Goal: Task Accomplishment & Management: Complete application form

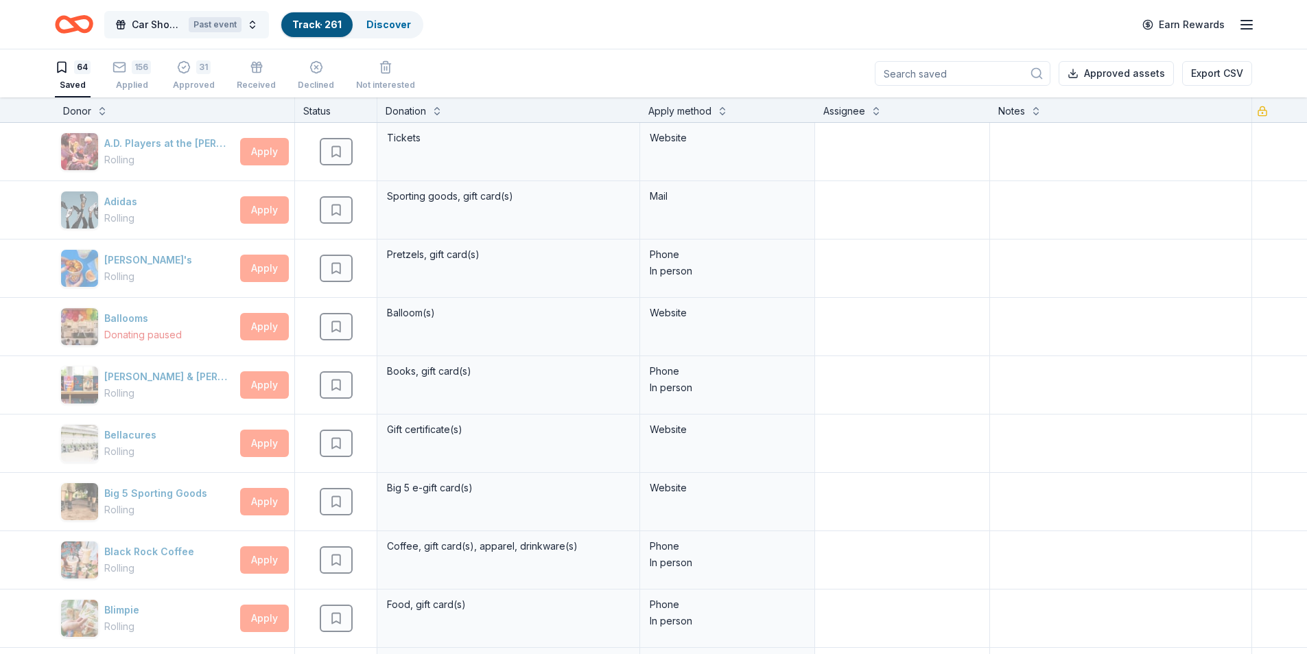
click at [254, 23] on button "Car Show Fundraiser Past event" at bounding box center [186, 24] width 165 height 27
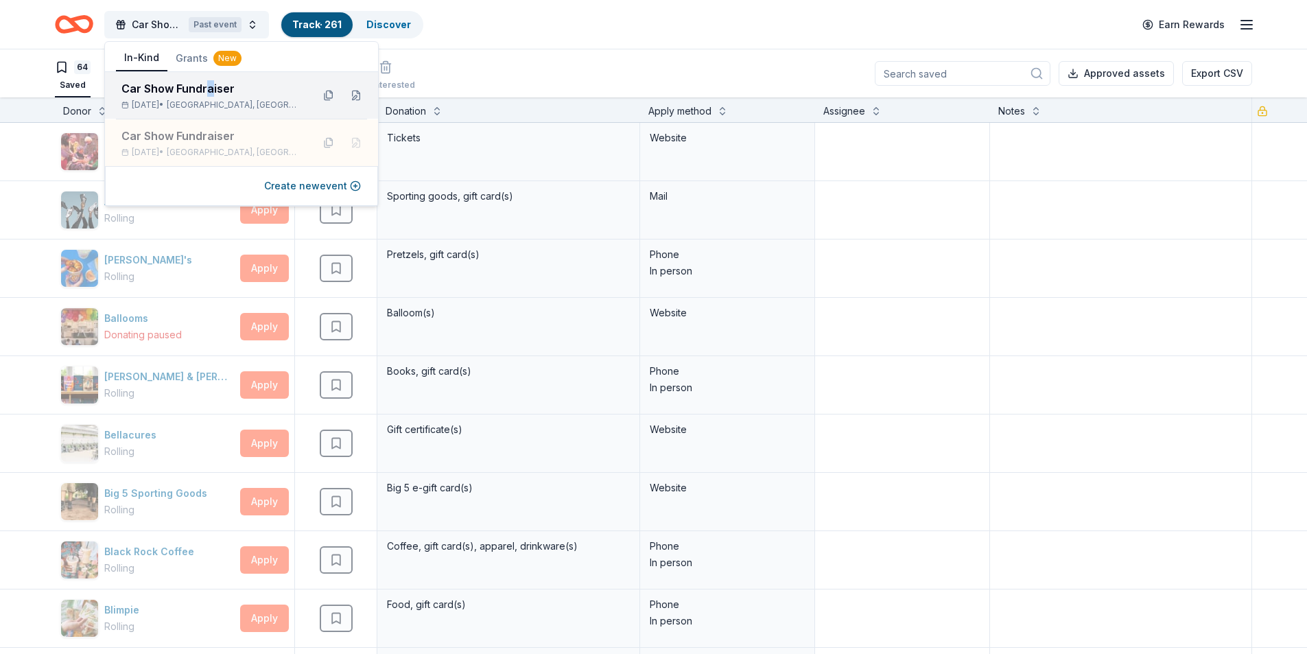
click at [211, 90] on div "Car Show Fundraiser" at bounding box center [211, 88] width 180 height 16
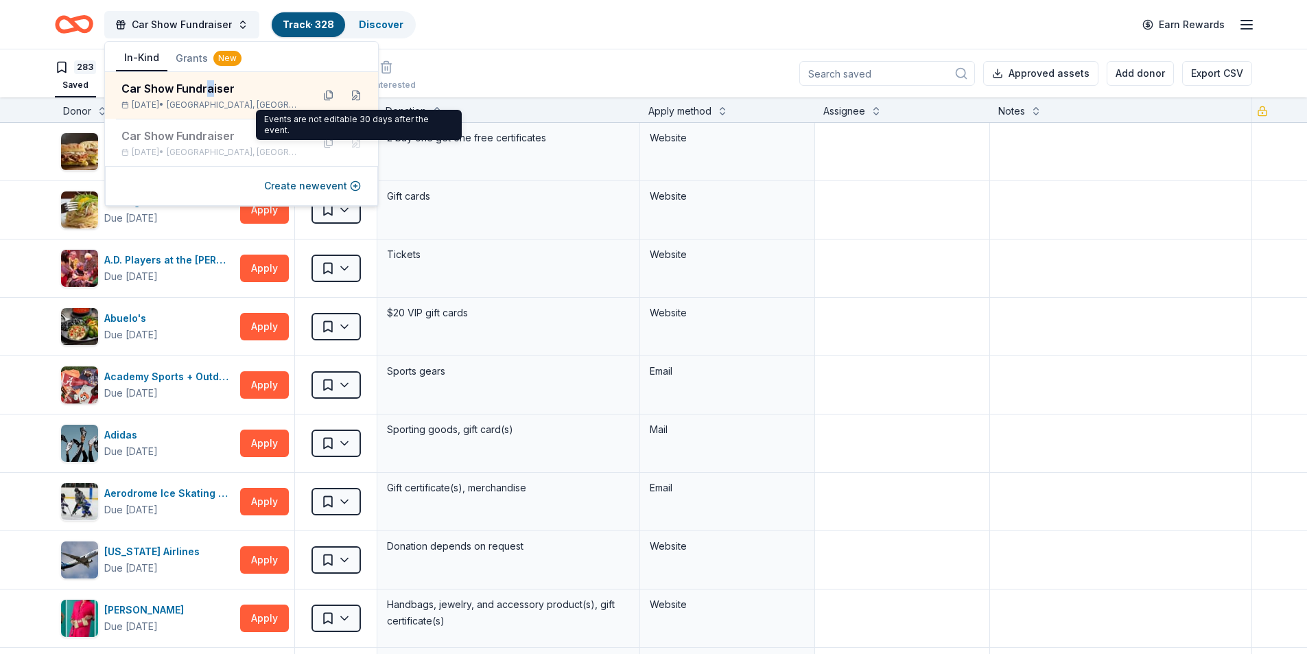
click at [551, 43] on div "Car Show Fundraiser Track · 328 Discover Earn Rewards" at bounding box center [653, 24] width 1307 height 49
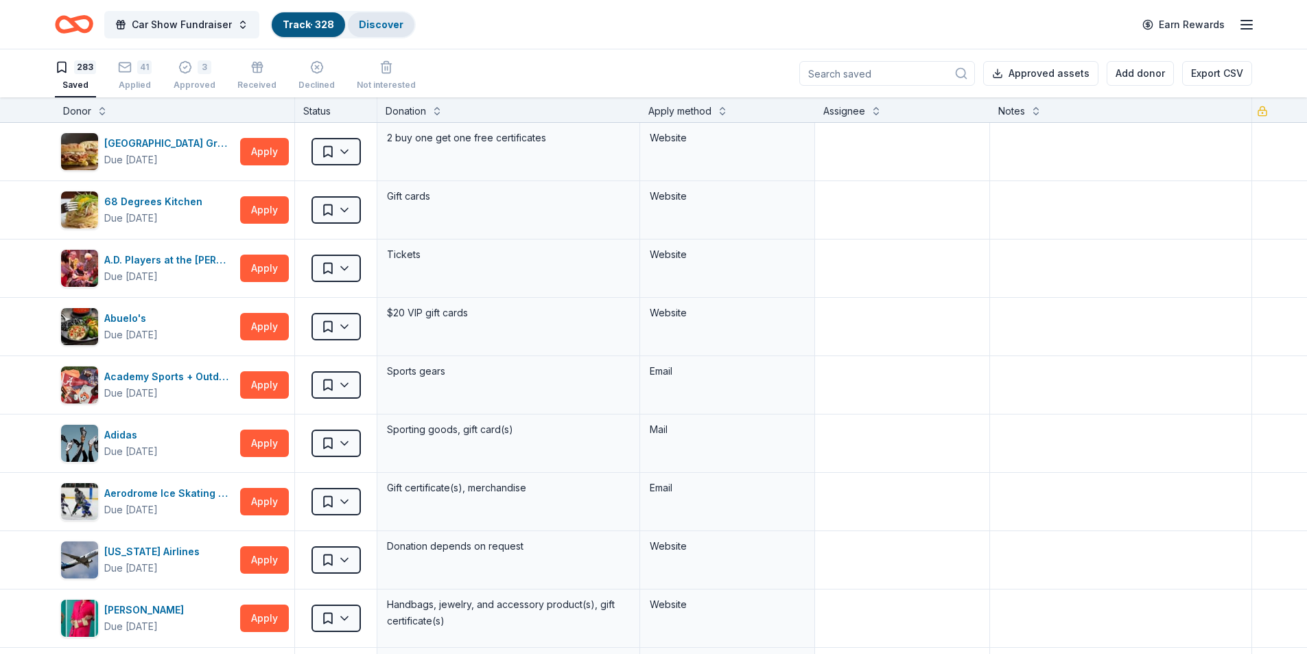
click at [393, 24] on link "Discover" at bounding box center [381, 25] width 45 height 12
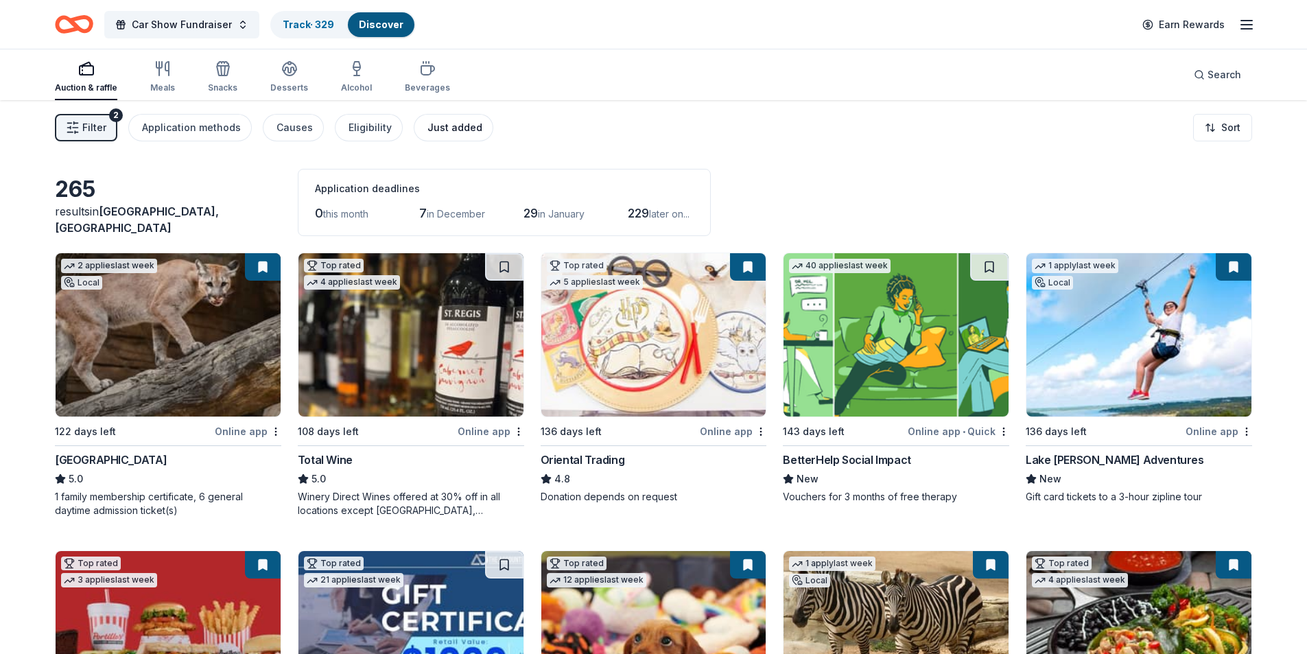
click at [446, 126] on div "Just added" at bounding box center [454, 127] width 55 height 16
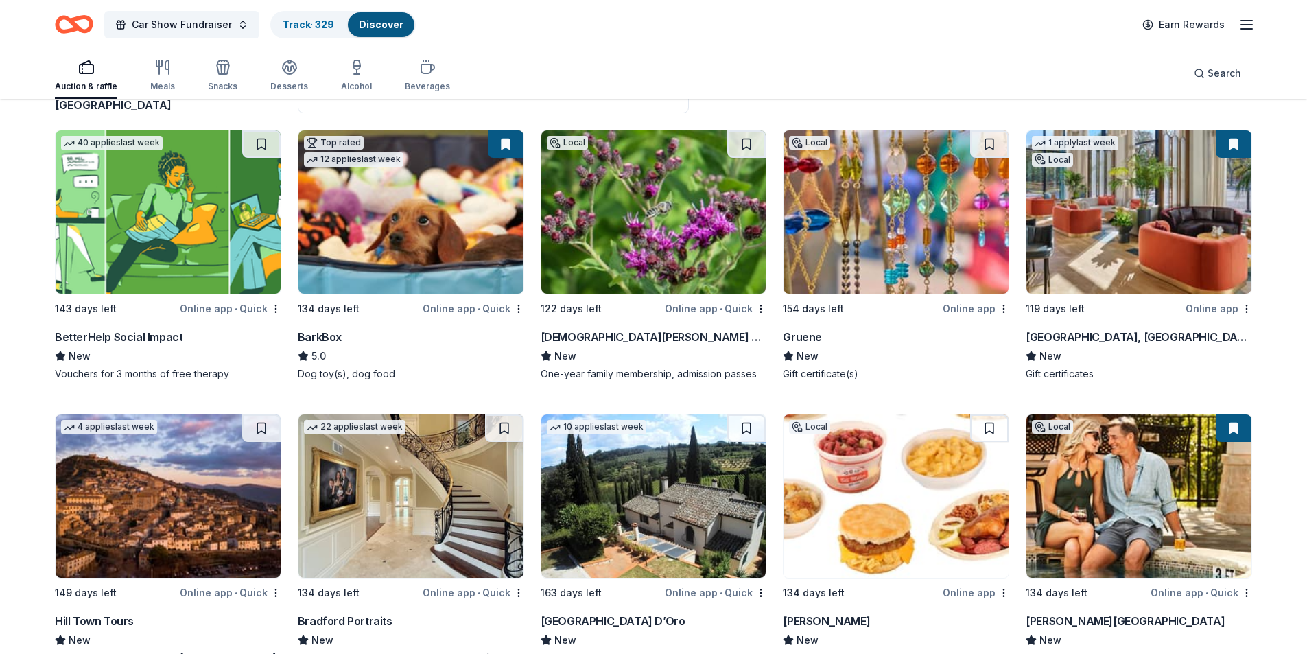
scroll to position [69, 0]
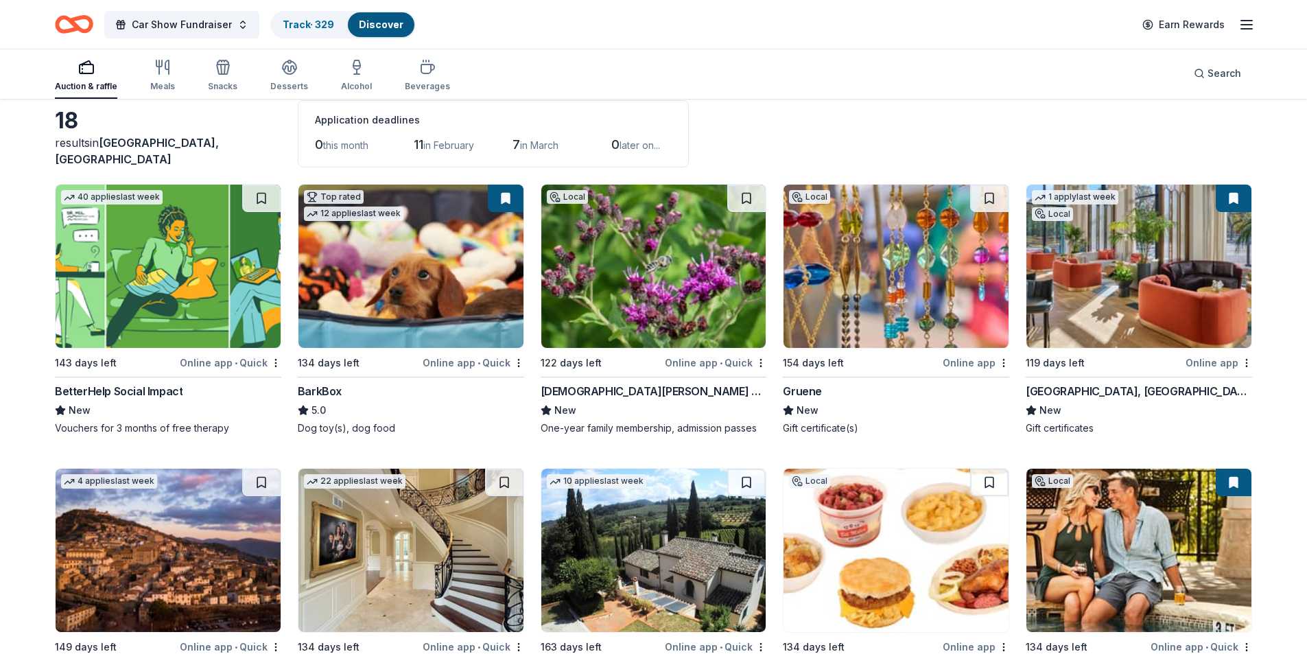
click at [1180, 294] on img at bounding box center [1138, 265] width 225 height 163
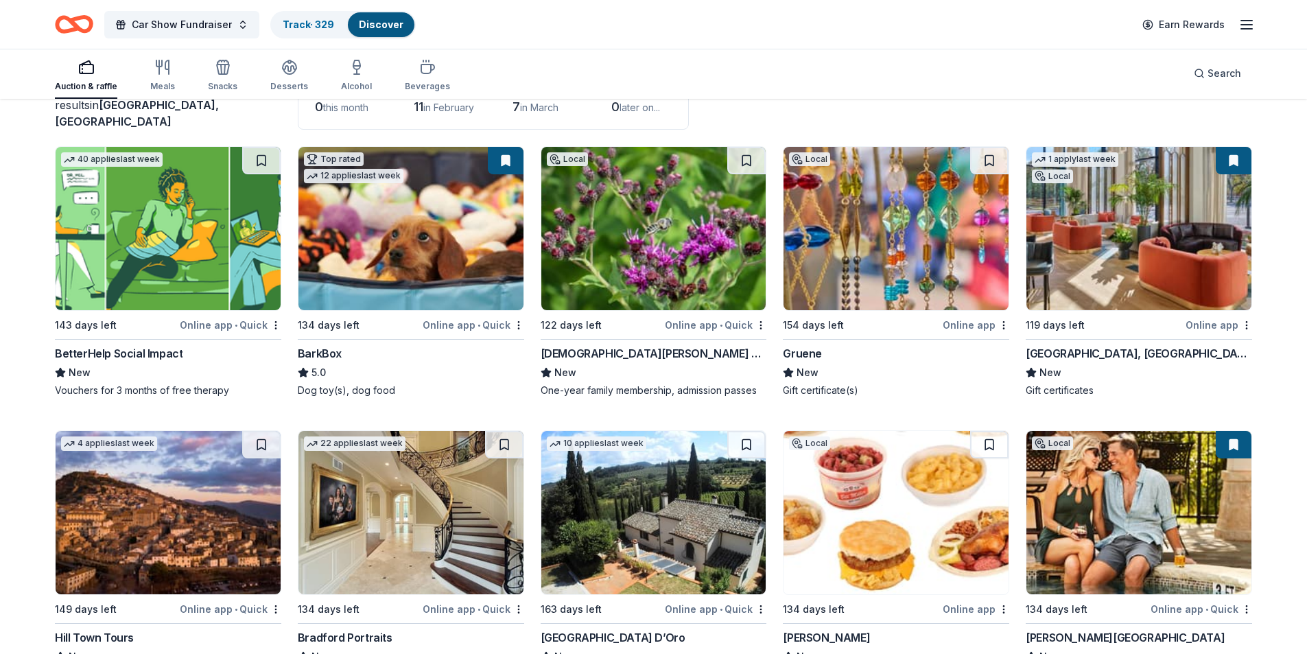
scroll to position [0, 0]
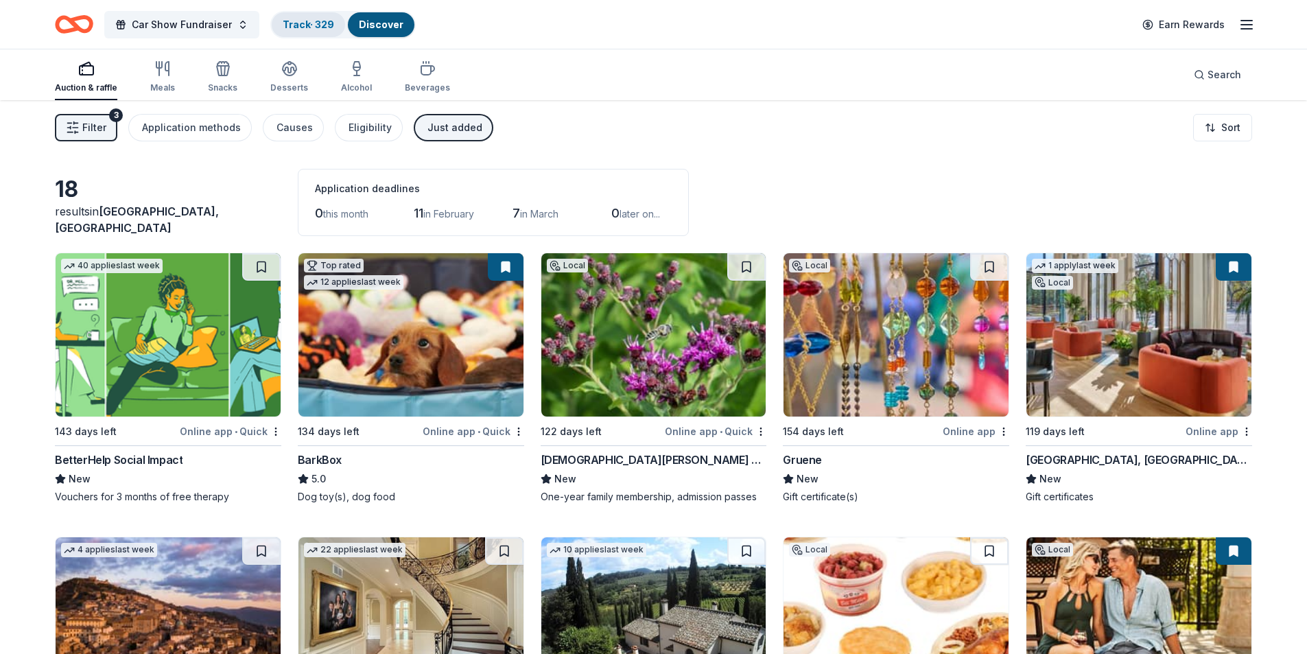
click at [300, 21] on link "Track · 329" at bounding box center [308, 25] width 51 height 12
click at [376, 27] on link "Discover" at bounding box center [381, 25] width 45 height 12
click at [455, 132] on div "Just added" at bounding box center [454, 127] width 55 height 16
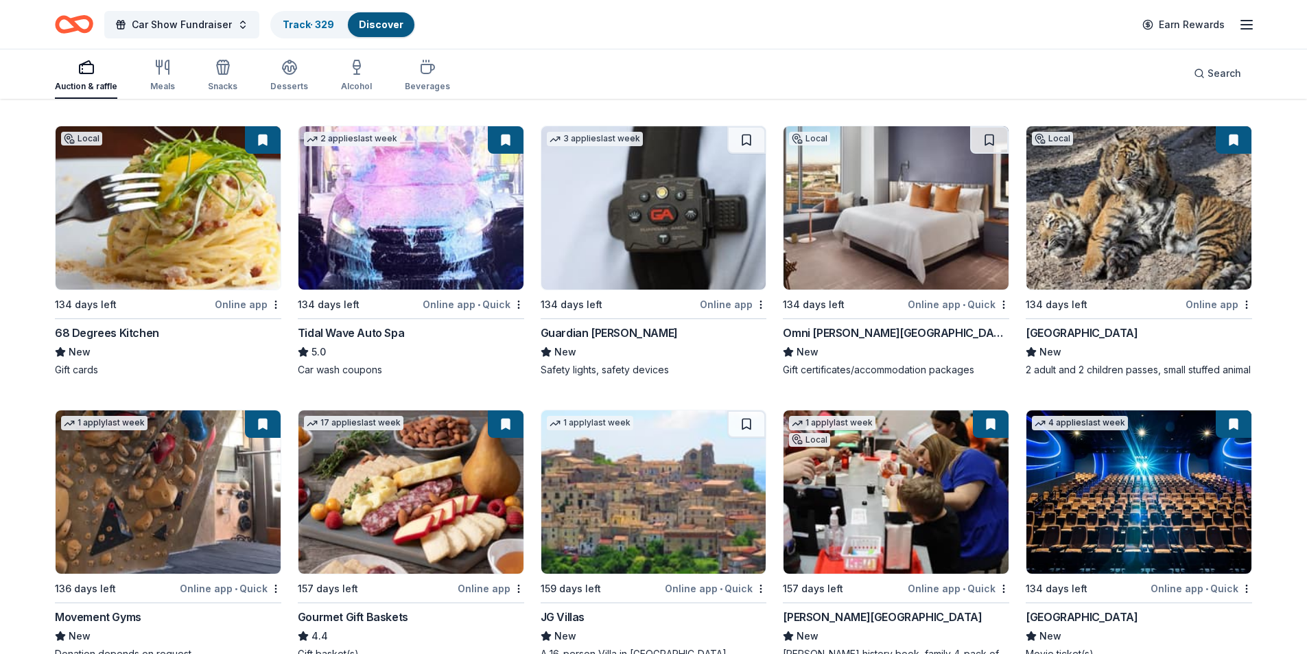
scroll to position [2523, 0]
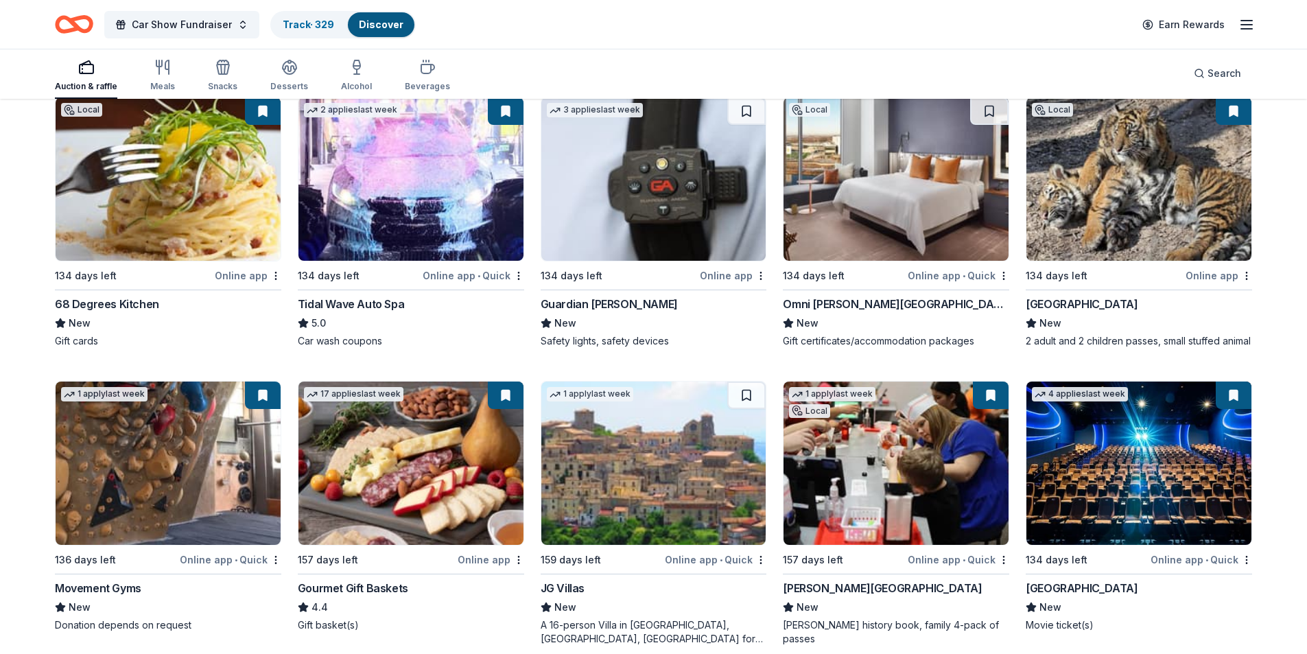
click at [931, 220] on img at bounding box center [895, 178] width 225 height 163
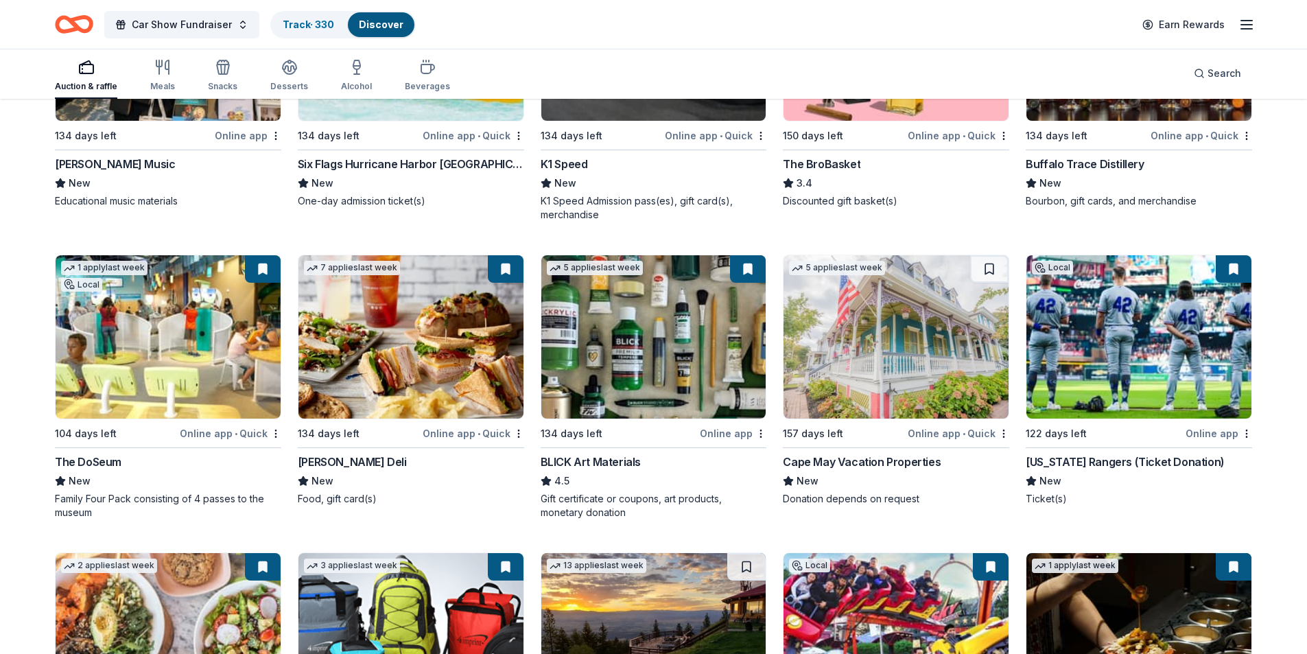
scroll to position [3563, 0]
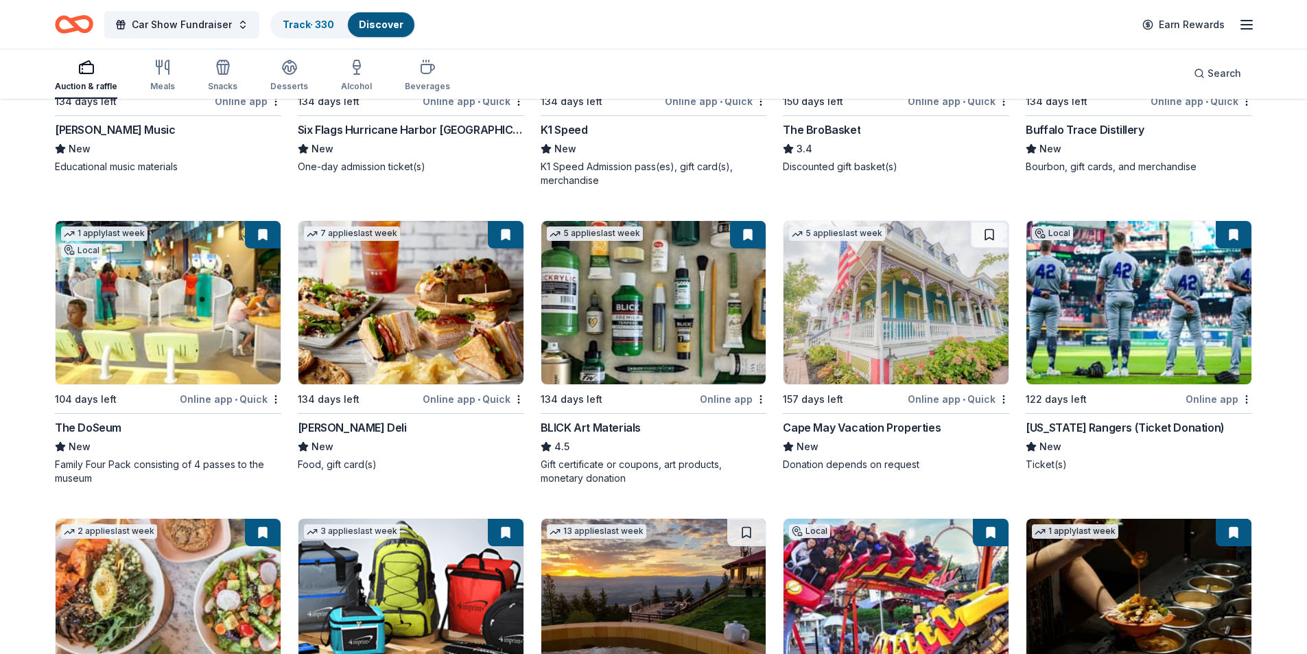
click at [919, 346] on img at bounding box center [895, 302] width 225 height 163
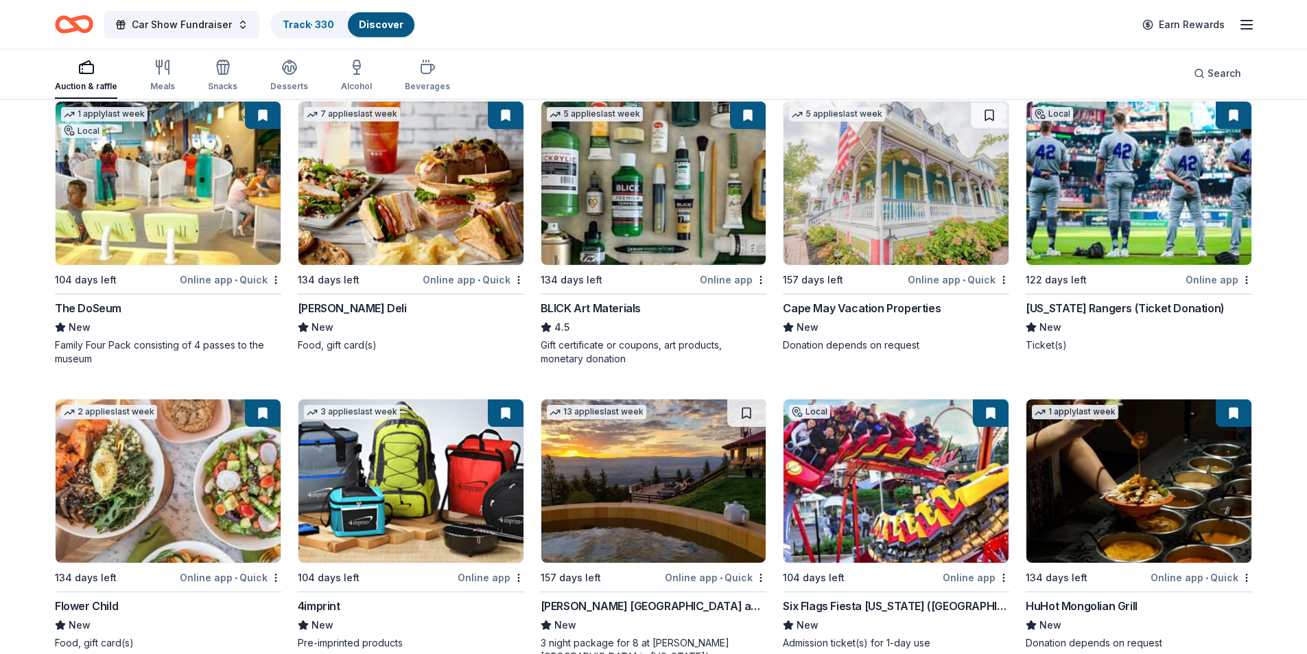
scroll to position [3815, 0]
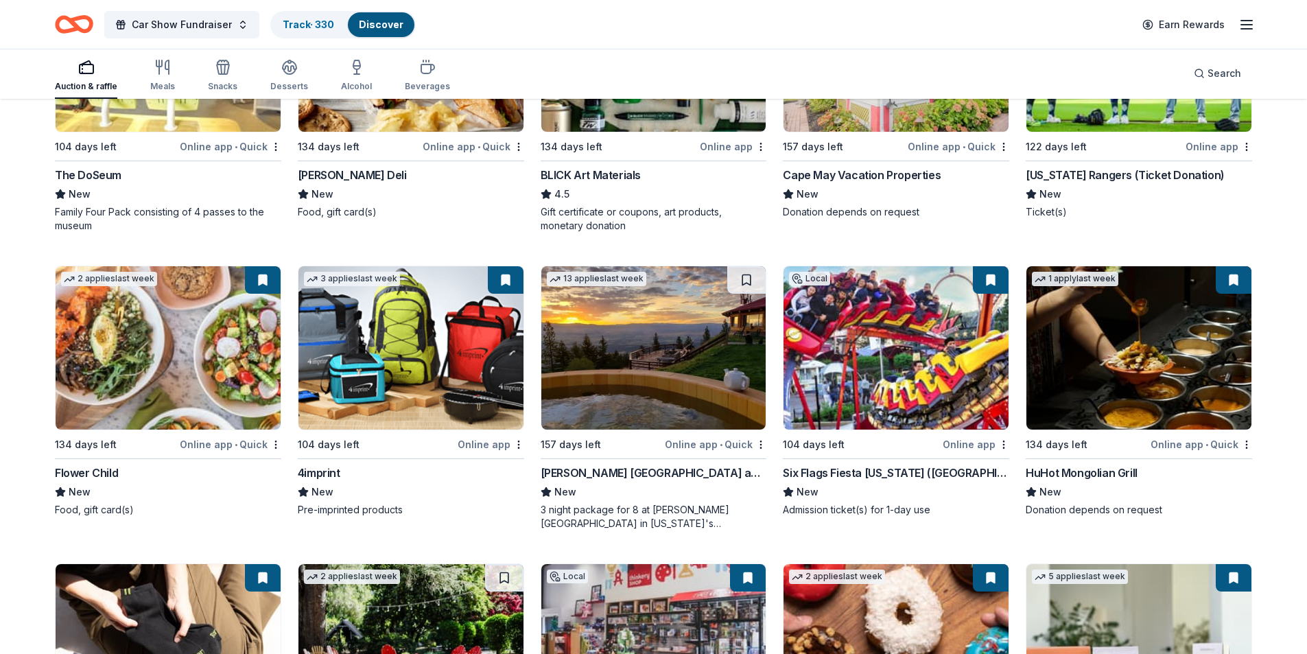
click at [664, 348] on img at bounding box center [653, 347] width 225 height 163
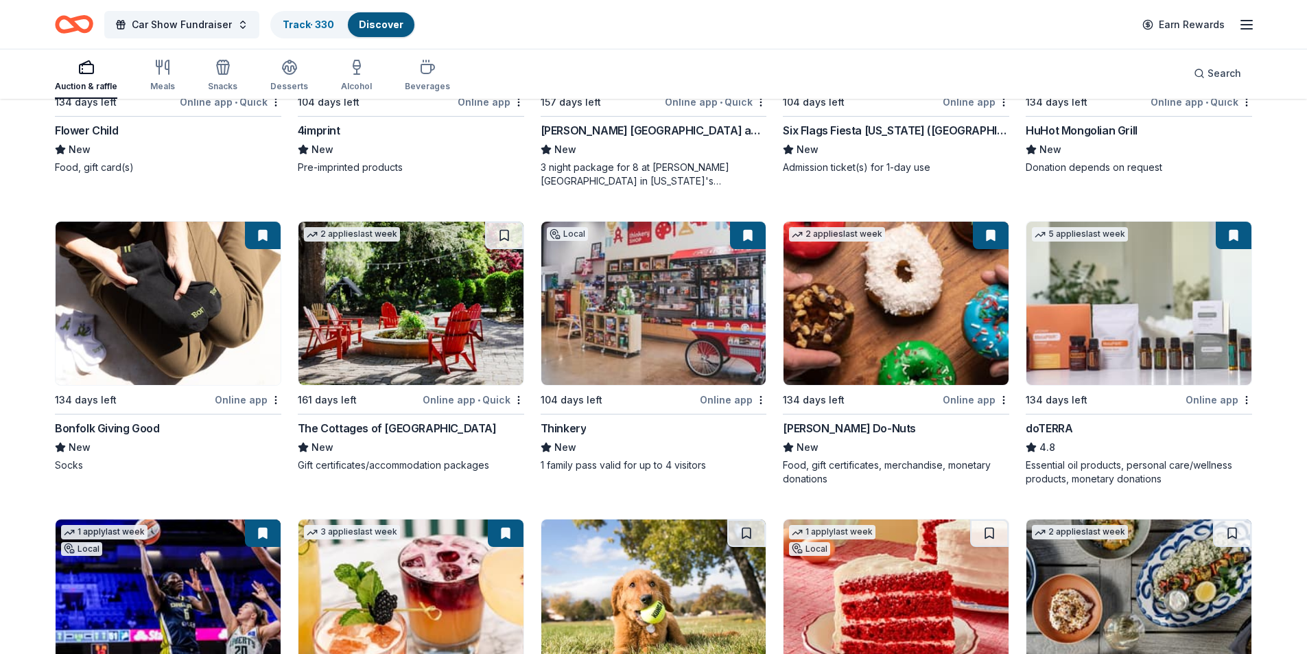
scroll to position [4158, 0]
click at [750, 247] on button at bounding box center [748, 234] width 36 height 27
click at [687, 315] on img at bounding box center [653, 302] width 225 height 163
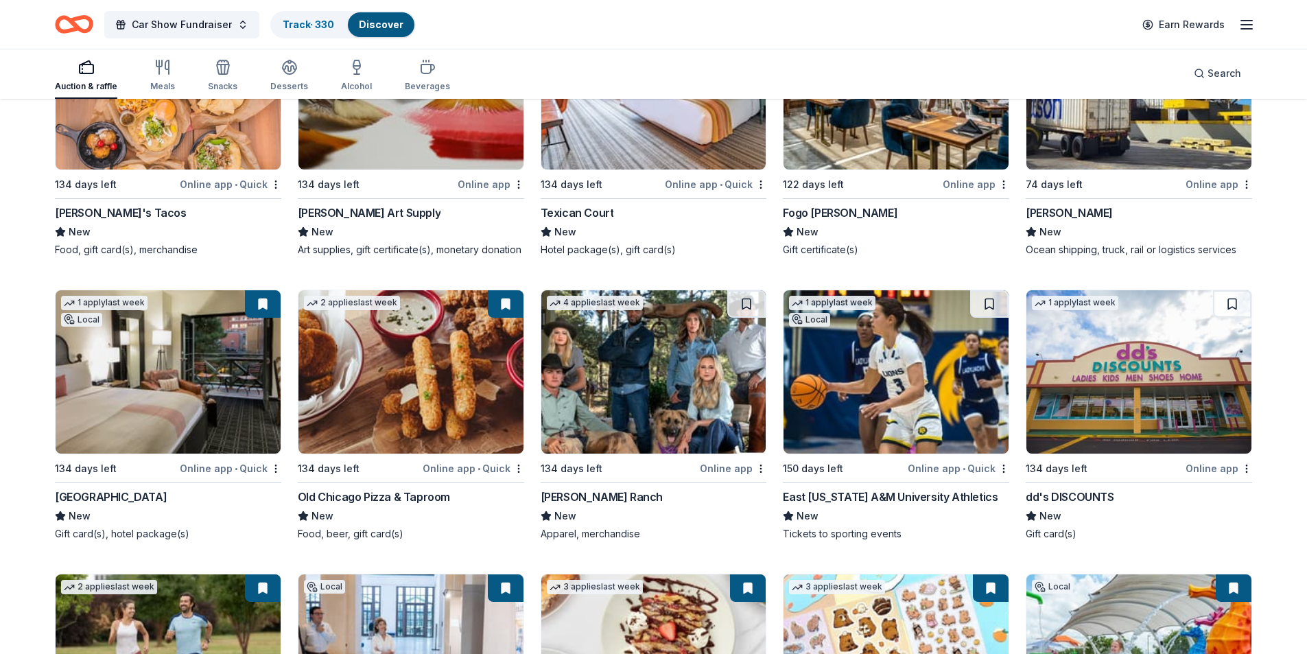
scroll to position [5253, 0]
click at [239, 429] on img at bounding box center [168, 370] width 225 height 163
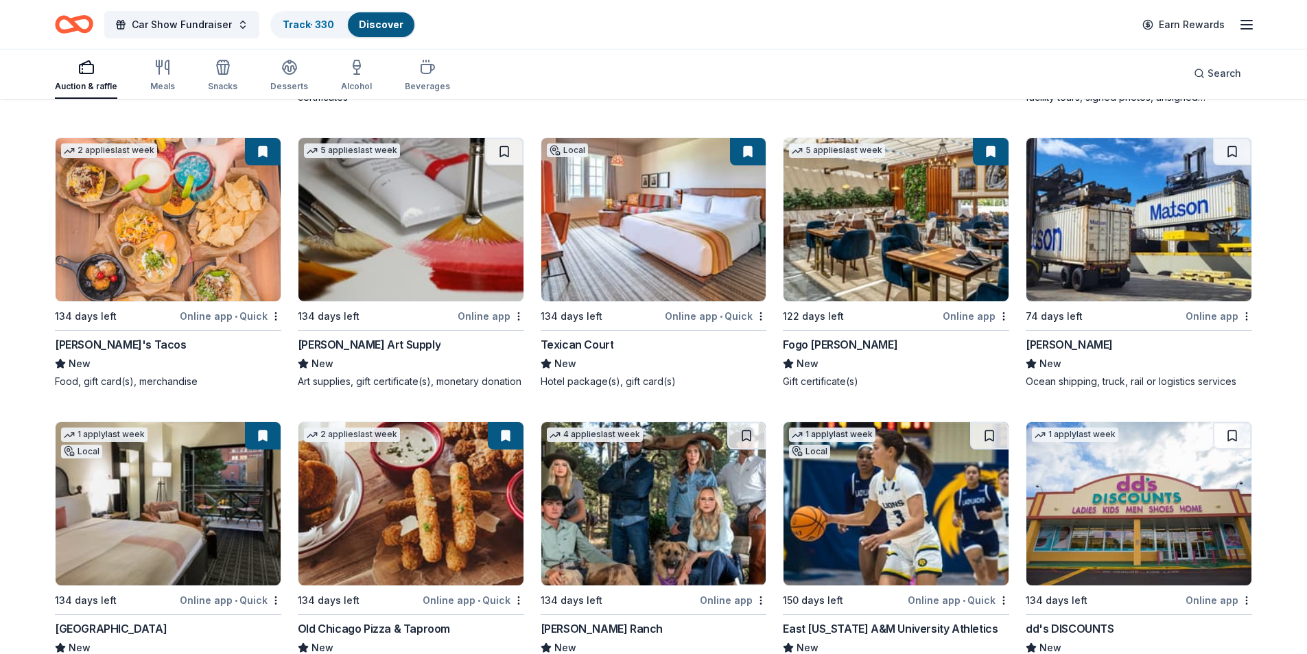
scroll to position [5116, 0]
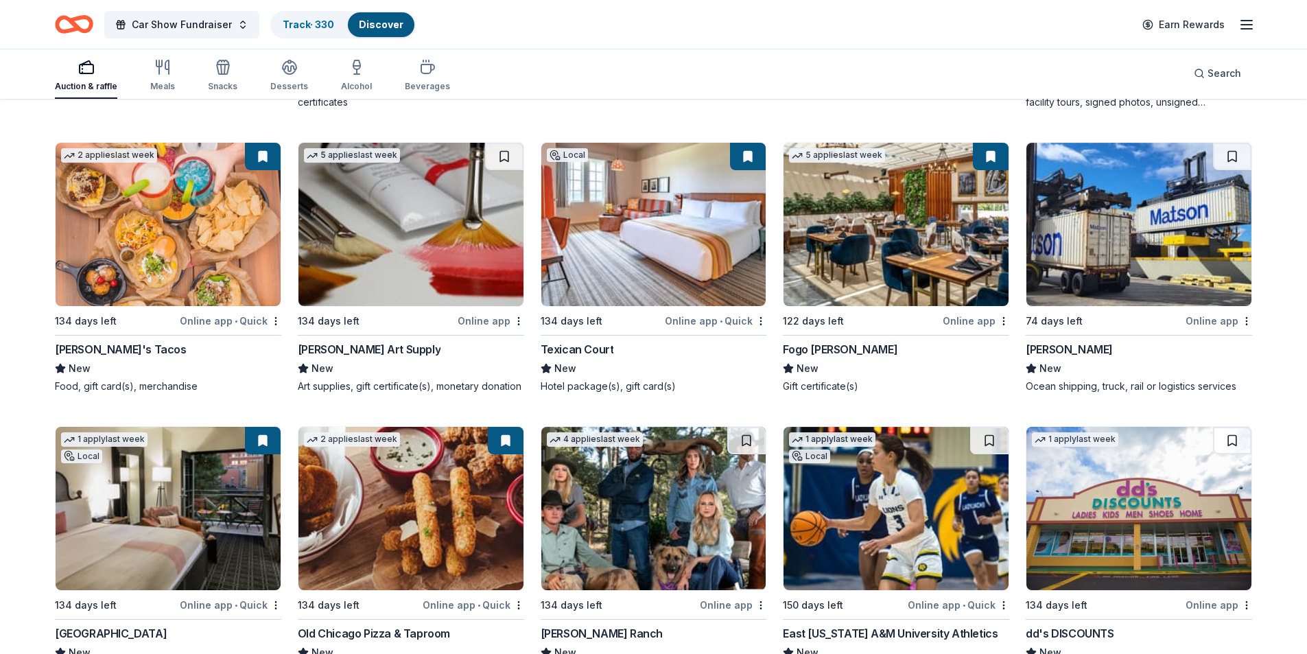
click at [849, 226] on img at bounding box center [895, 224] width 225 height 163
click at [599, 243] on img at bounding box center [653, 224] width 225 height 163
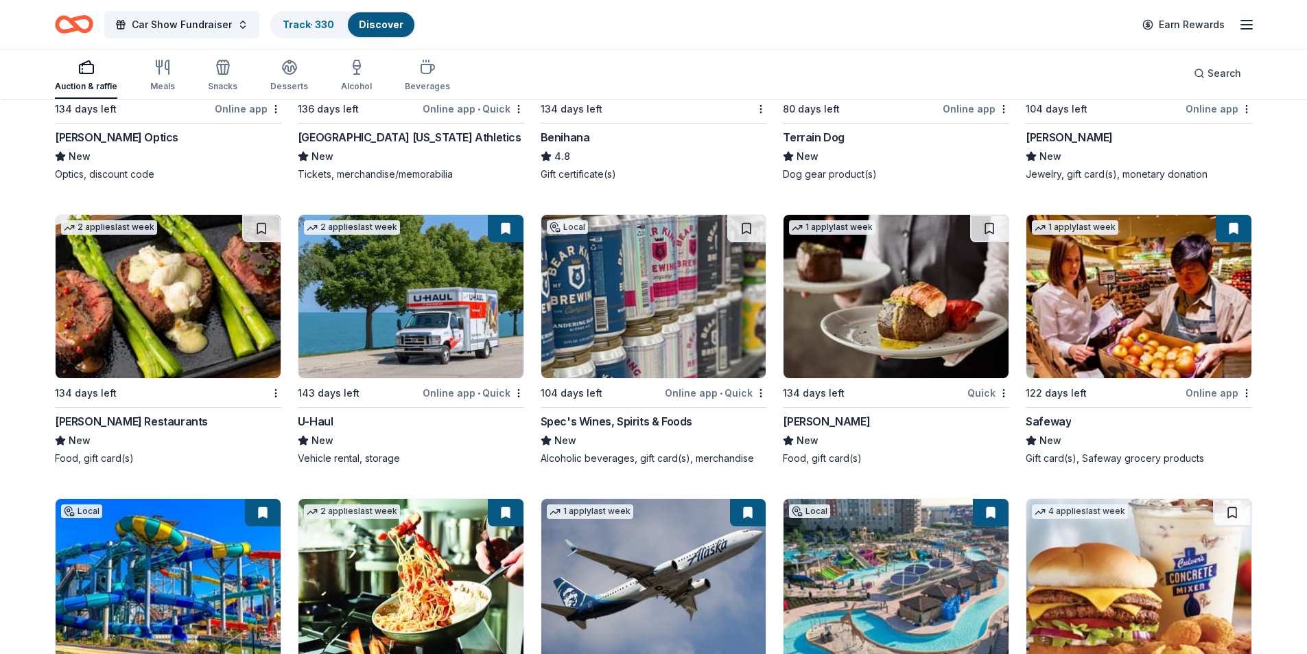
scroll to position [7826, 0]
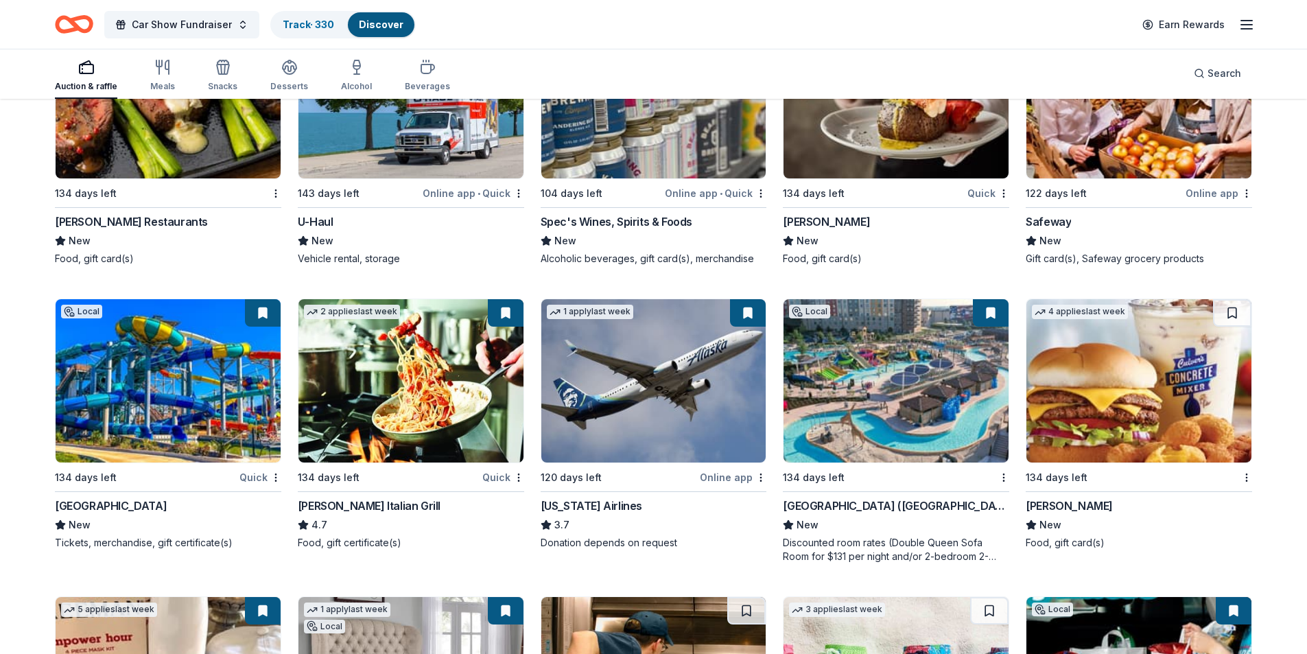
click at [630, 414] on img at bounding box center [653, 380] width 225 height 163
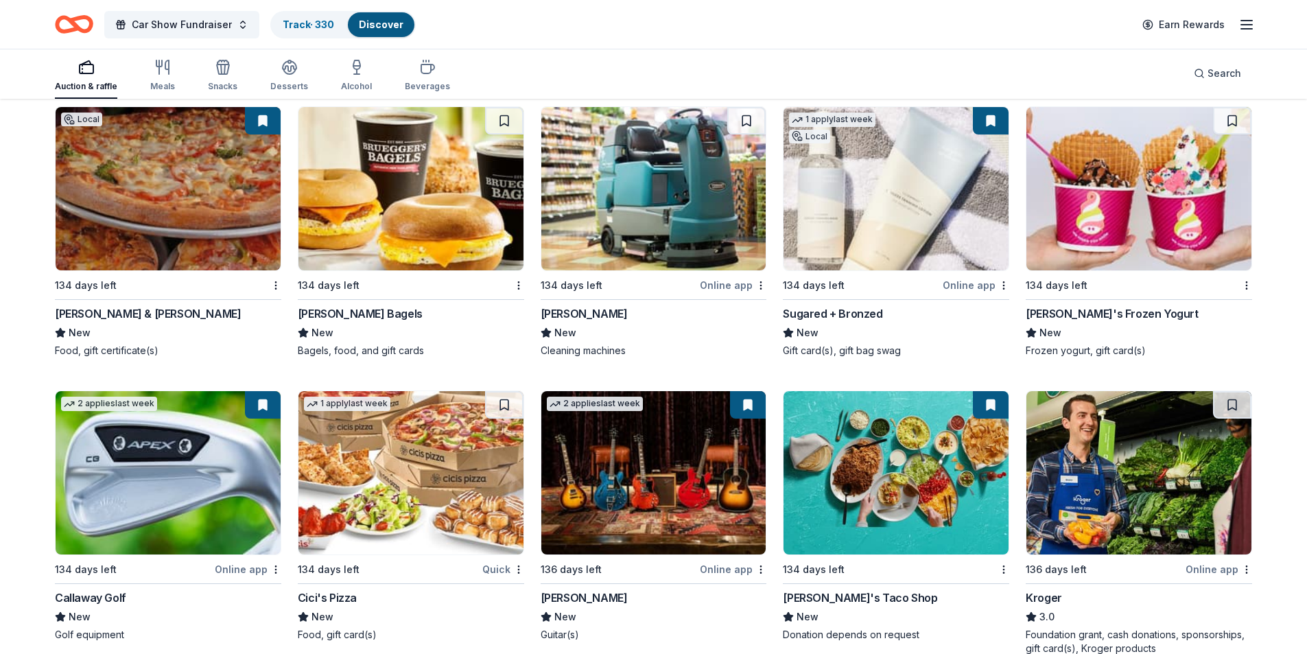
scroll to position [8990, 0]
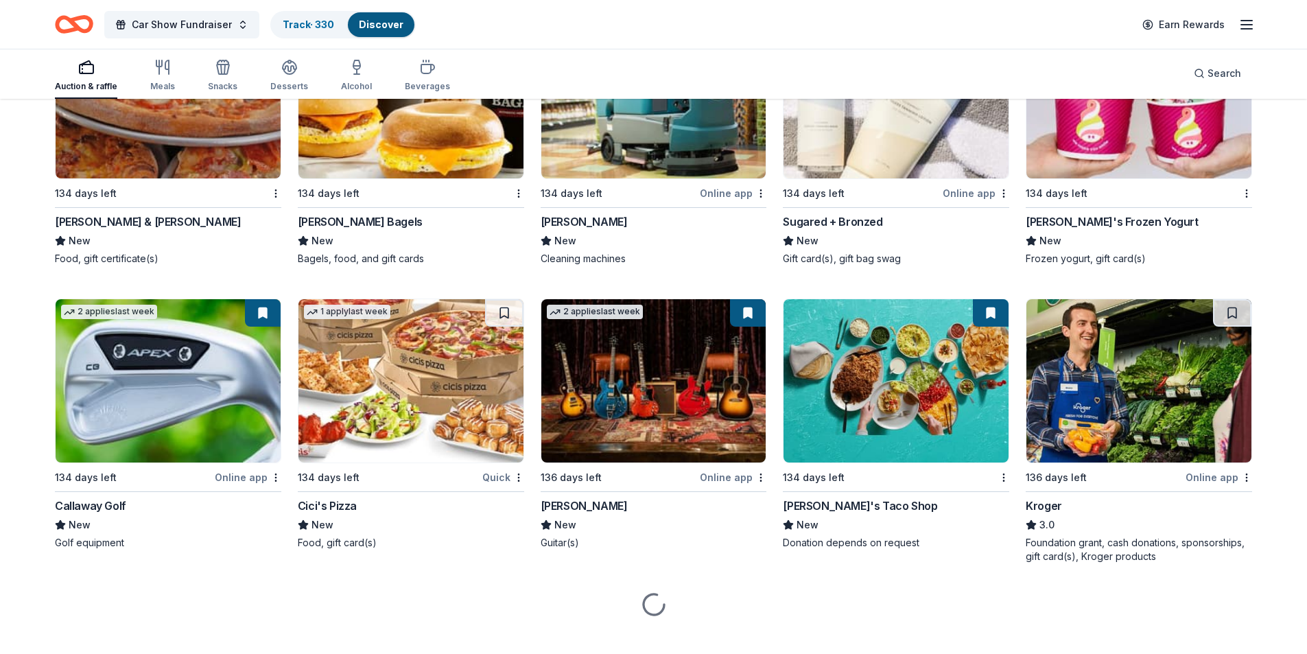
click at [168, 412] on img at bounding box center [168, 380] width 225 height 163
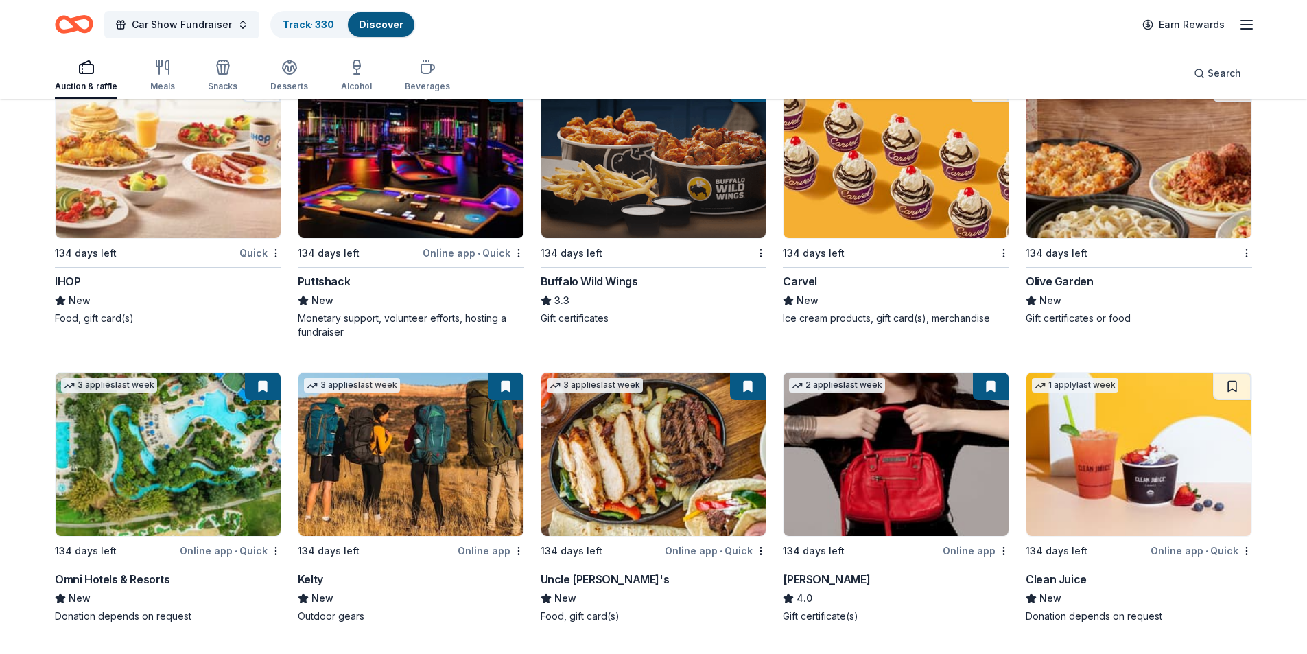
scroll to position [10625, 0]
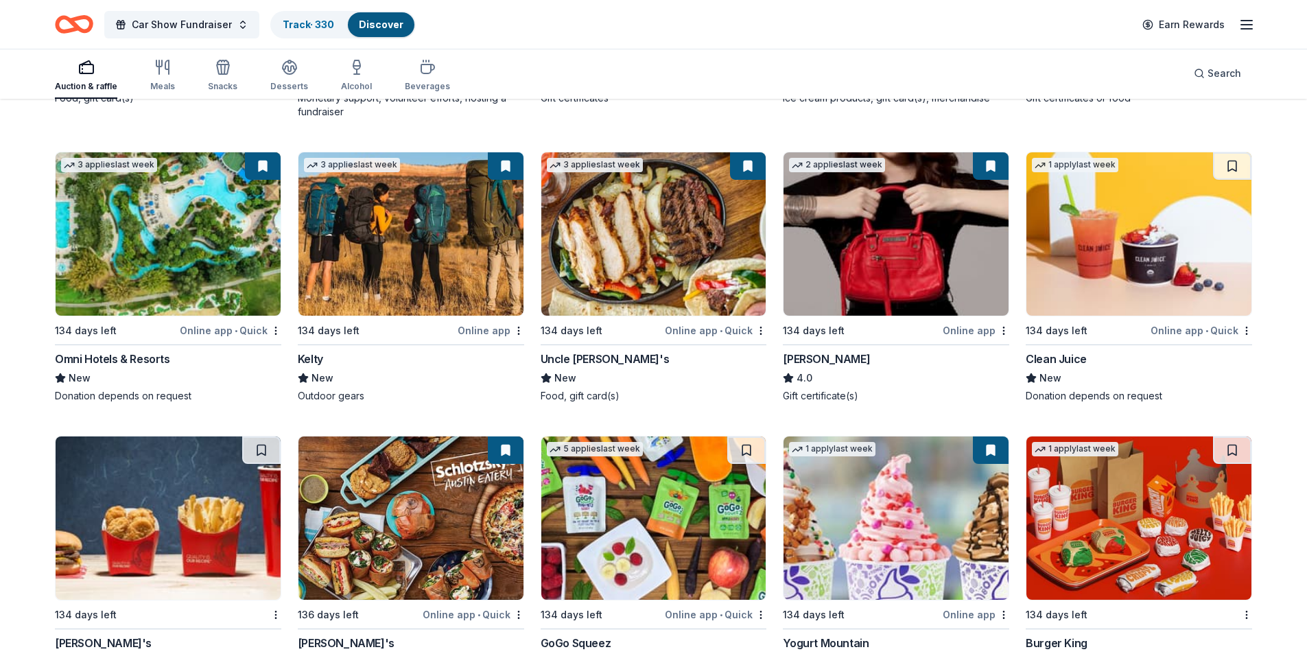
click at [191, 285] on img at bounding box center [168, 233] width 225 height 163
click at [951, 261] on img at bounding box center [895, 233] width 225 height 163
click at [866, 267] on img at bounding box center [895, 233] width 225 height 163
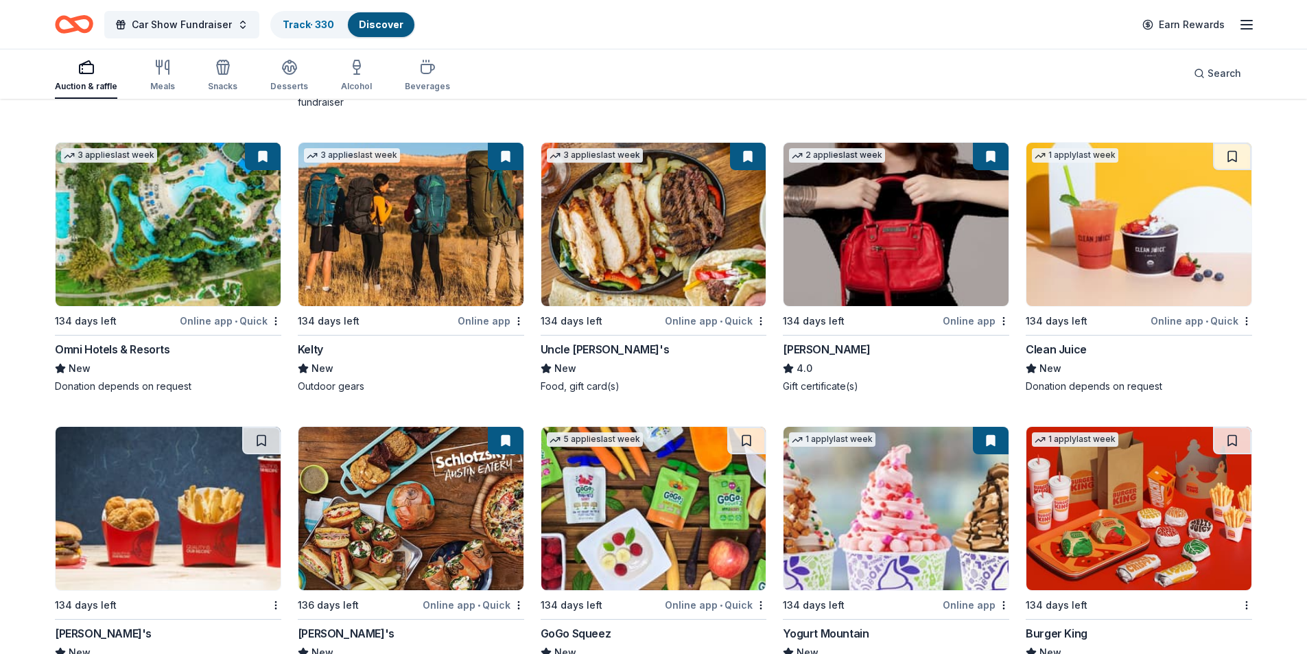
scroll to position [10781, 0]
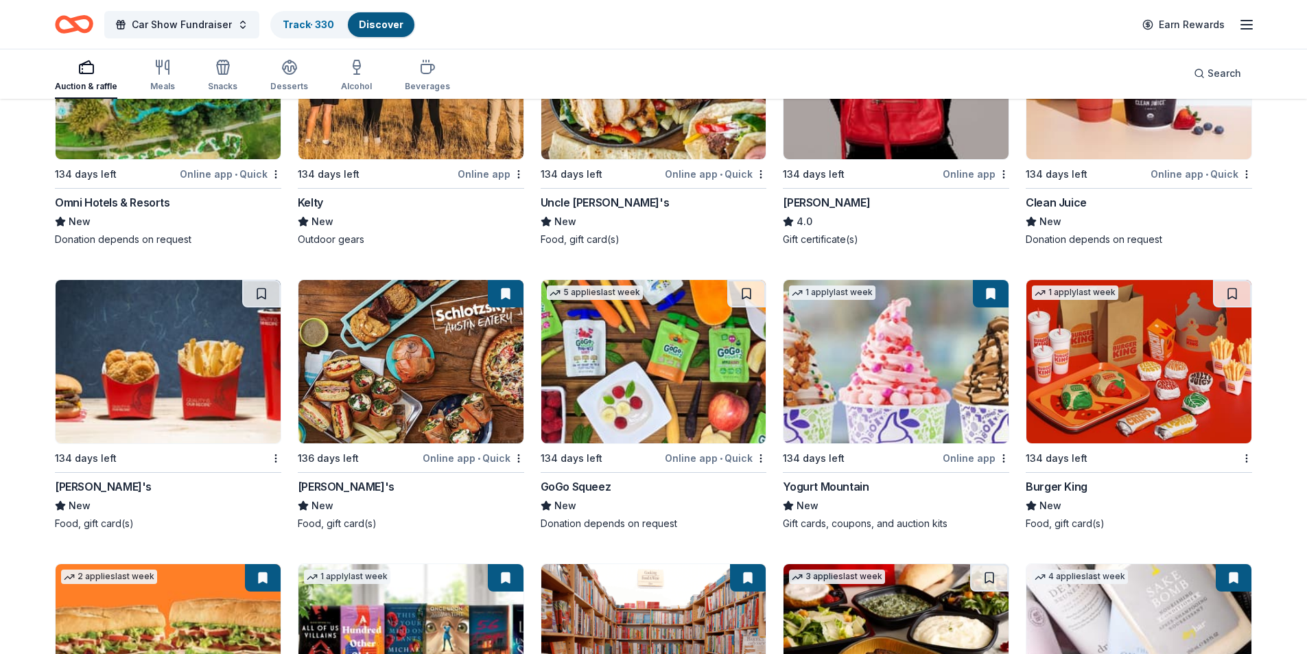
click at [698, 357] on img at bounding box center [653, 361] width 225 height 163
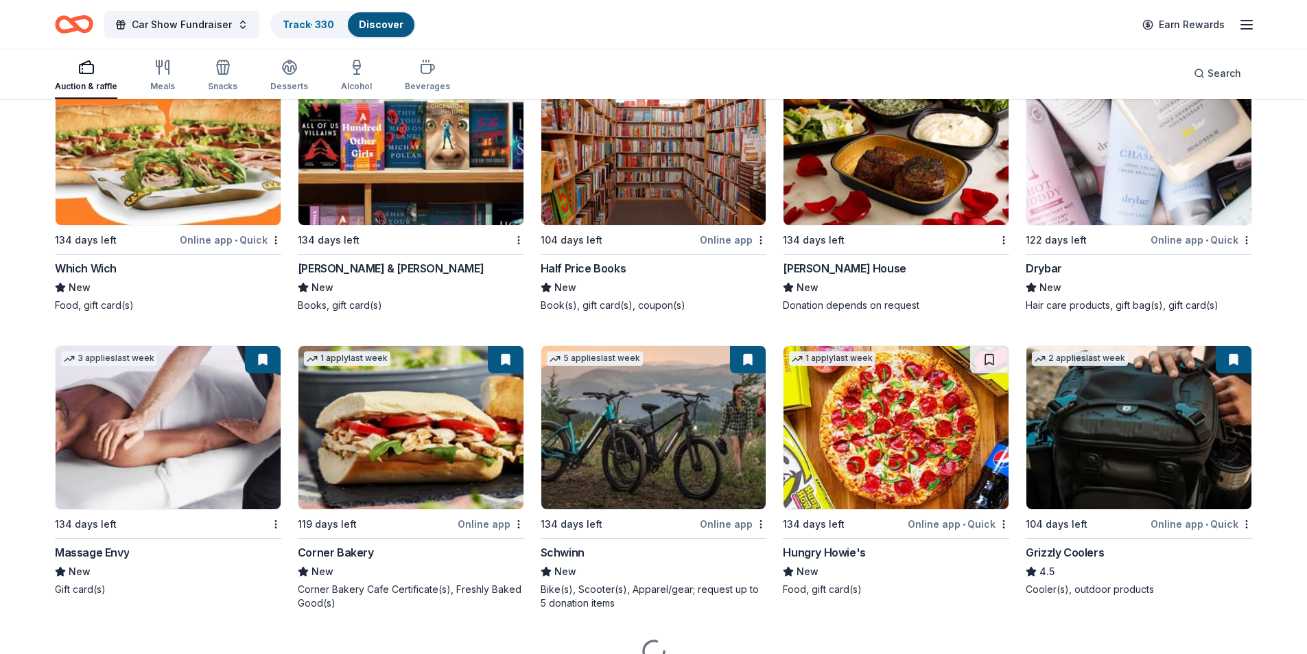
scroll to position [11363, 0]
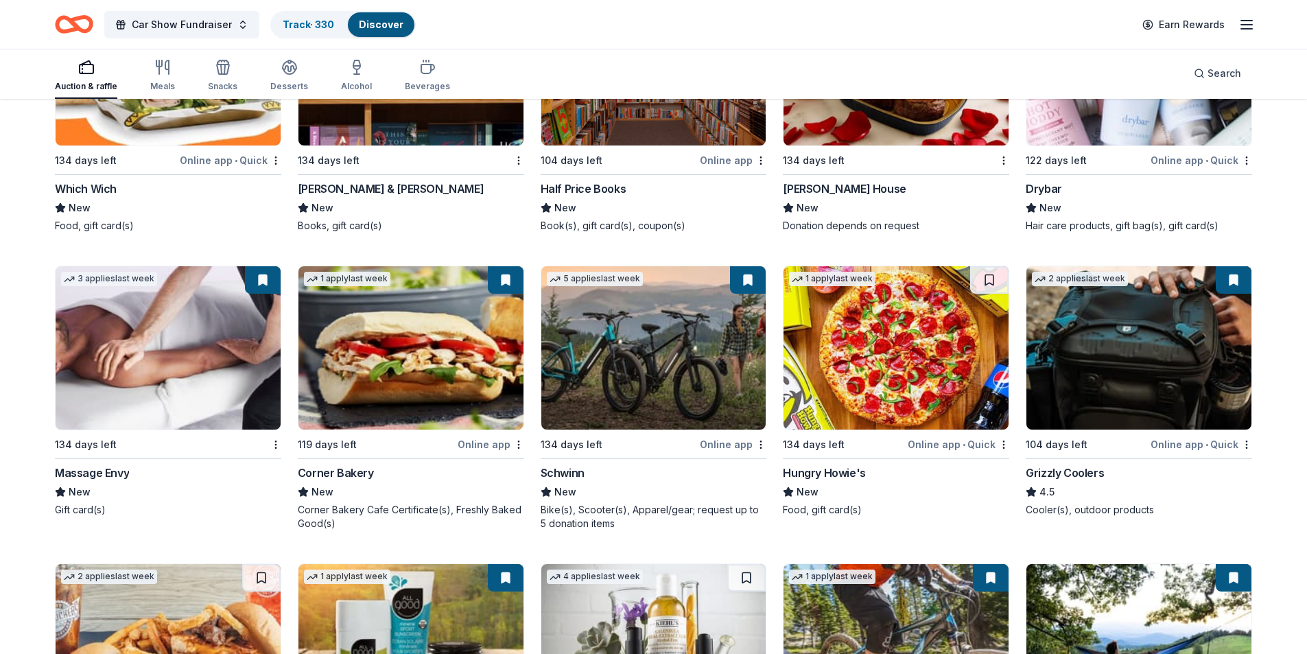
click at [98, 400] on img at bounding box center [168, 347] width 225 height 163
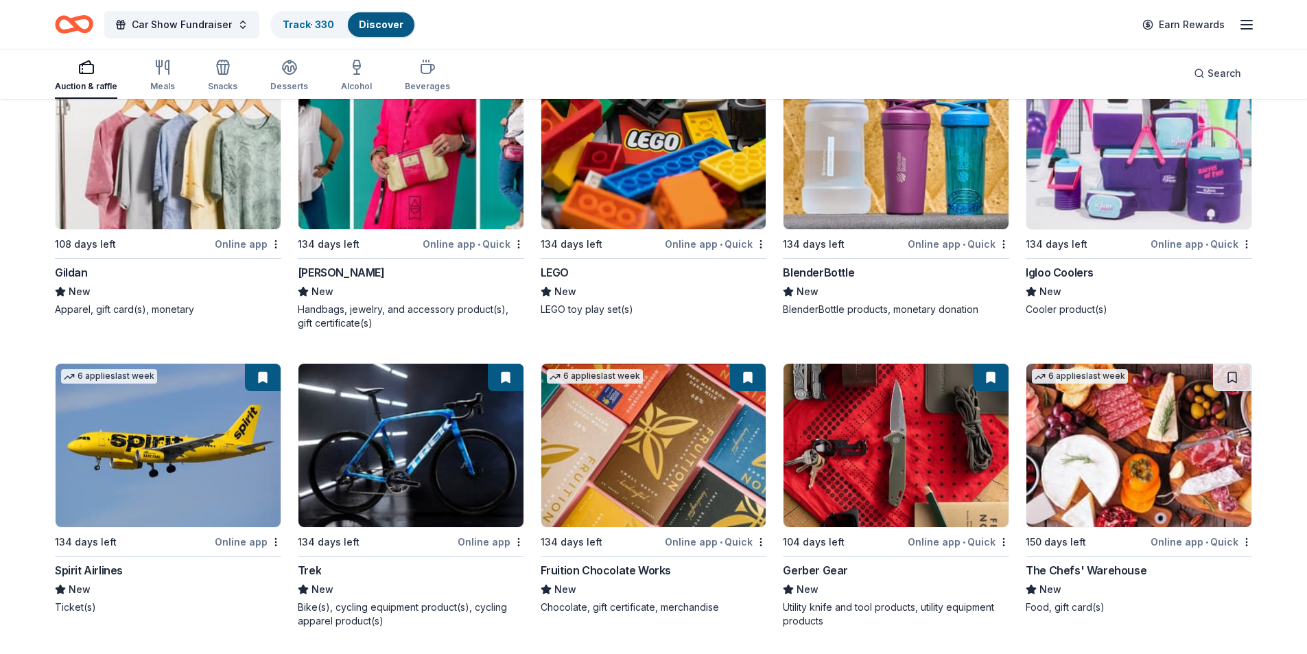
scroll to position [13135, 0]
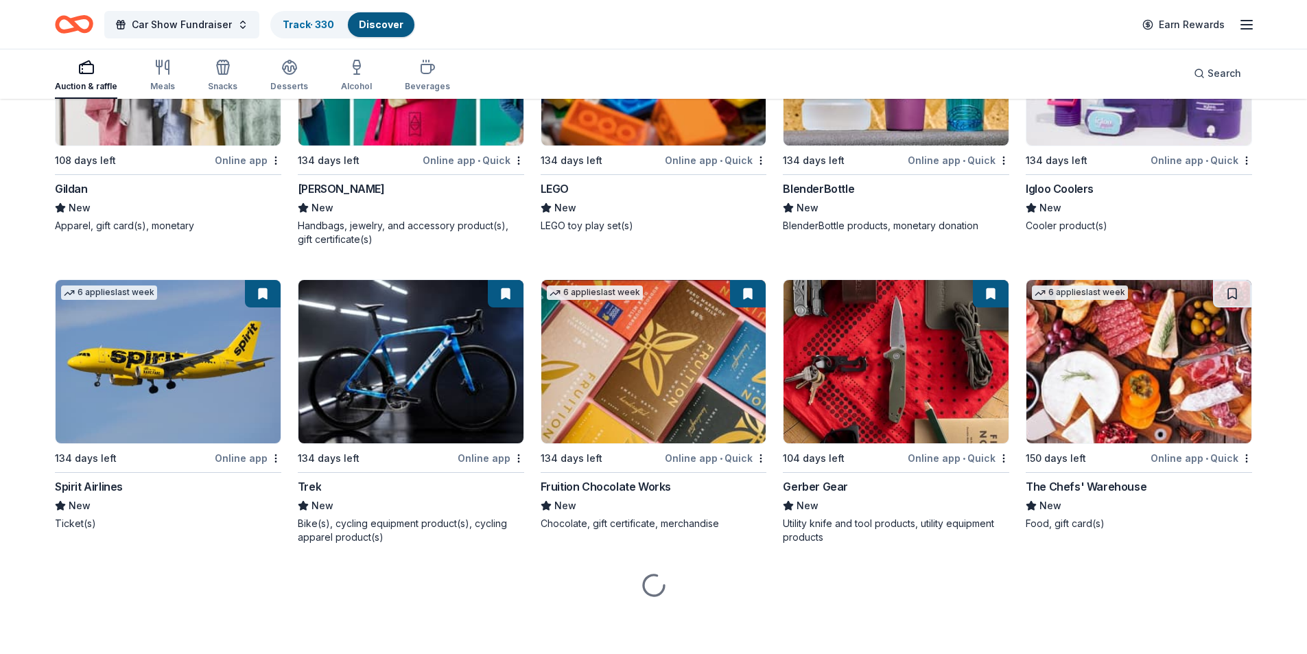
click at [182, 335] on img at bounding box center [168, 361] width 225 height 163
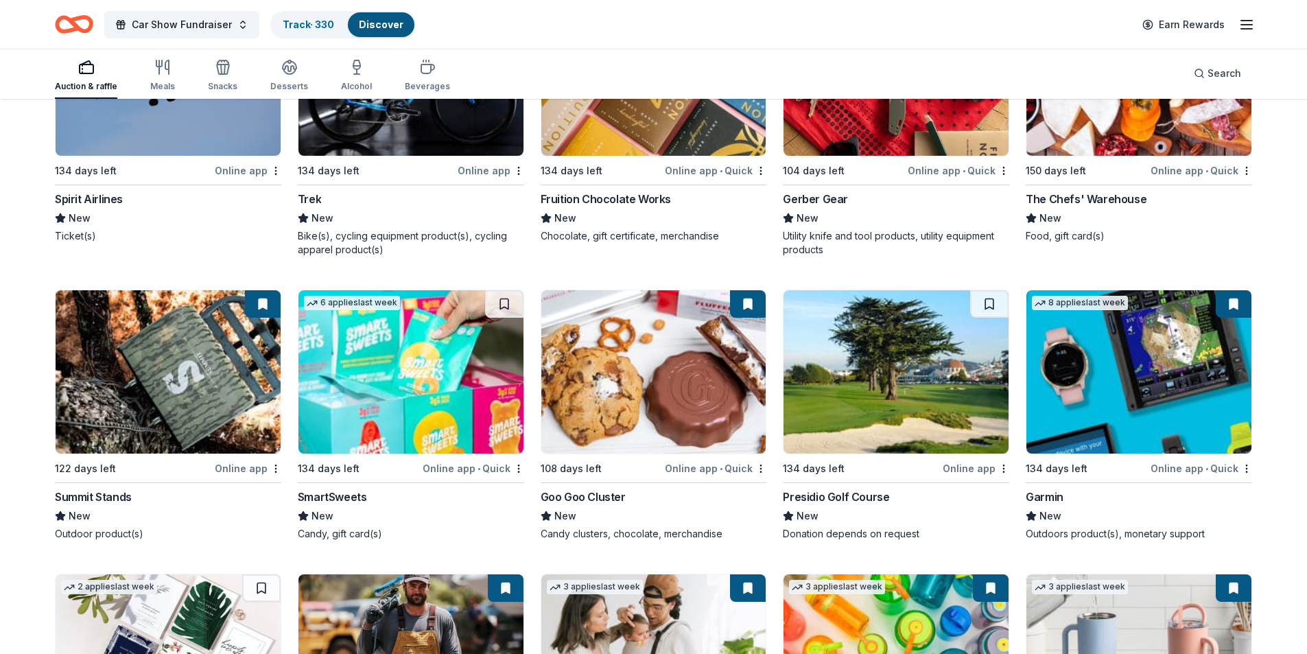
scroll to position [13409, 0]
click at [890, 416] on img at bounding box center [895, 370] width 225 height 163
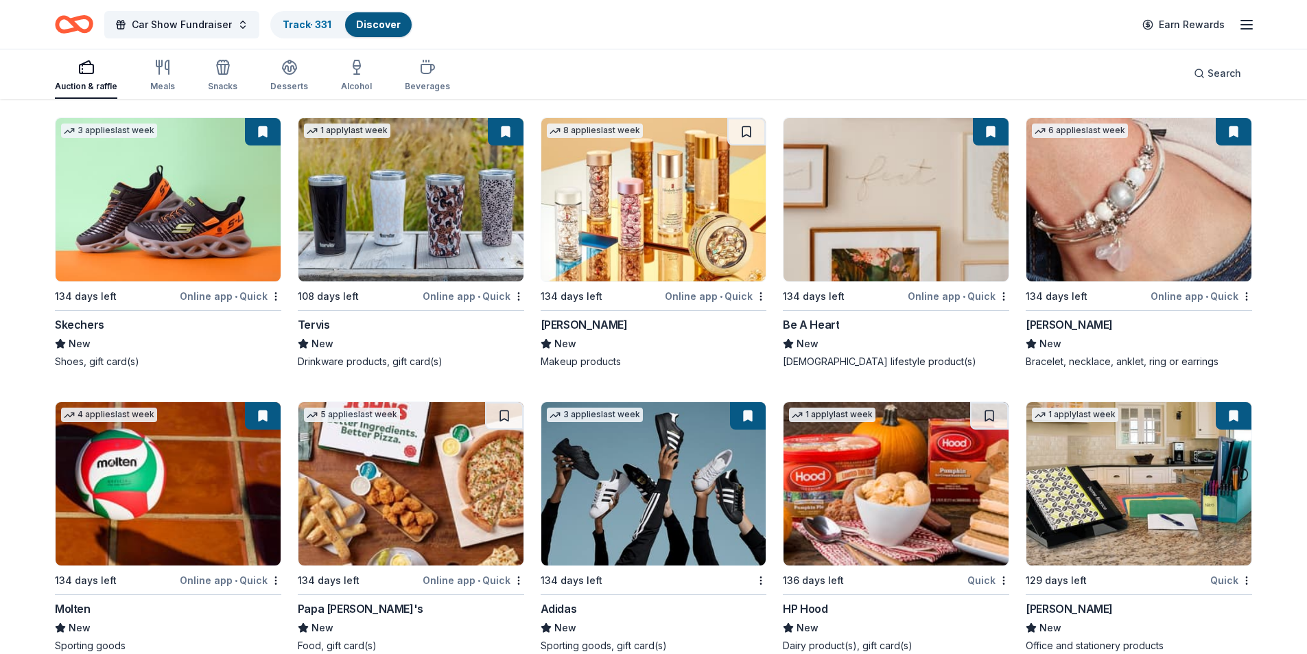
scroll to position [15068, 0]
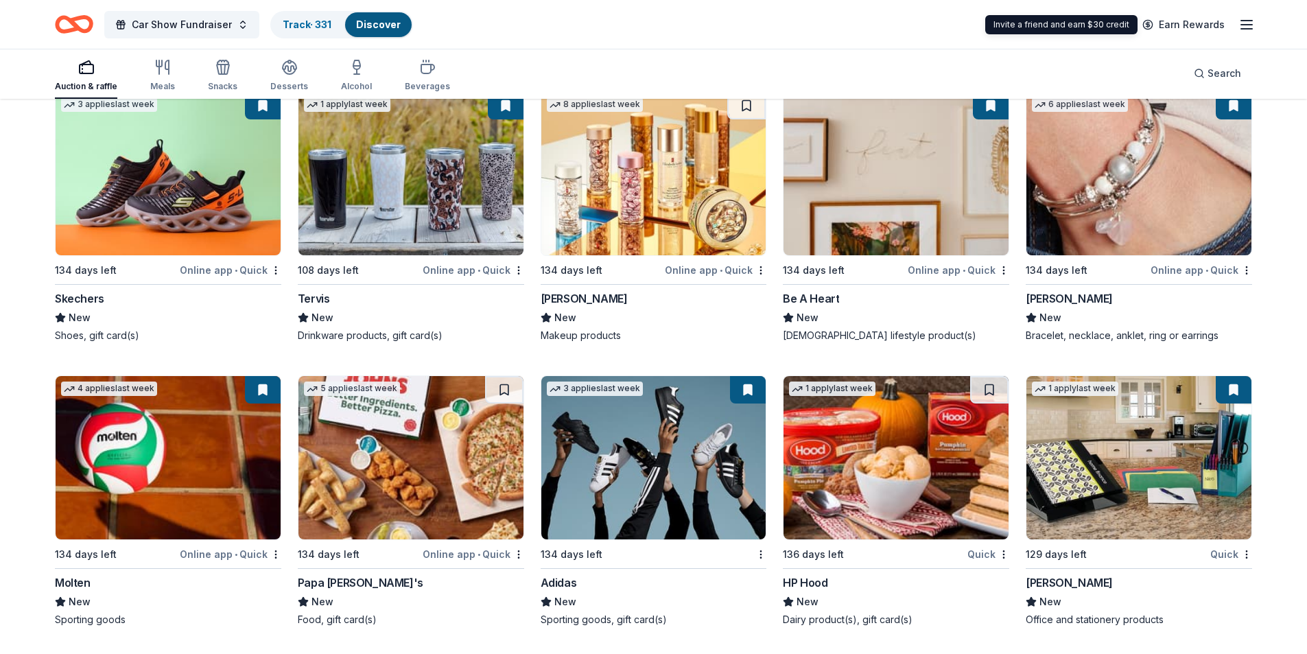
click at [923, 27] on div "Car Show Fundraiser Track · 331 Discover Earn Rewards" at bounding box center [653, 24] width 1197 height 32
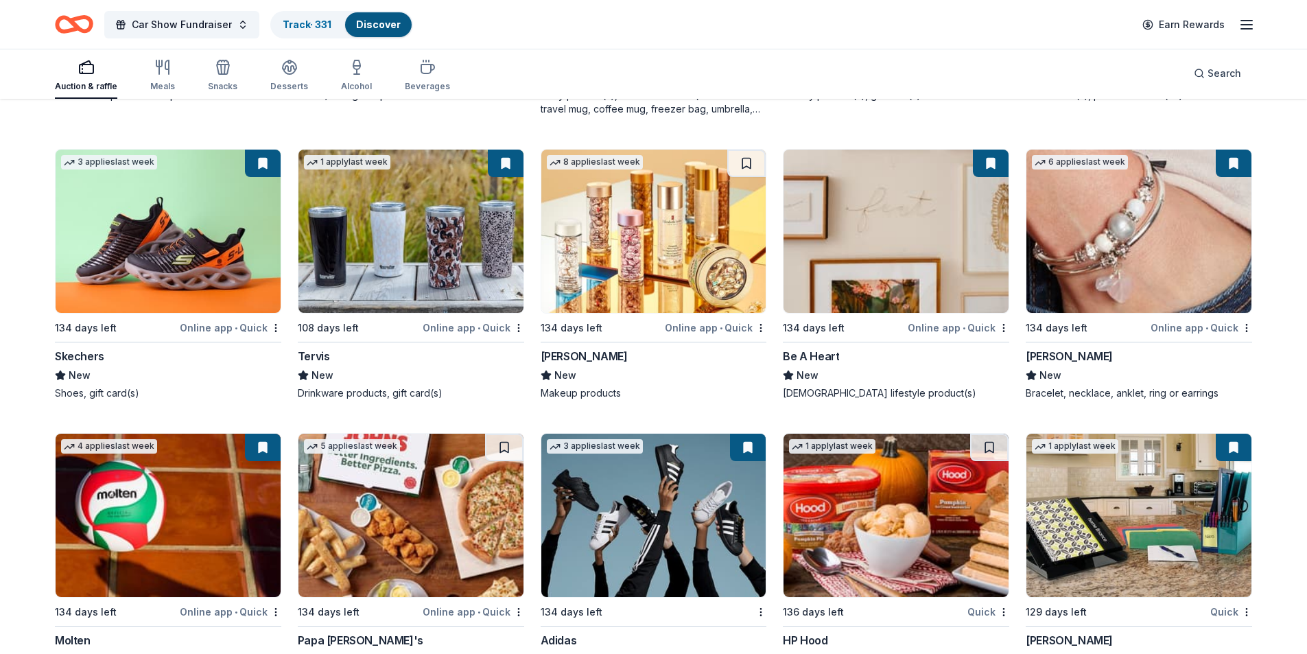
scroll to position [14930, 0]
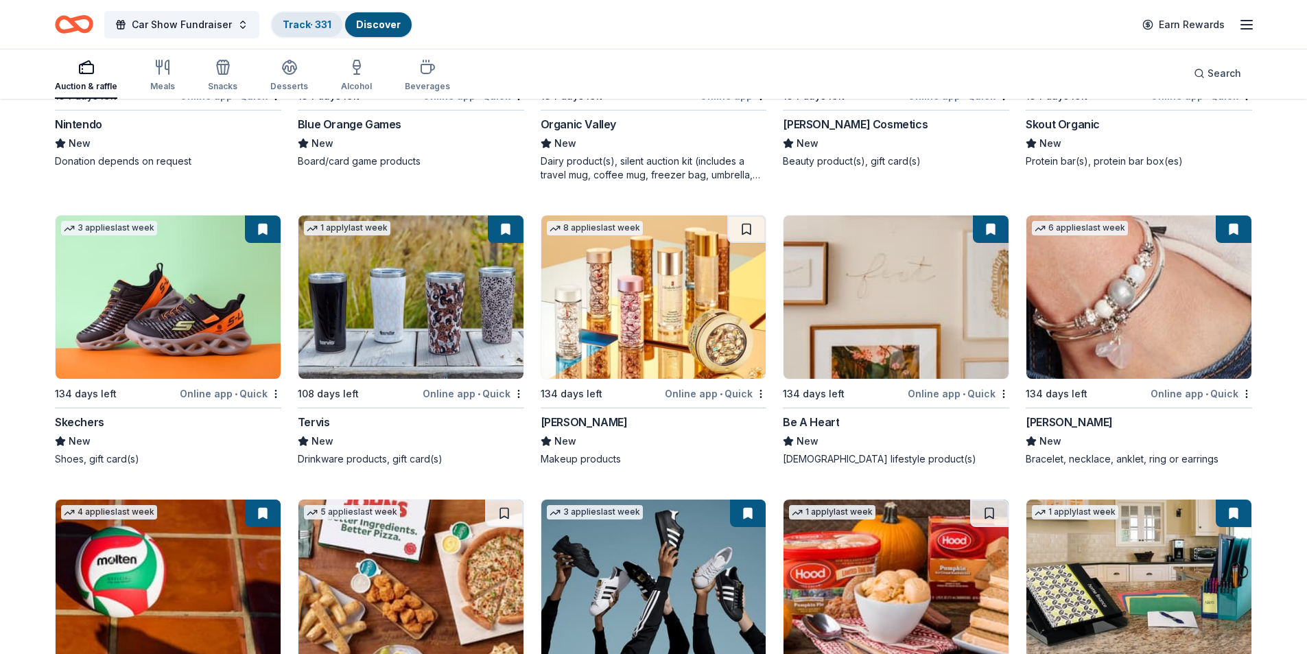
click at [302, 29] on link "Track · 331" at bounding box center [307, 25] width 49 height 12
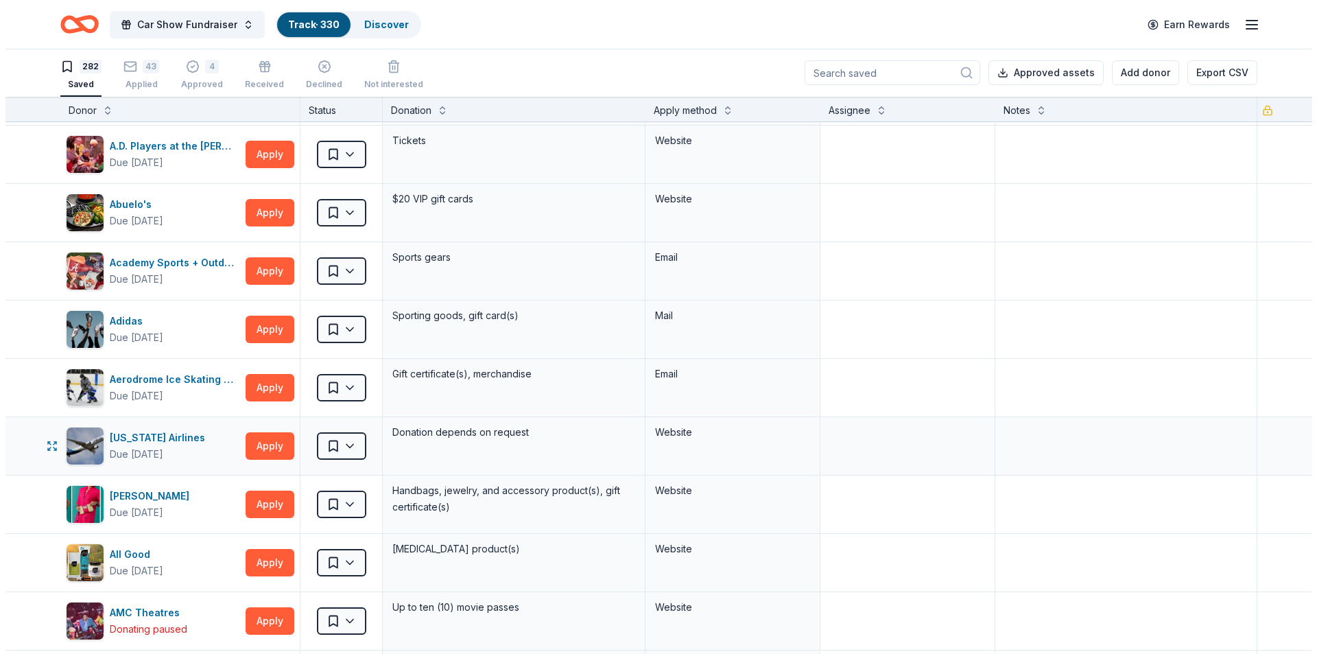
scroll to position [137, 0]
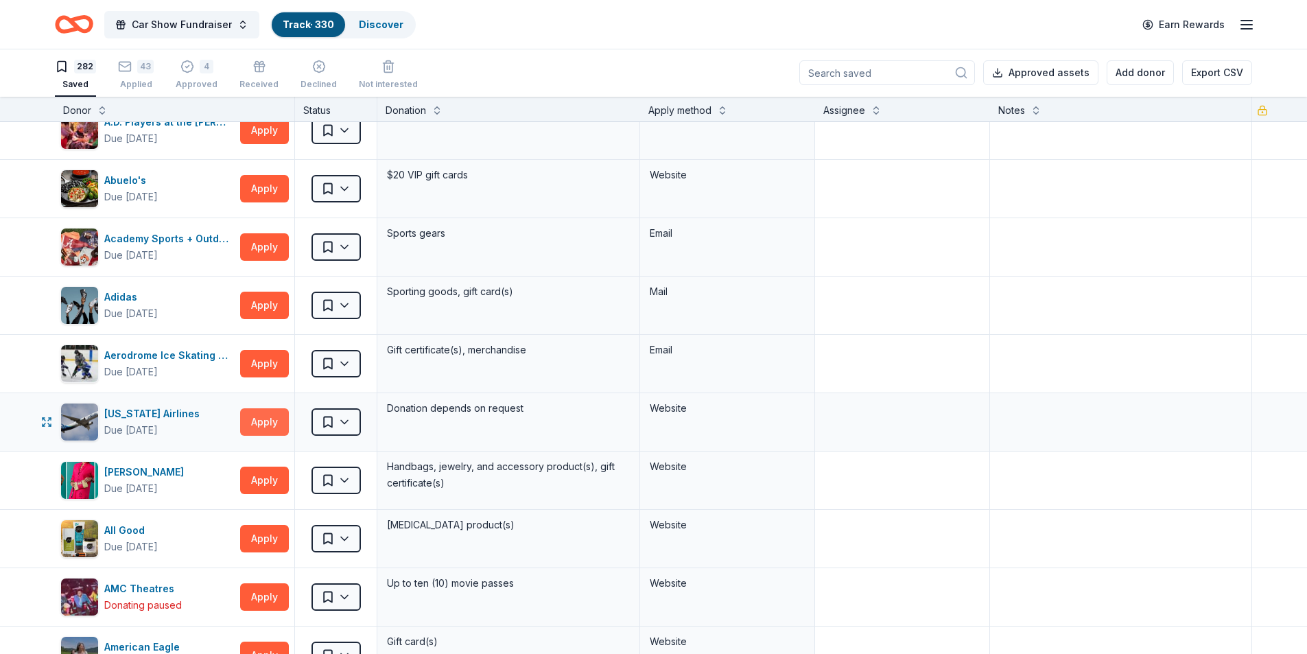
click at [265, 421] on button "Apply" at bounding box center [264, 421] width 49 height 27
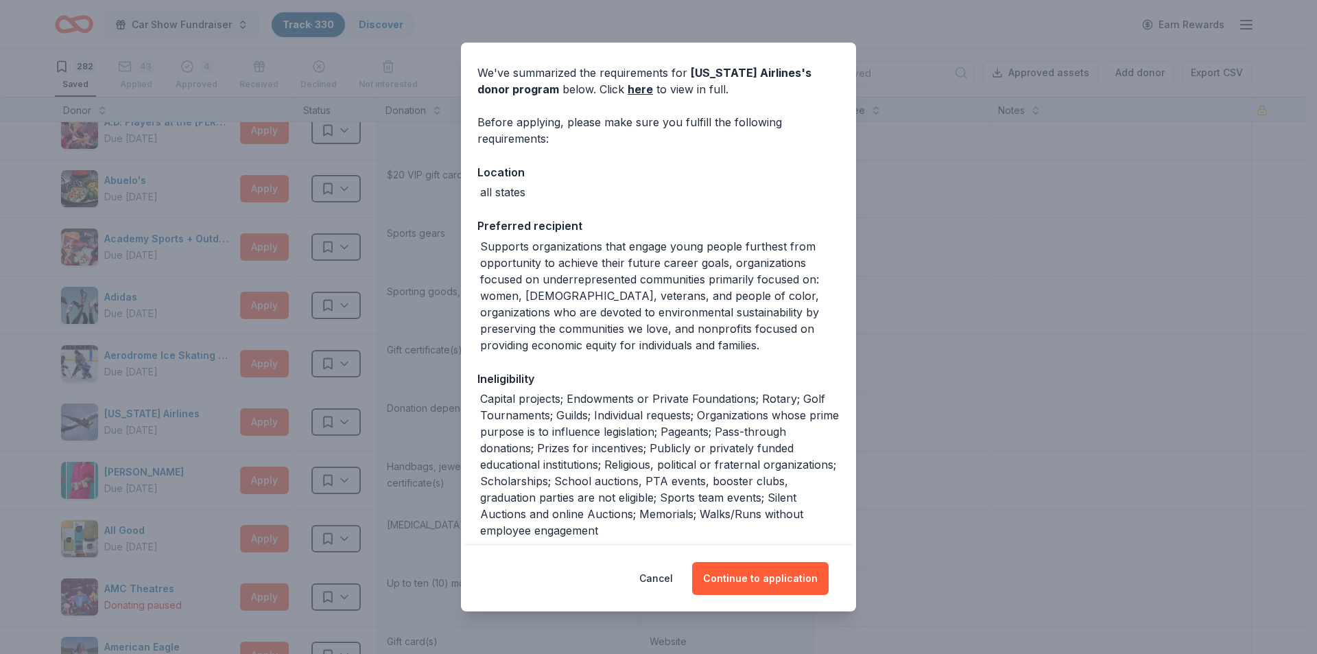
scroll to position [69, 0]
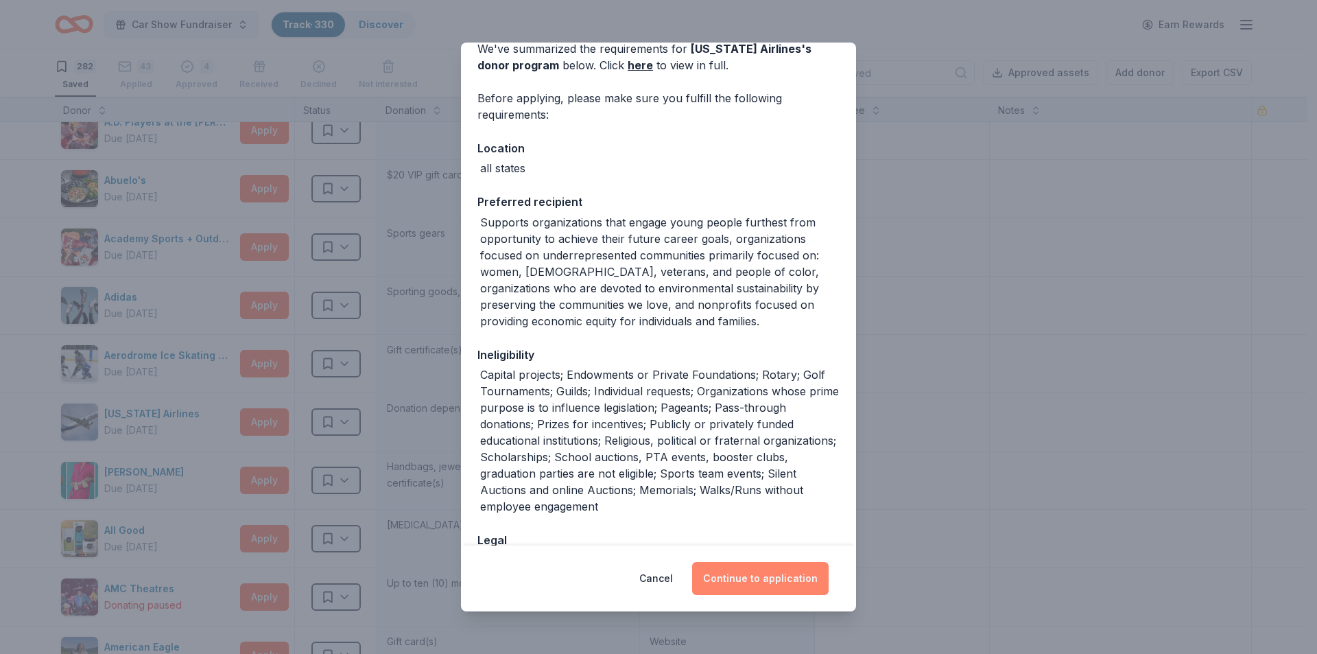
click at [758, 587] on button "Continue to application" at bounding box center [760, 578] width 136 height 33
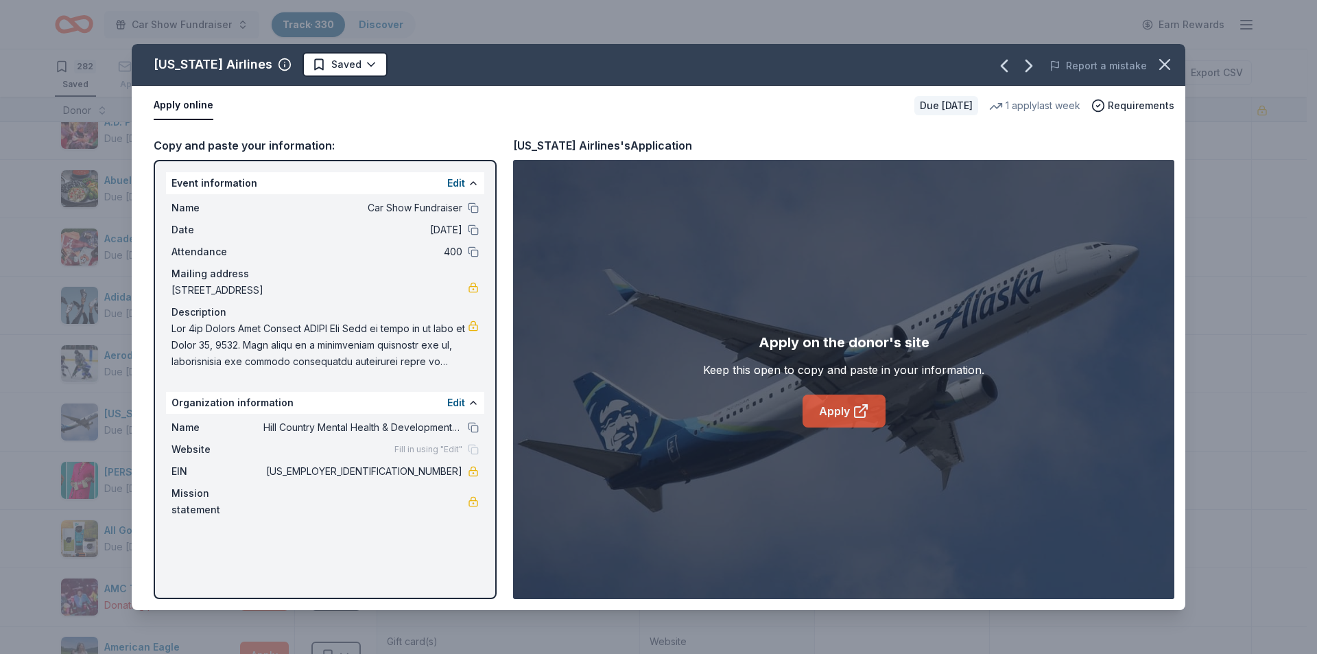
click at [866, 410] on icon at bounding box center [861, 411] width 16 height 16
click at [312, 57] on html "Car Show Fundraiser Track · 330 Discover Earn Rewards 282 Saved 43 Applied 4 Ap…" at bounding box center [658, 326] width 1317 height 654
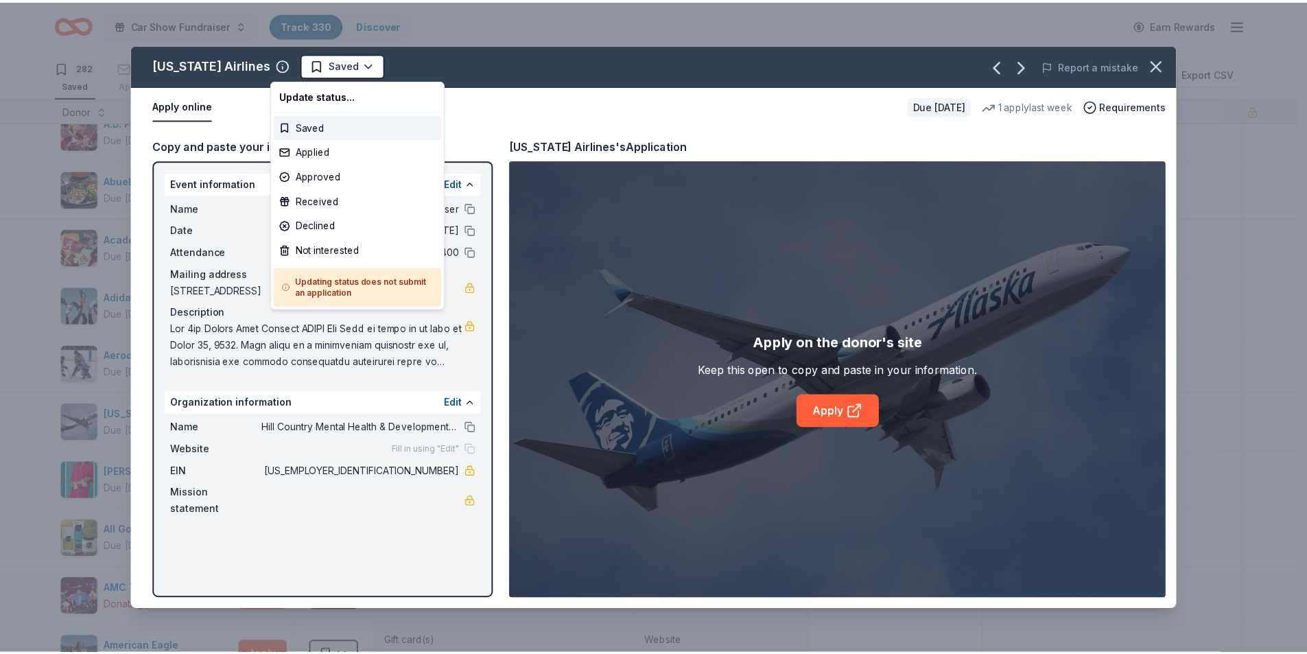
scroll to position [0, 0]
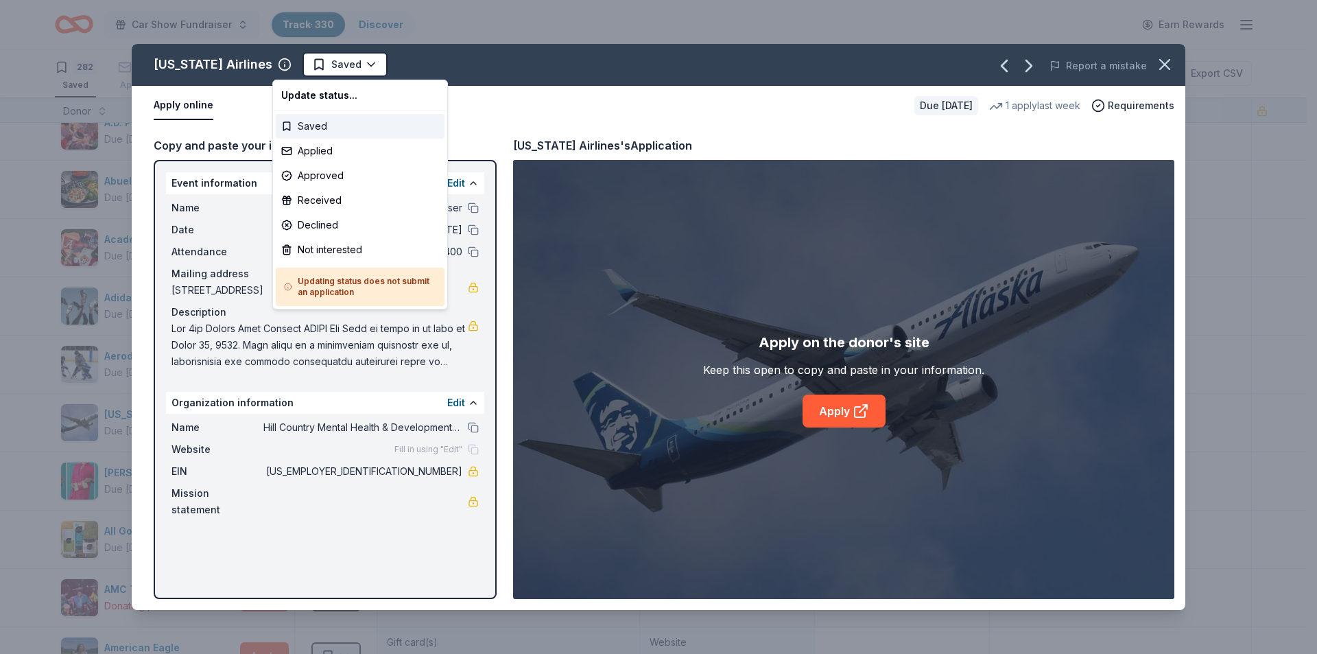
click at [310, 121] on div "Saved" at bounding box center [360, 126] width 169 height 25
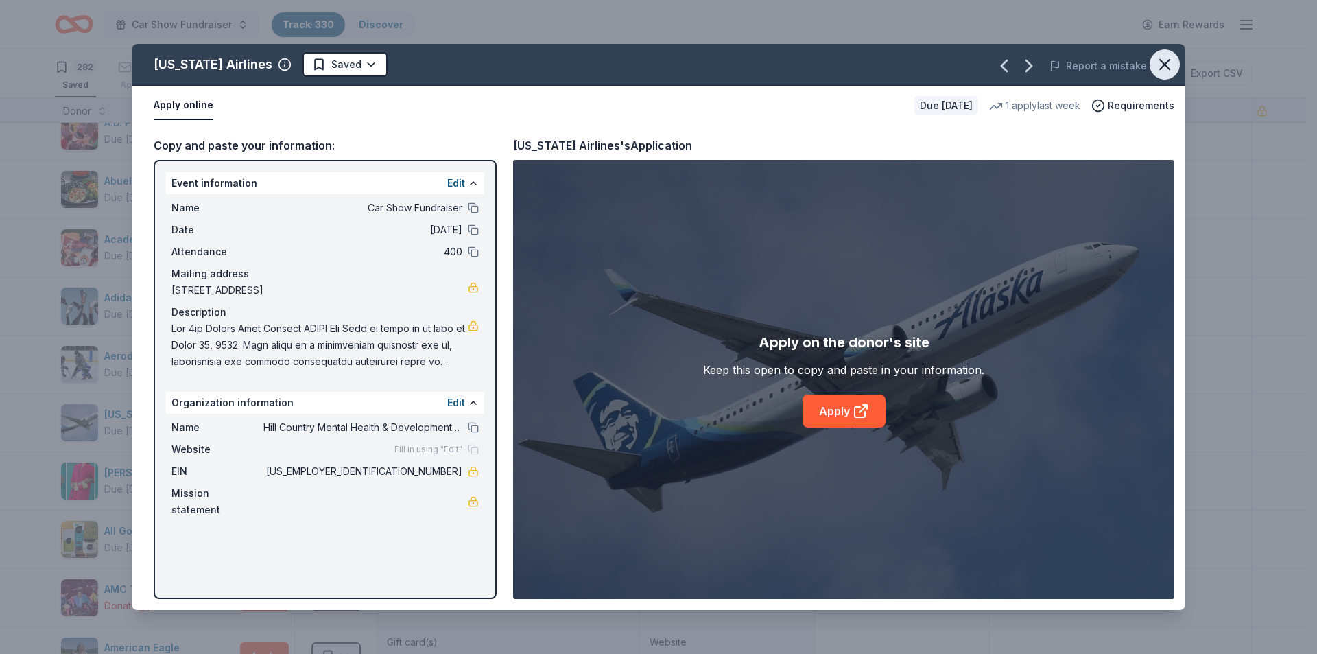
click at [1160, 64] on icon "button" at bounding box center [1164, 64] width 19 height 19
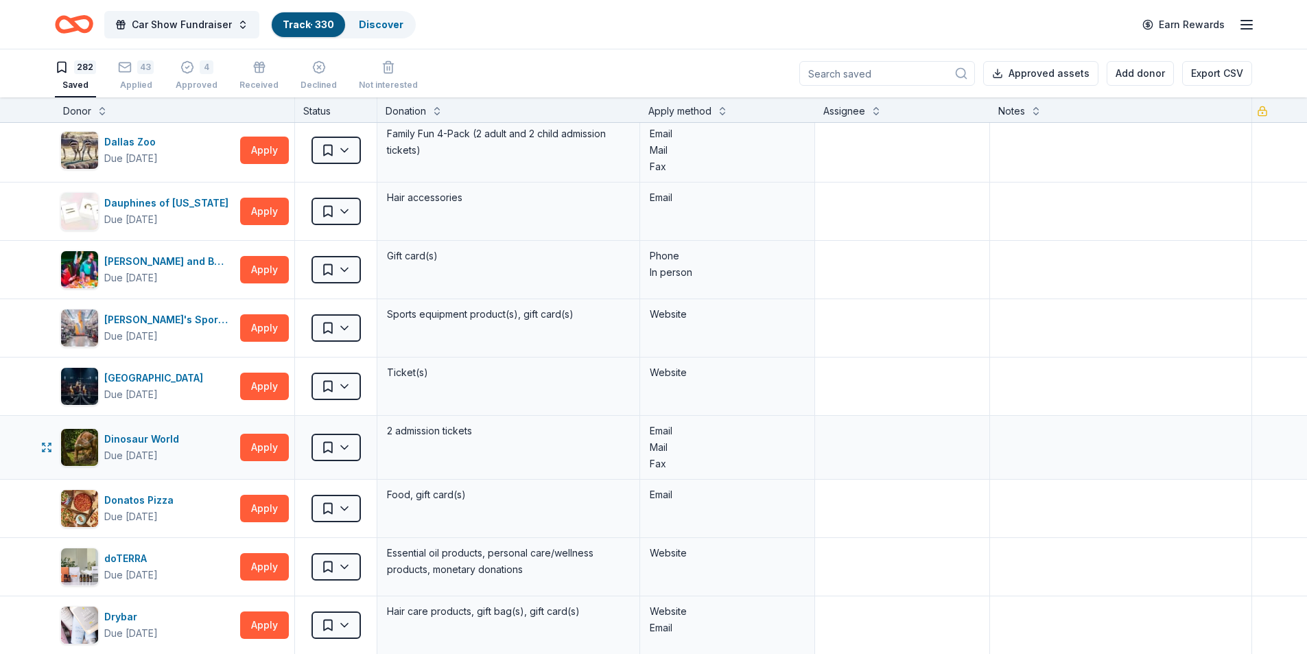
scroll to position [4732, 0]
click at [174, 382] on div "[GEOGRAPHIC_DATA]" at bounding box center [156, 377] width 104 height 16
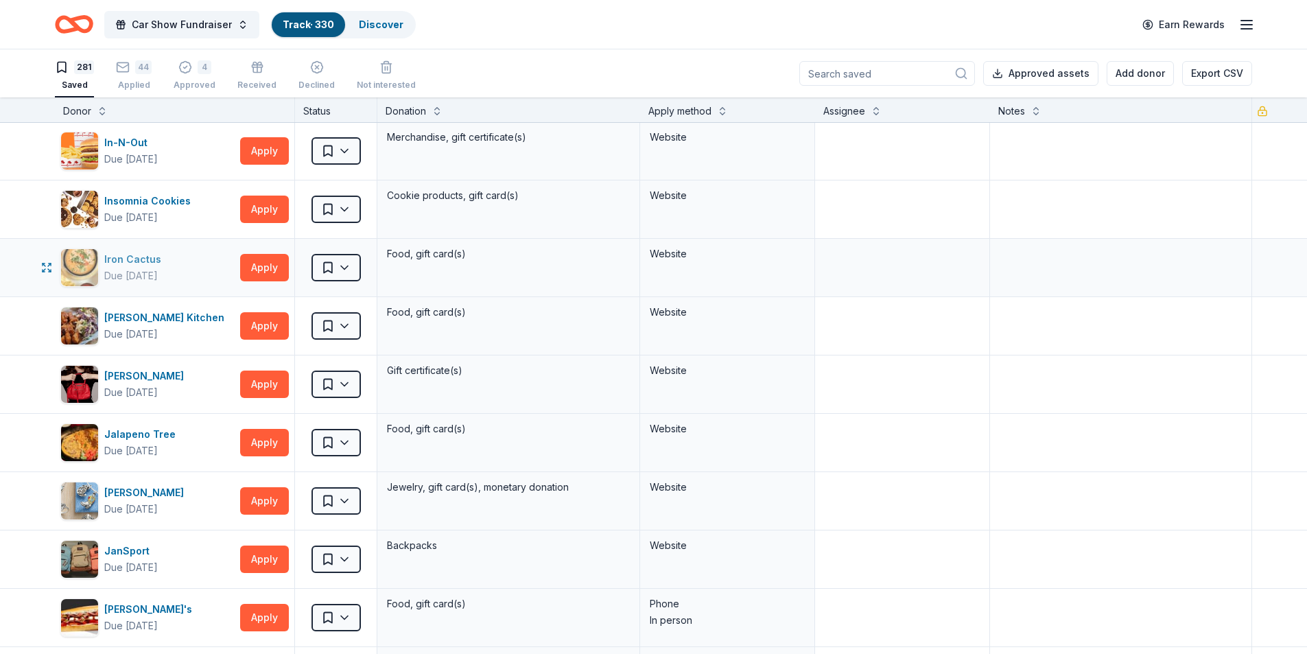
scroll to position [7682, 0]
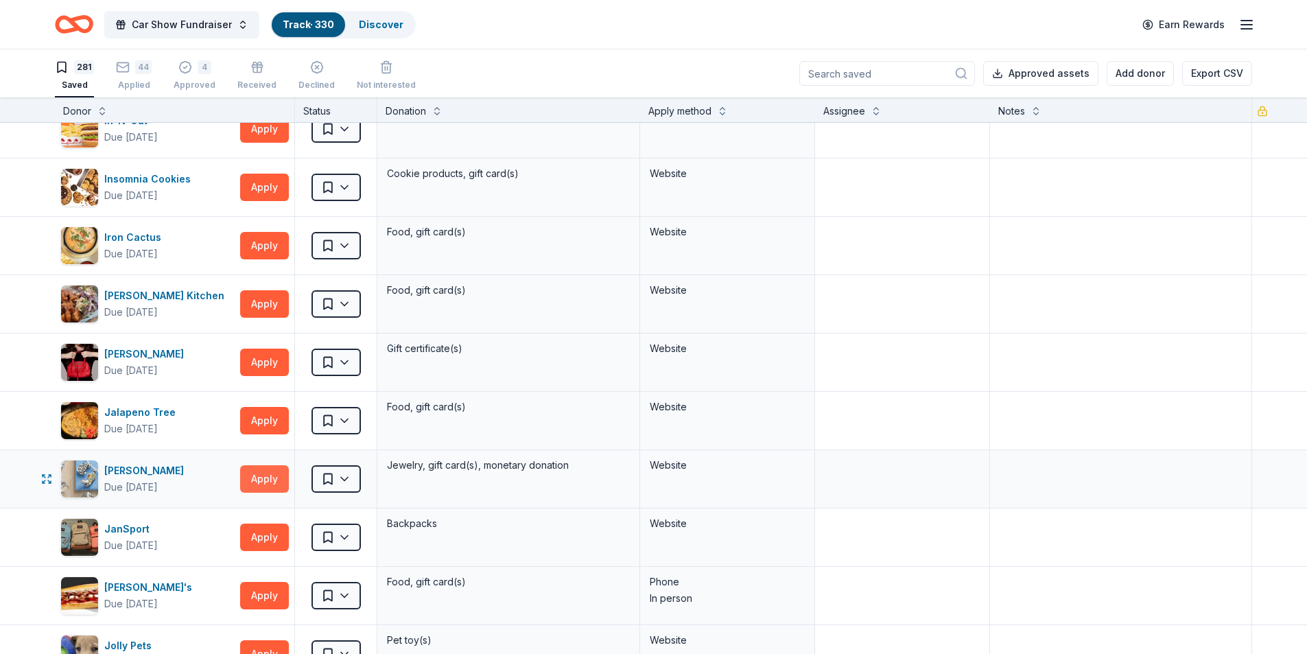
click at [257, 481] on button "Apply" at bounding box center [264, 478] width 49 height 27
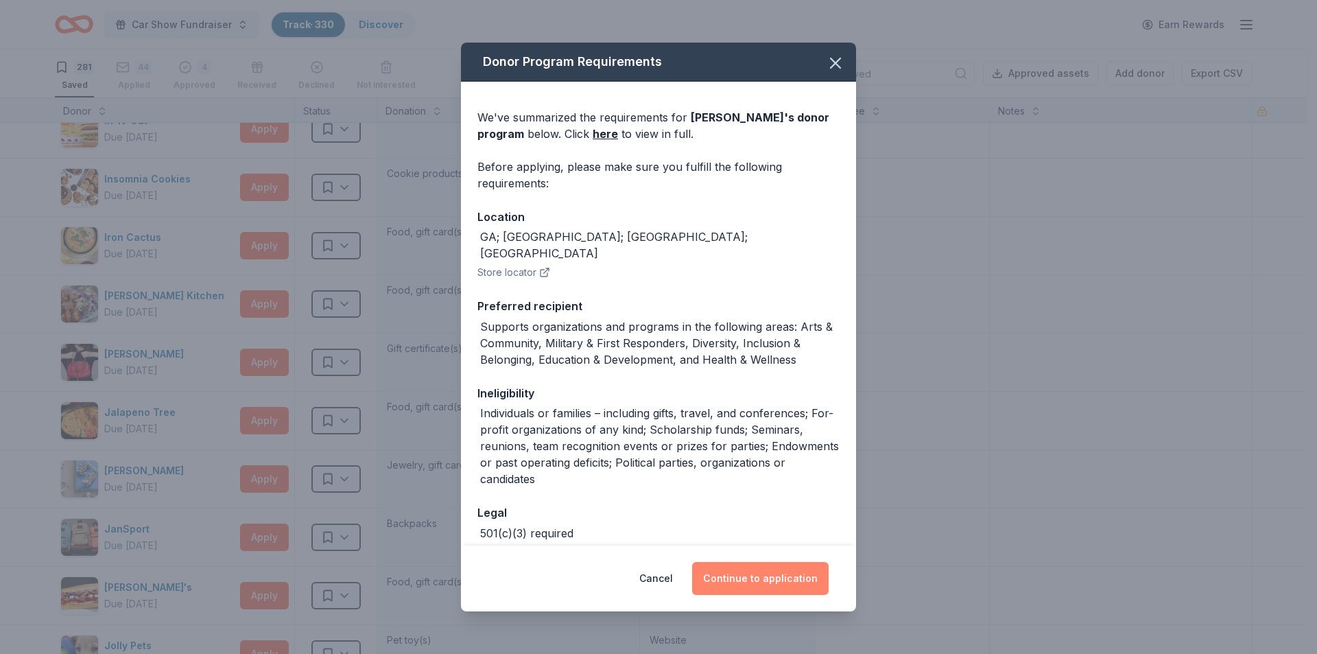
click at [759, 580] on button "Continue to application" at bounding box center [760, 578] width 136 height 33
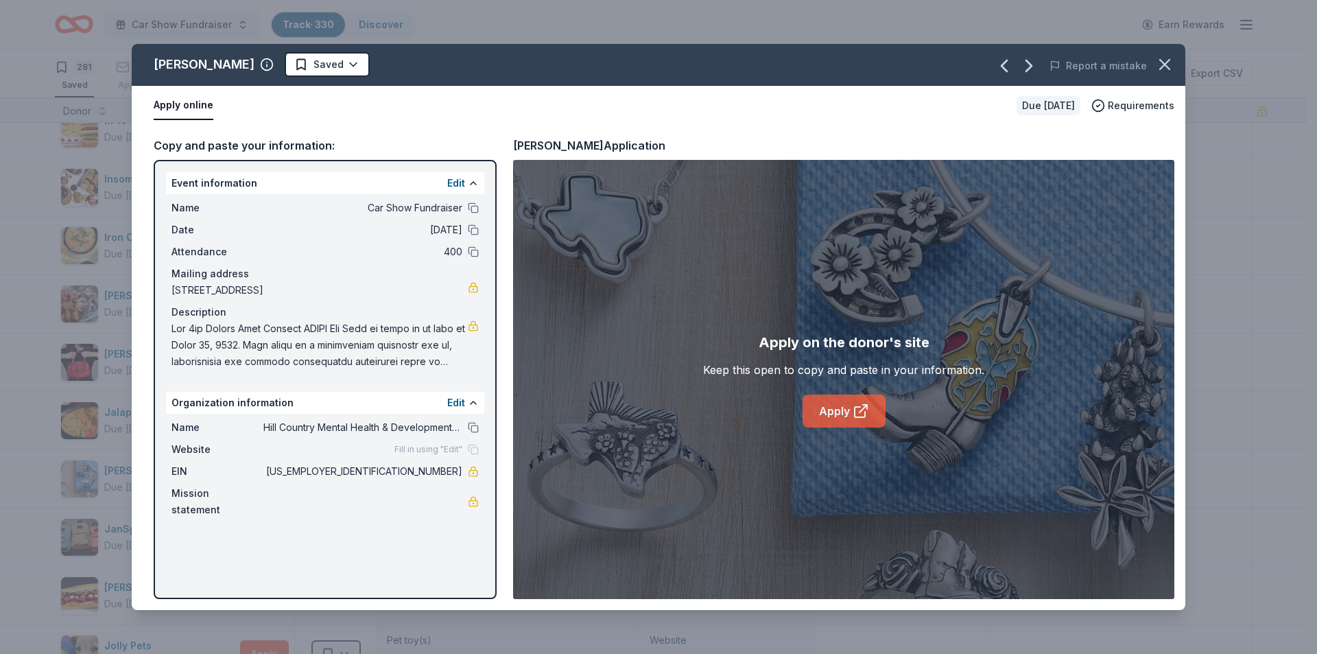
click at [842, 411] on link "Apply" at bounding box center [843, 410] width 83 height 33
click at [1169, 60] on icon "button" at bounding box center [1165, 65] width 10 height 10
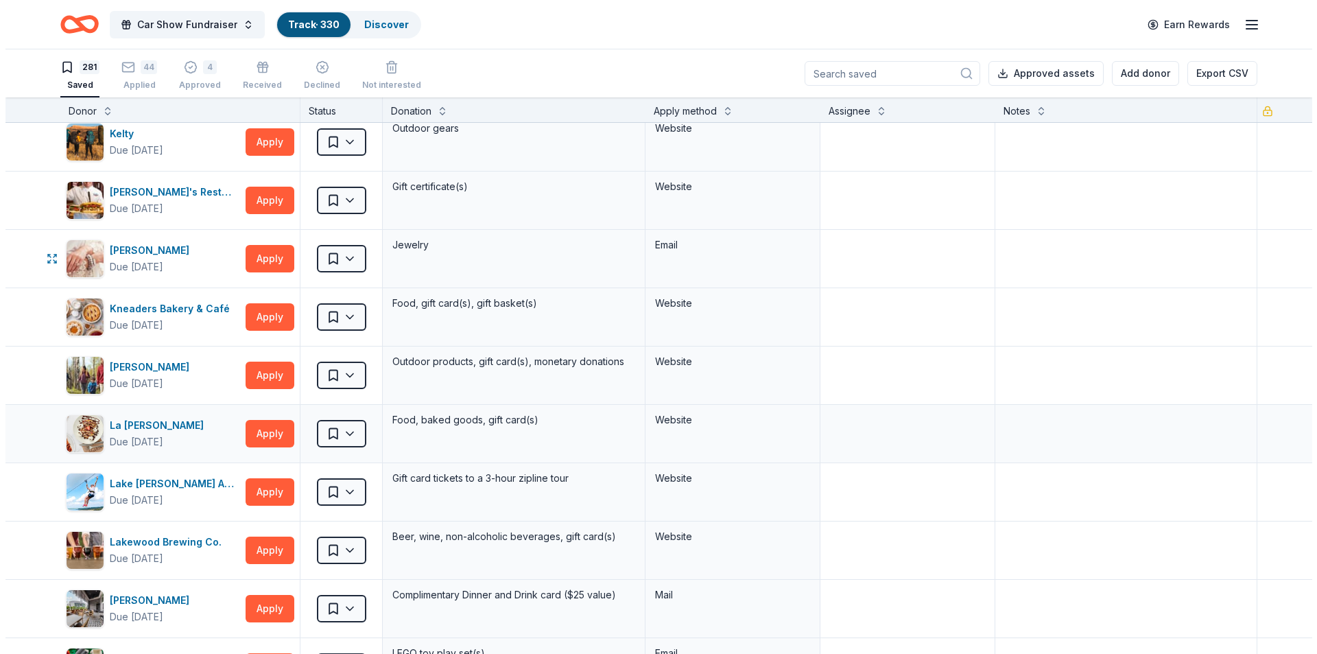
scroll to position [8436, 0]
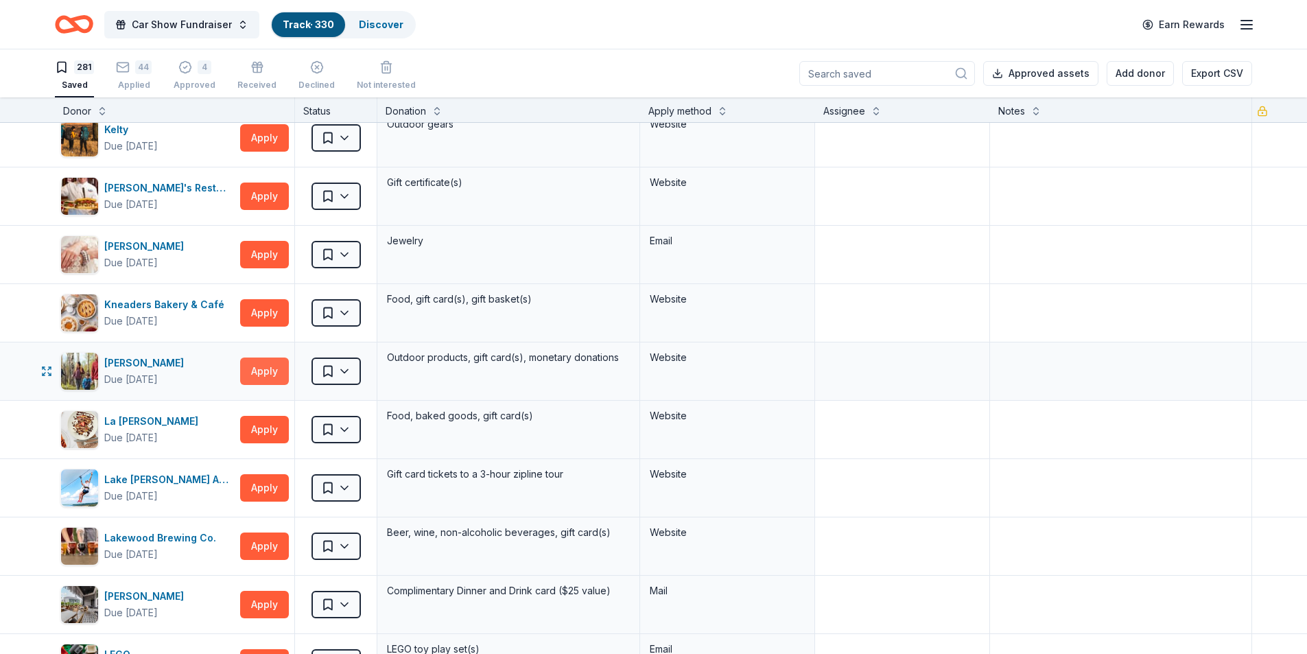
click at [250, 381] on button "Apply" at bounding box center [264, 370] width 49 height 27
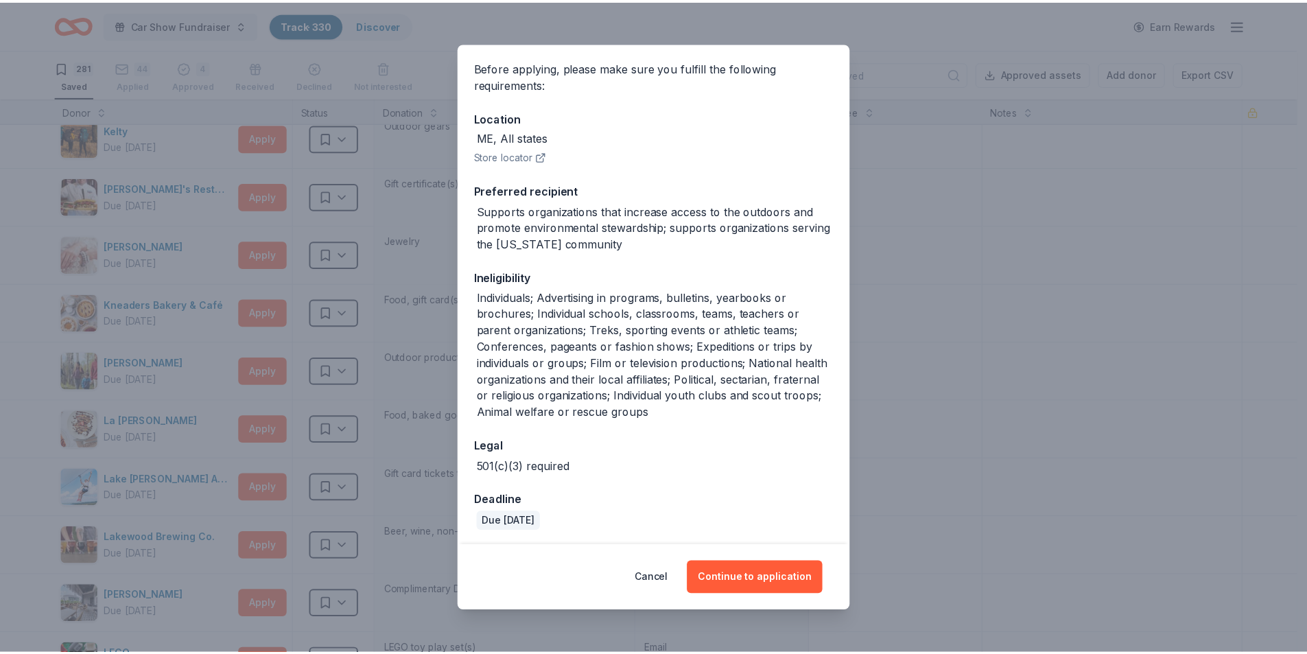
scroll to position [102, 0]
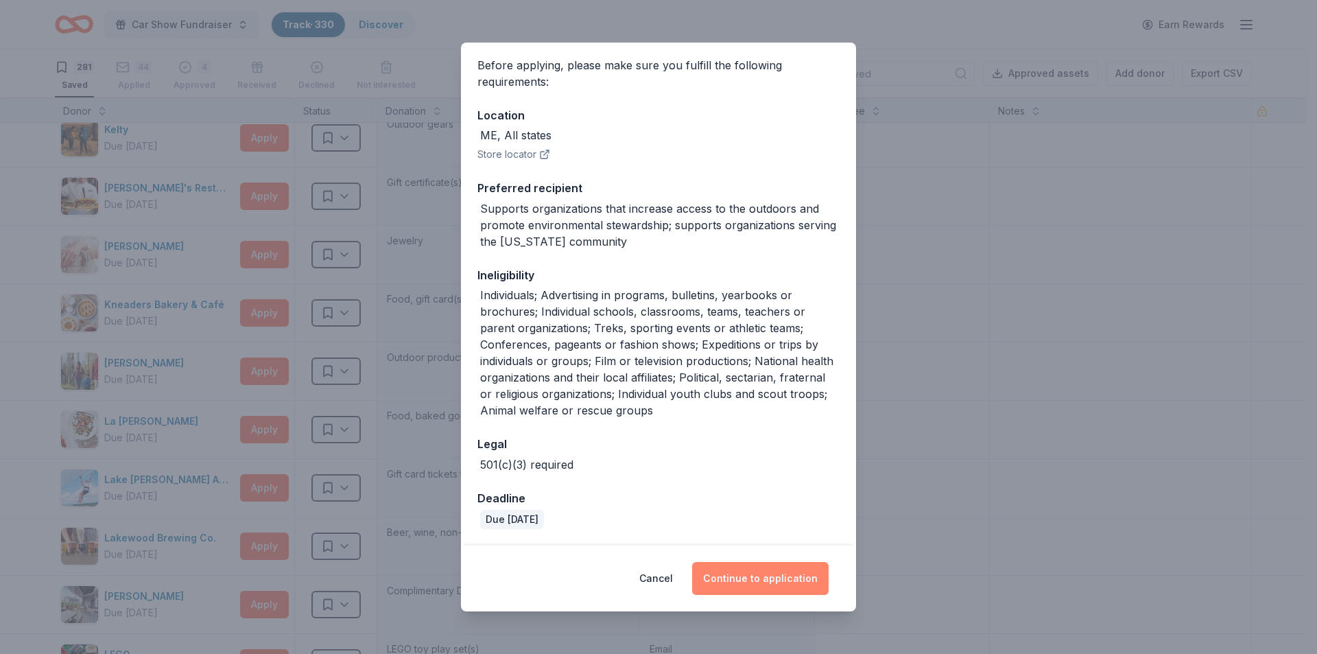
click at [742, 575] on button "Continue to application" at bounding box center [760, 578] width 136 height 33
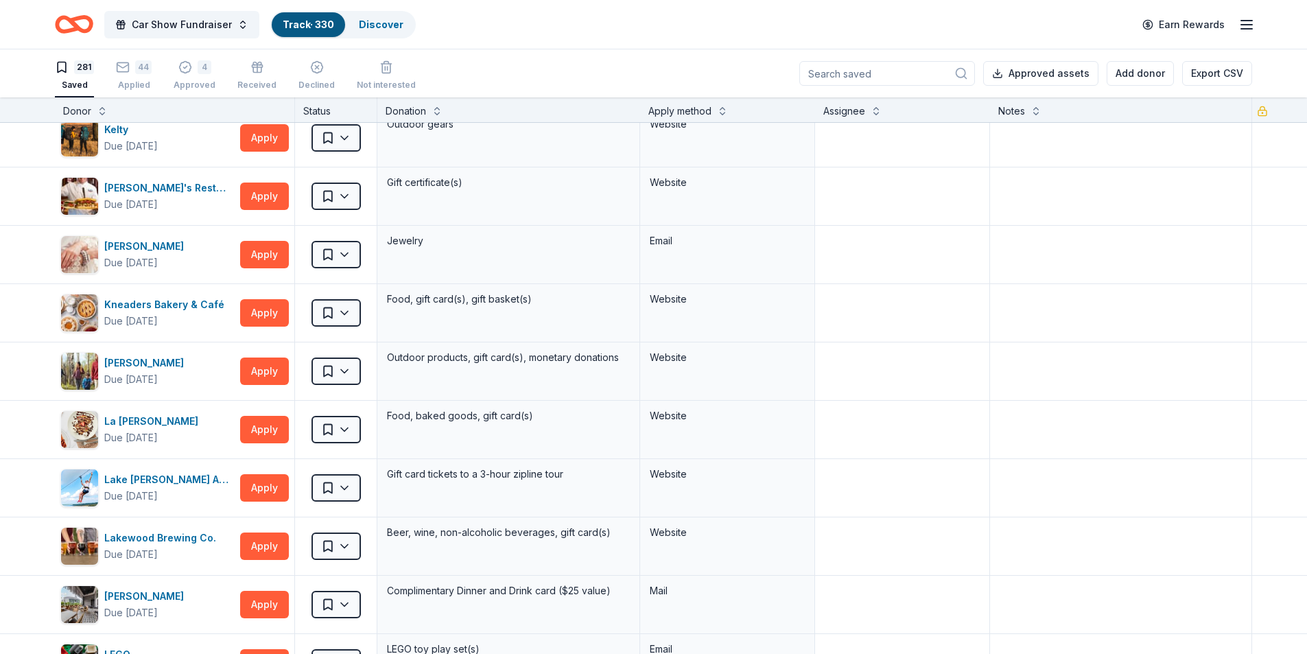
scroll to position [36, 0]
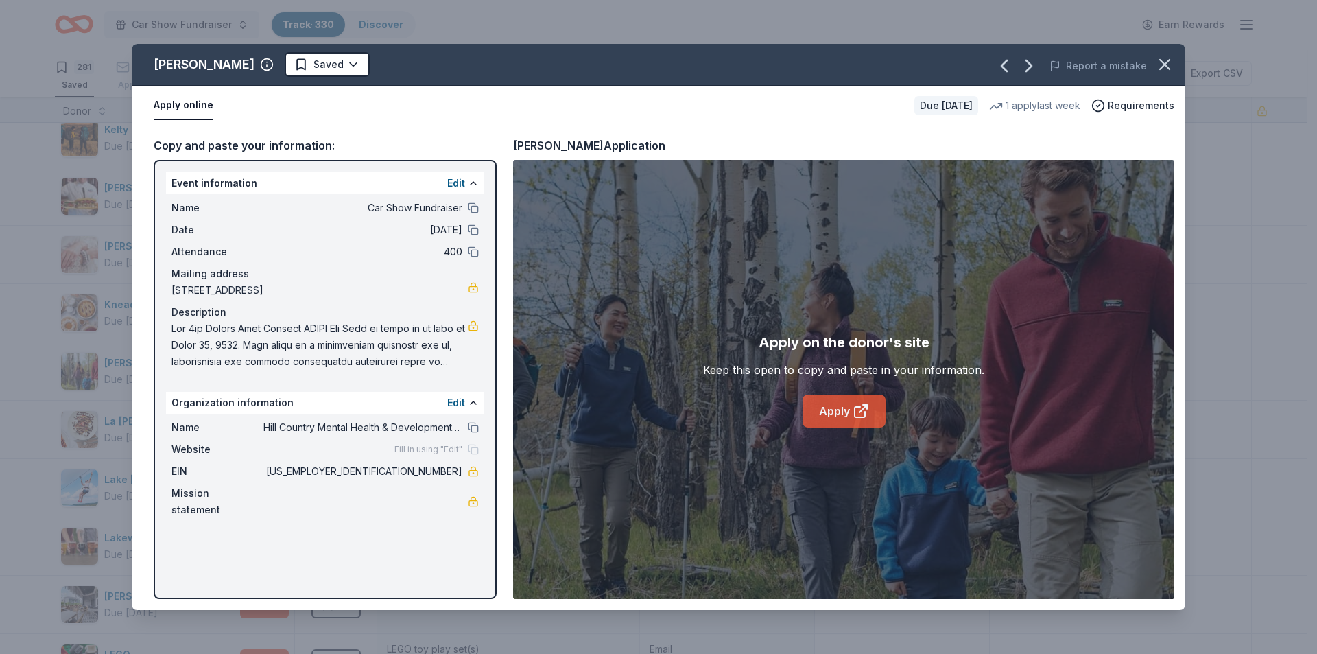
click at [841, 408] on link "Apply" at bounding box center [843, 410] width 83 height 33
click at [291, 62] on html "Car Show Fundraiser Track · 330 Discover Earn Rewards 281 Saved 44 Applied 4 Ap…" at bounding box center [658, 327] width 1317 height 654
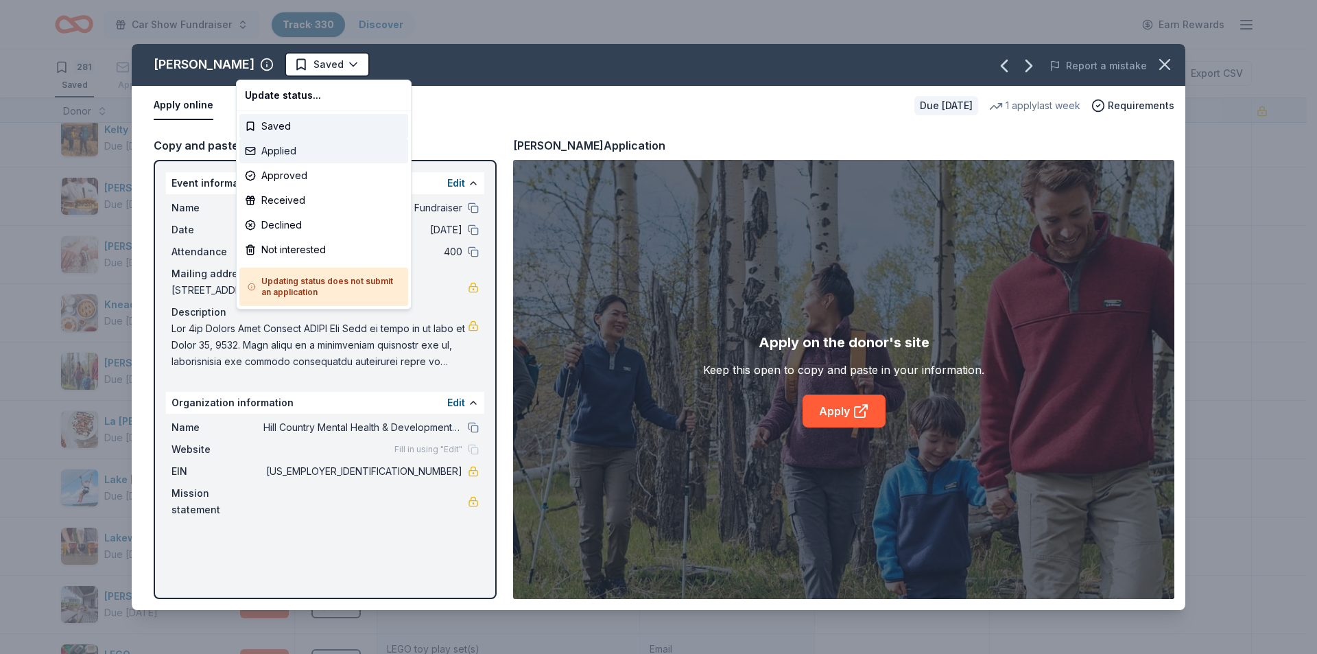
click at [287, 147] on div "Applied" at bounding box center [323, 151] width 169 height 25
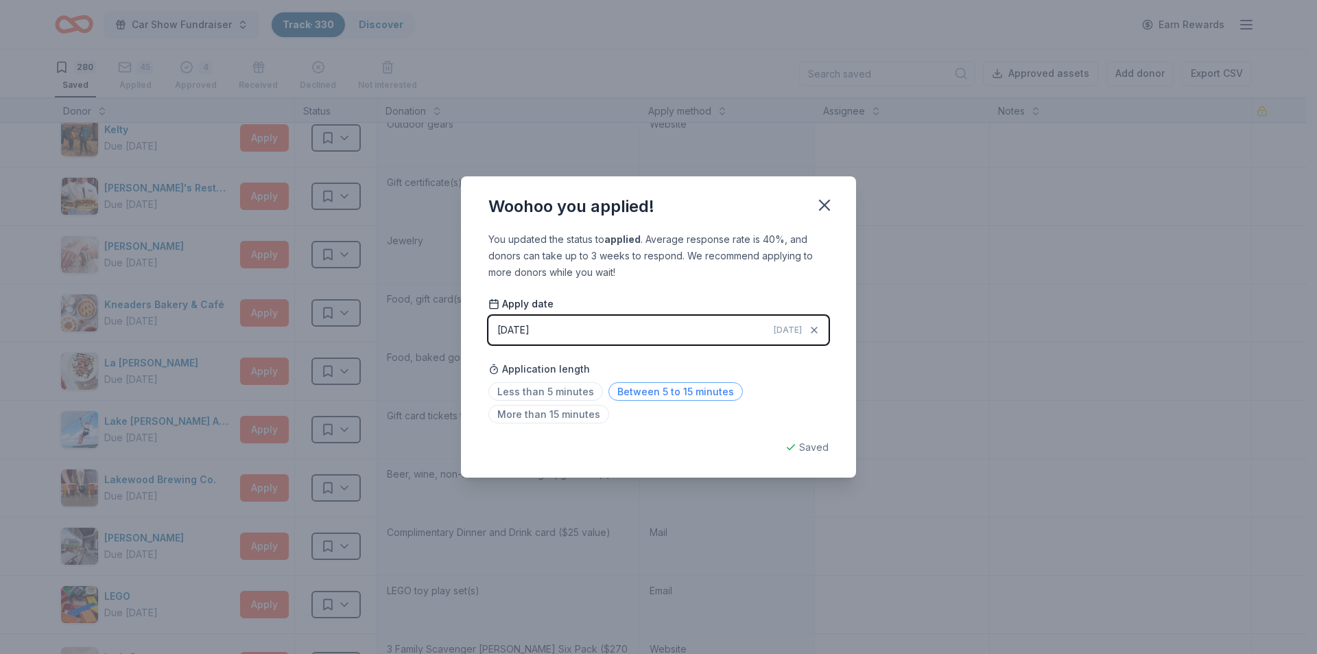
click at [626, 391] on span "Between 5 to 15 minutes" at bounding box center [675, 391] width 134 height 19
click at [829, 209] on icon "button" at bounding box center [825, 205] width 10 height 10
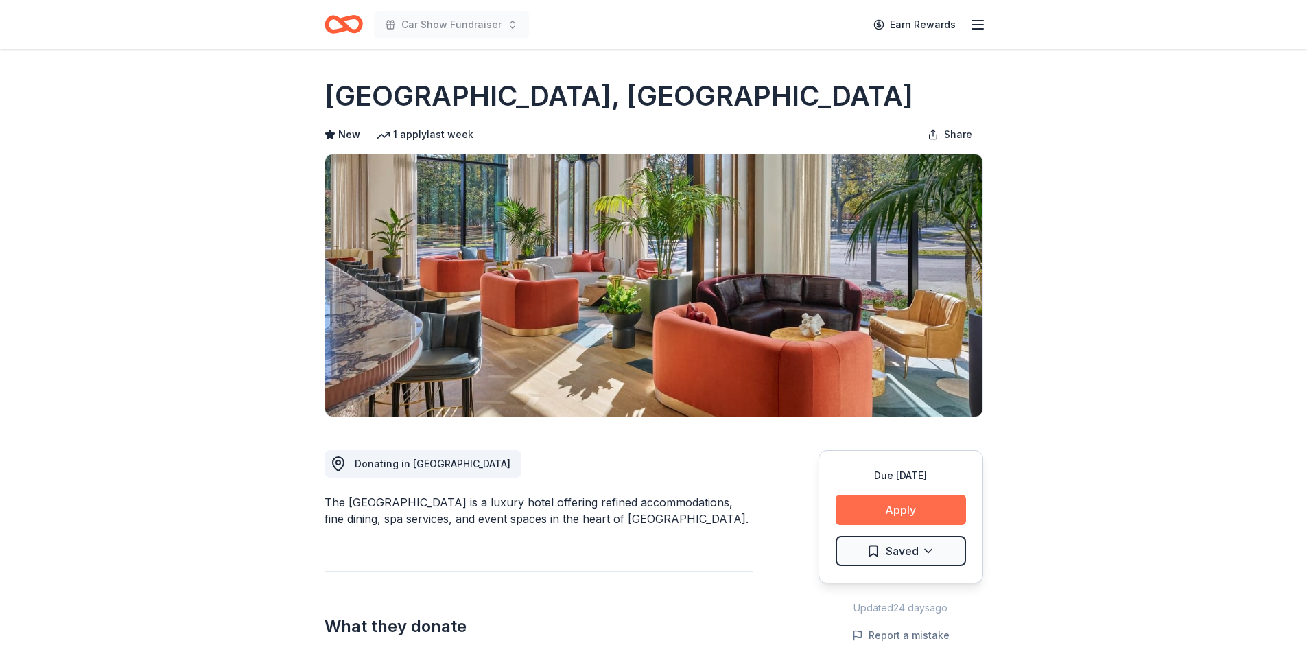
click at [900, 512] on button "Apply" at bounding box center [900, 510] width 130 height 30
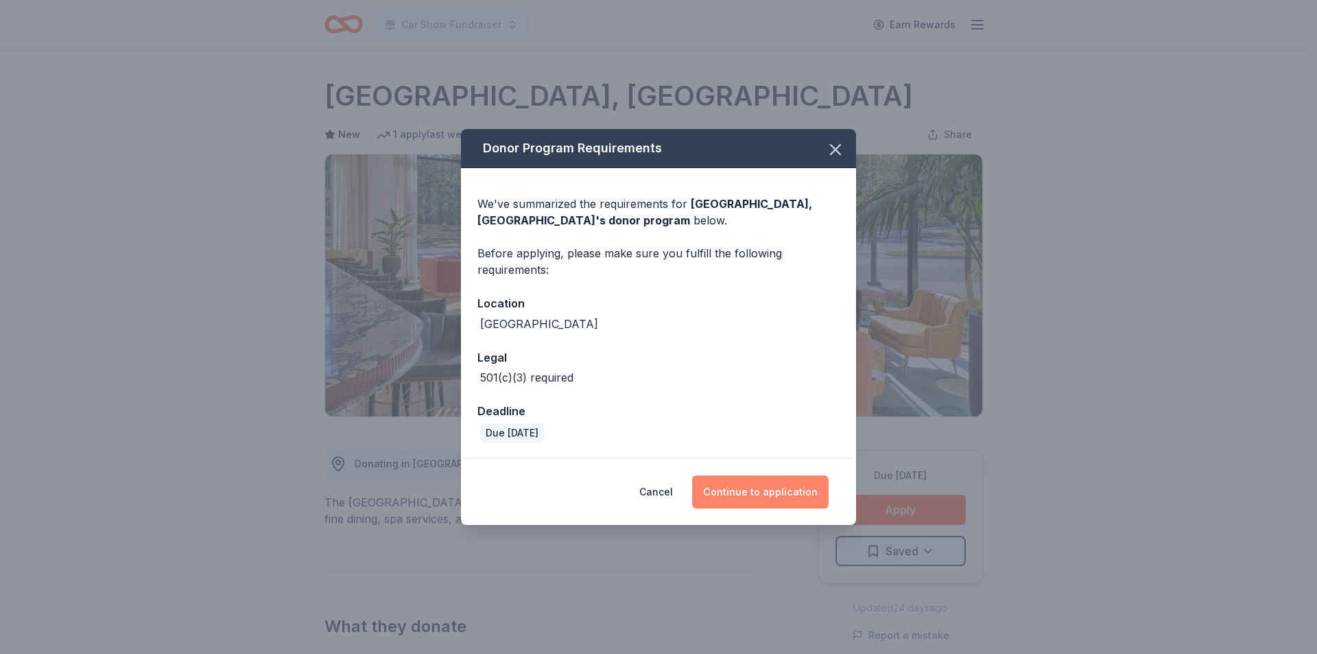
click at [794, 495] on button "Continue to application" at bounding box center [760, 491] width 136 height 33
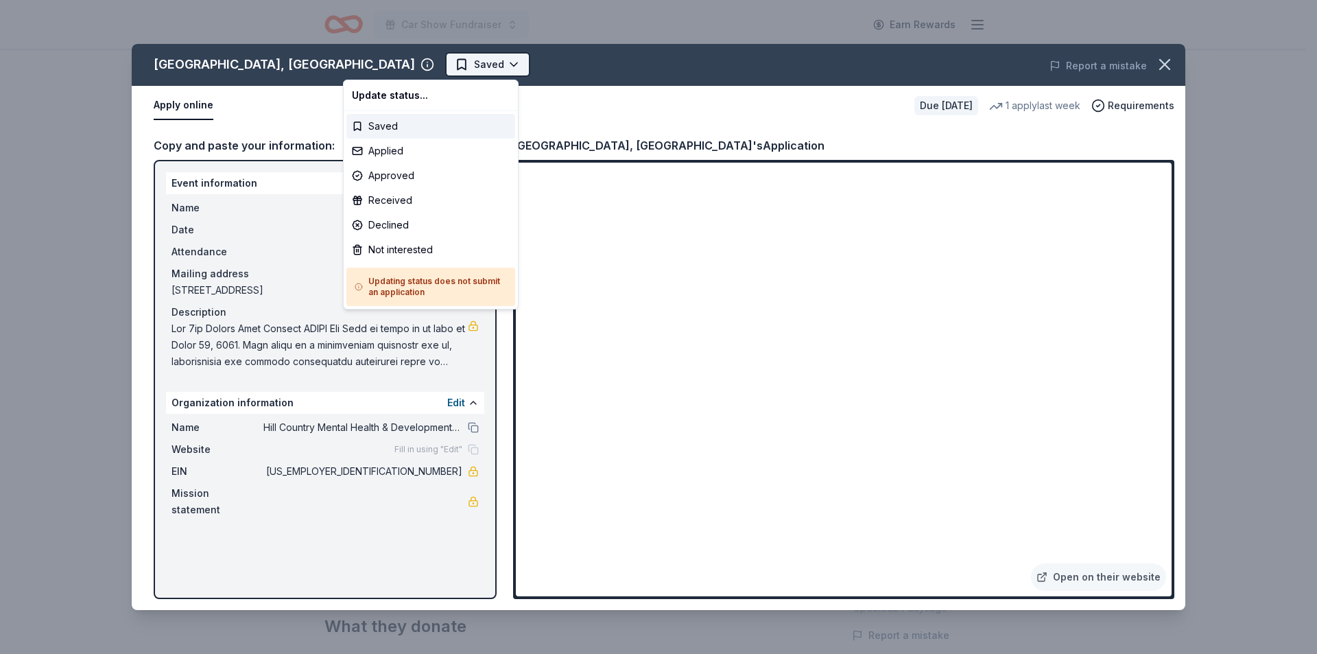
click at [394, 67] on html "Car Show Fundraiser Earn Rewards Due in 119 days Share Crescent Hotel, Fort Wor…" at bounding box center [658, 327] width 1317 height 654
click at [391, 147] on div "Applied" at bounding box center [430, 151] width 169 height 25
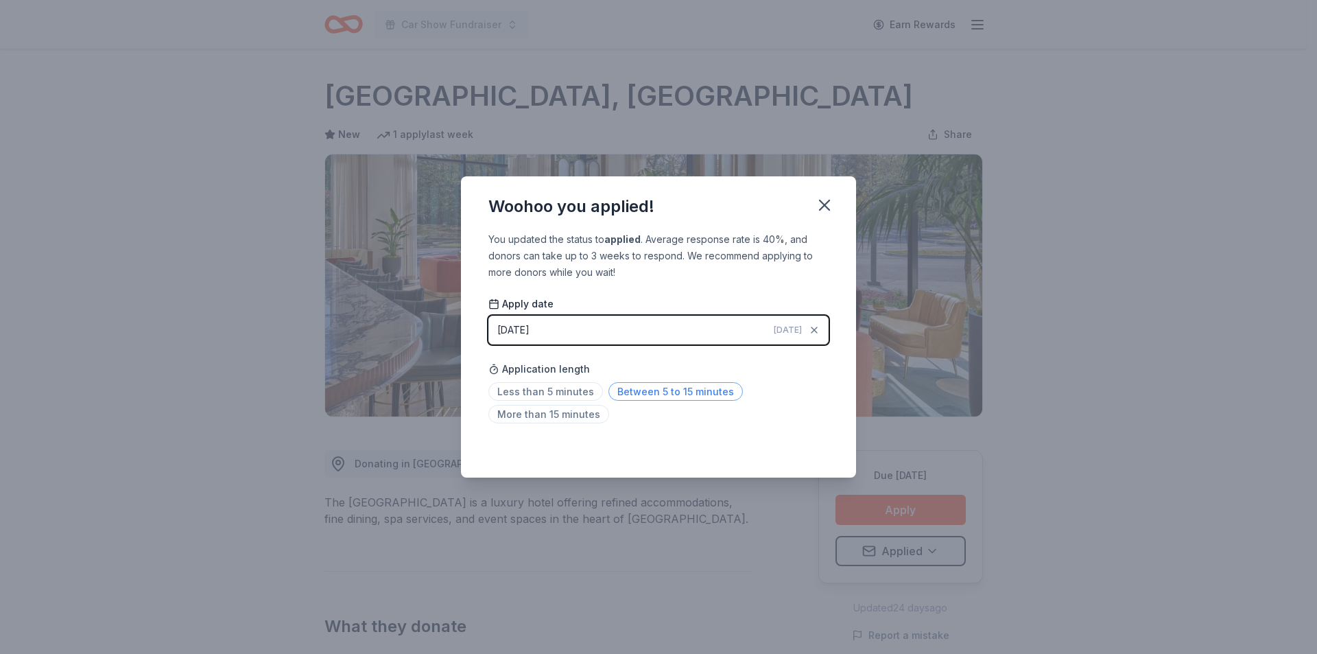
click at [636, 392] on span "Between 5 to 15 minutes" at bounding box center [675, 391] width 134 height 19
click at [810, 450] on div "Saved" at bounding box center [658, 447] width 340 height 16
click at [824, 208] on icon "button" at bounding box center [824, 204] width 19 height 19
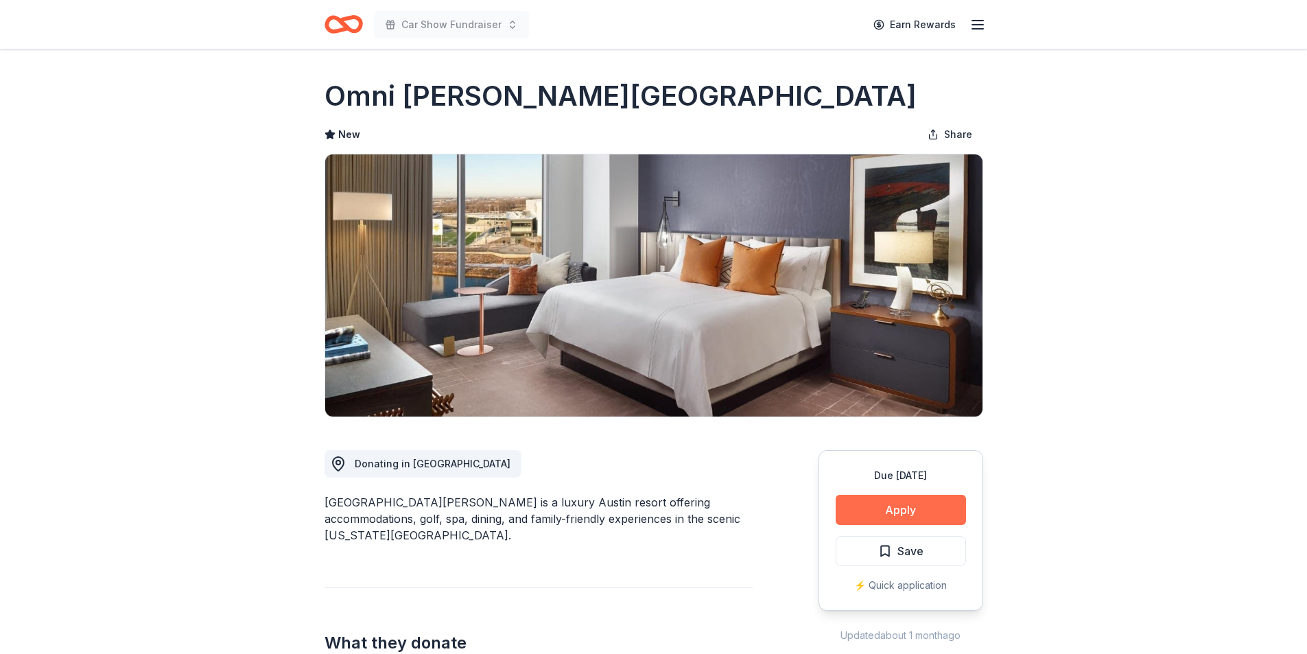
click at [905, 508] on button "Apply" at bounding box center [900, 510] width 130 height 30
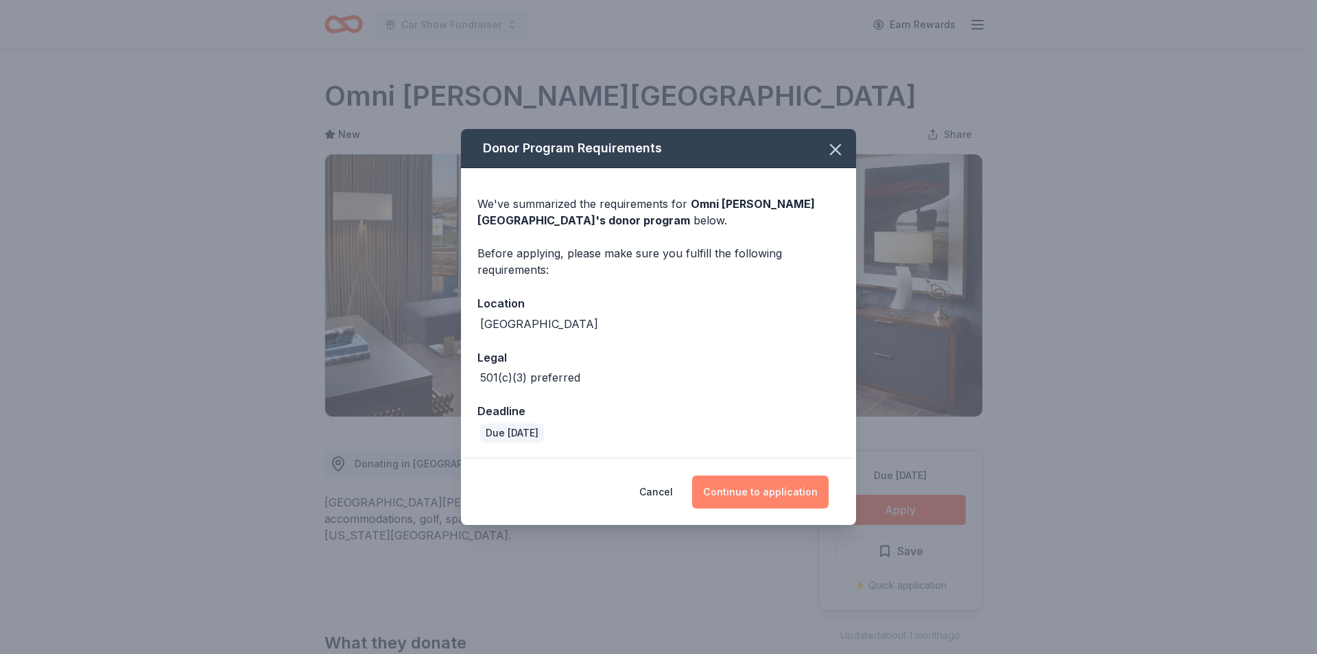
click at [743, 481] on button "Continue to application" at bounding box center [760, 491] width 136 height 33
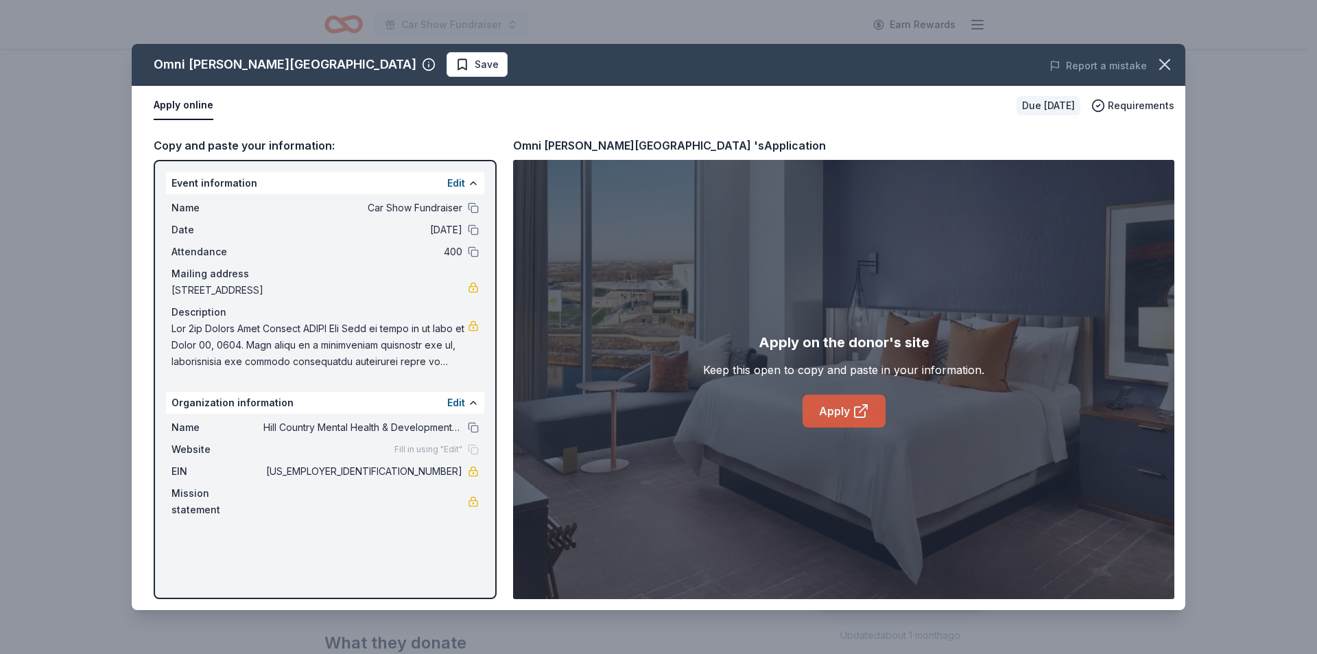
click at [851, 401] on link "Apply" at bounding box center [843, 410] width 83 height 33
click at [475, 62] on span "Save" at bounding box center [487, 64] width 24 height 16
click at [426, 62] on html "Car Show Fundraiser Earn Rewards Due in 134 days Share Omni Barton Creek Resort…" at bounding box center [658, 327] width 1317 height 654
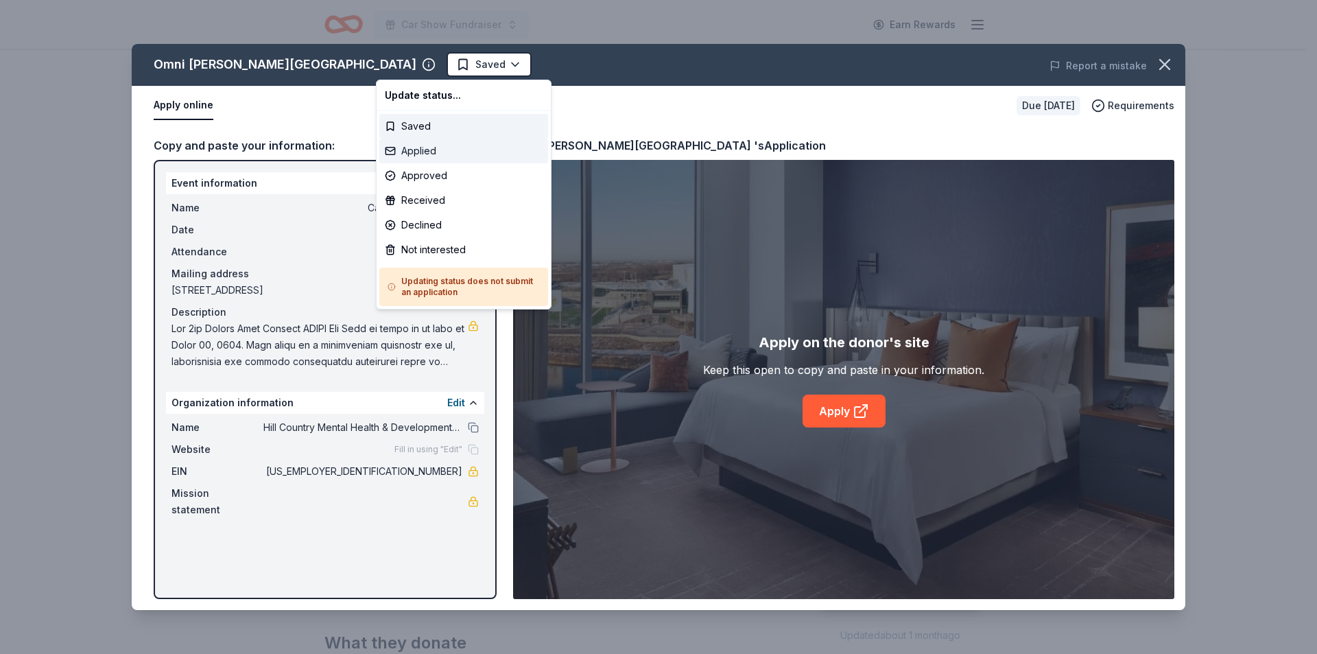
click at [399, 152] on div "Applied" at bounding box center [463, 151] width 169 height 25
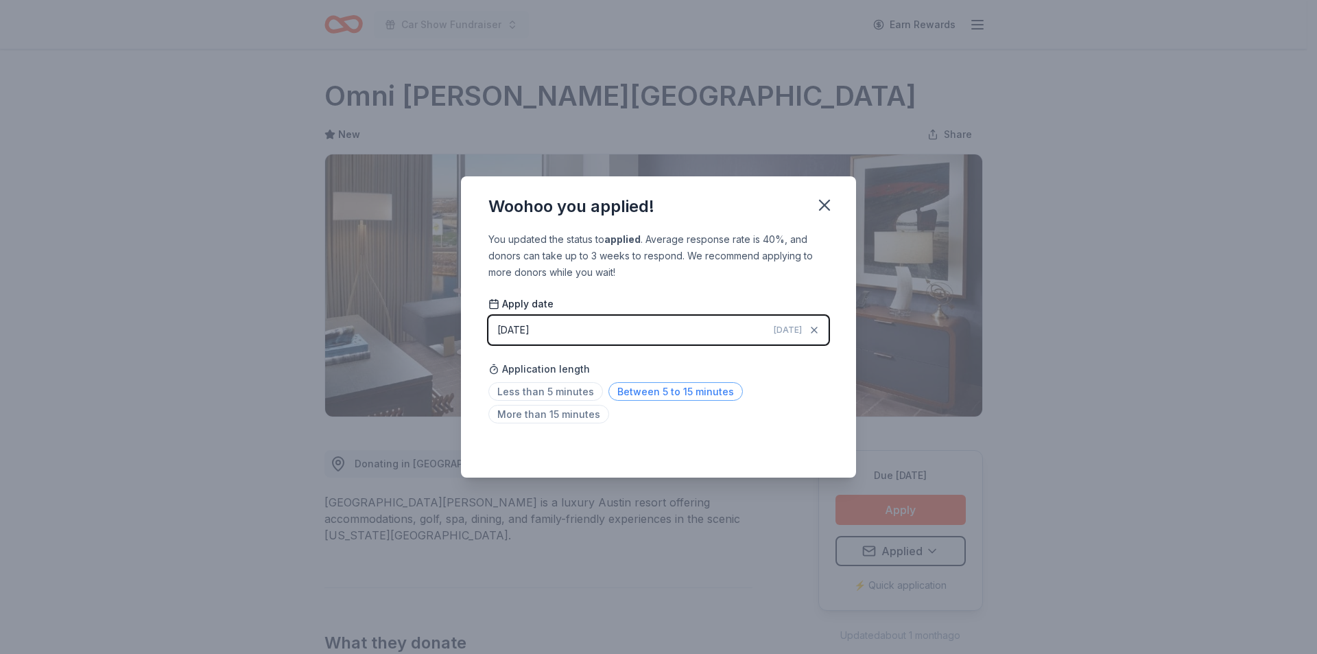
click at [636, 394] on span "Between 5 to 15 minutes" at bounding box center [675, 391] width 134 height 19
click at [822, 211] on icon "button" at bounding box center [824, 204] width 19 height 19
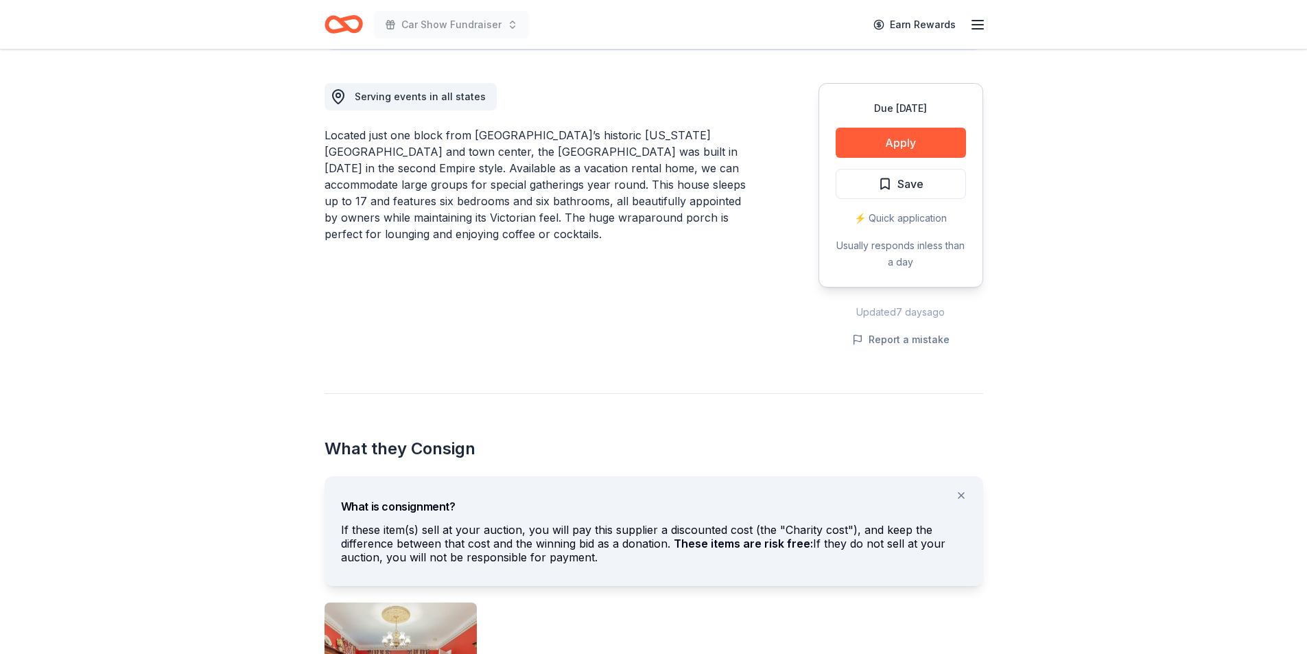
scroll to position [343, 0]
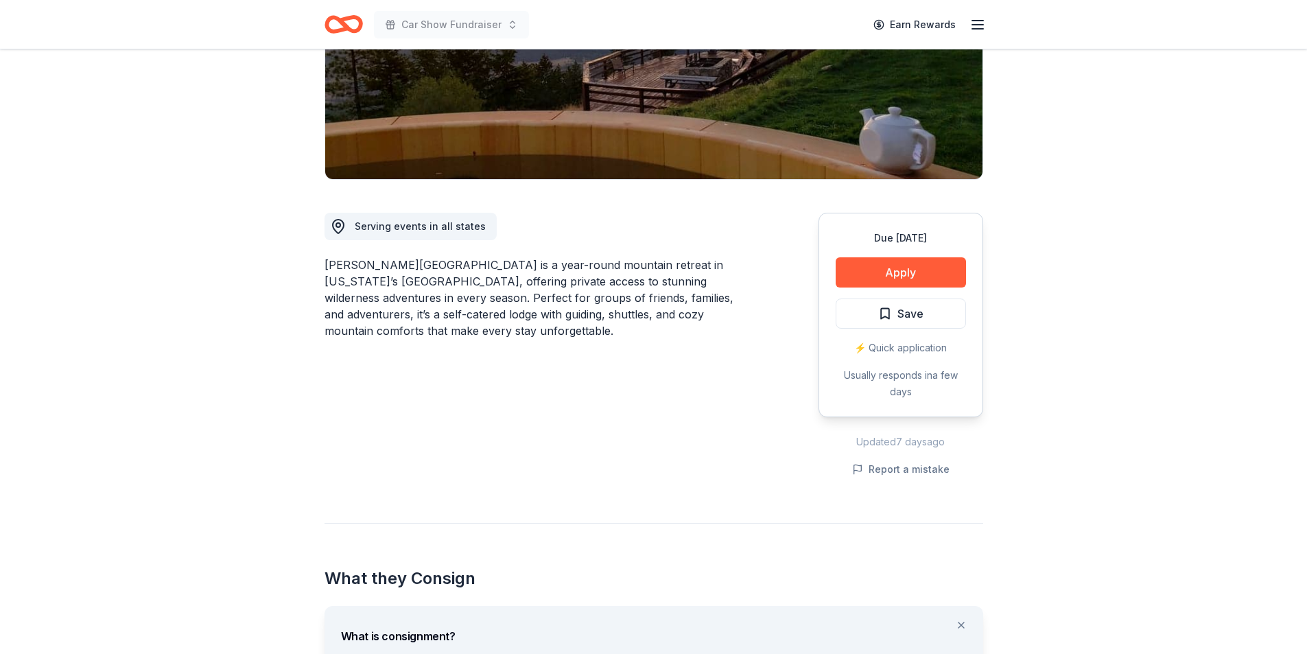
scroll to position [274, 0]
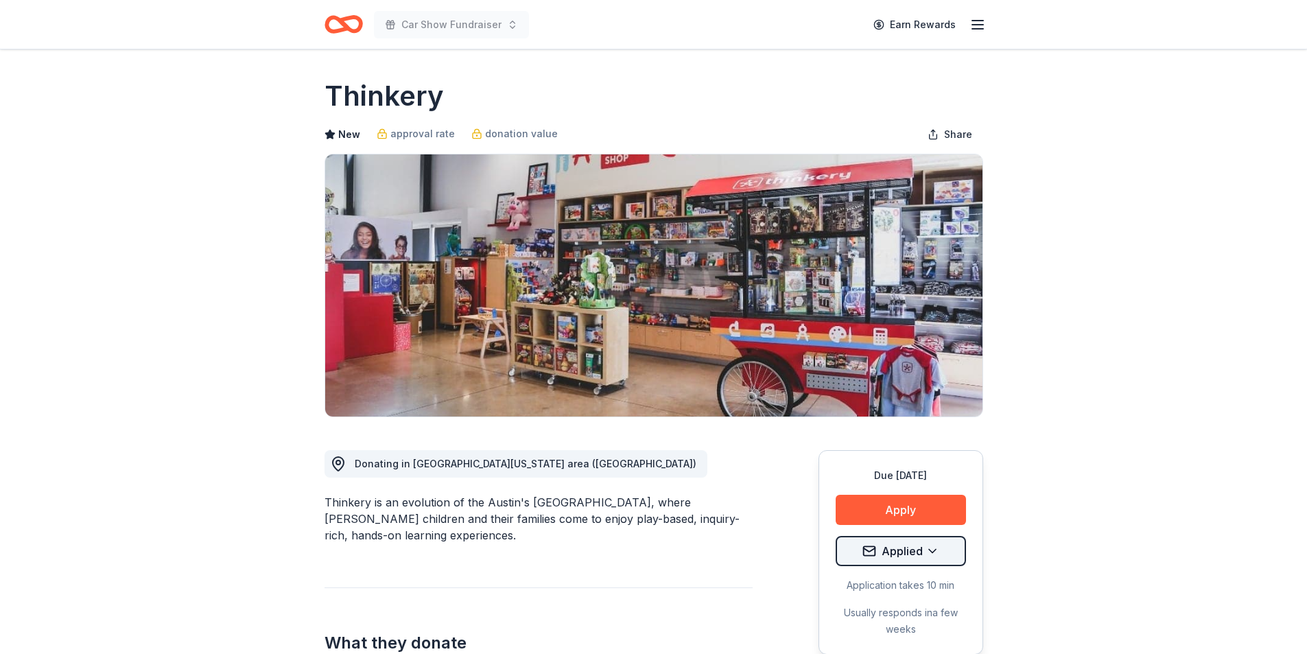
click at [925, 551] on html "Car Show Fundraiser Earn Rewards Due in 104 days Share Thinkery New approval ra…" at bounding box center [653, 327] width 1307 height 654
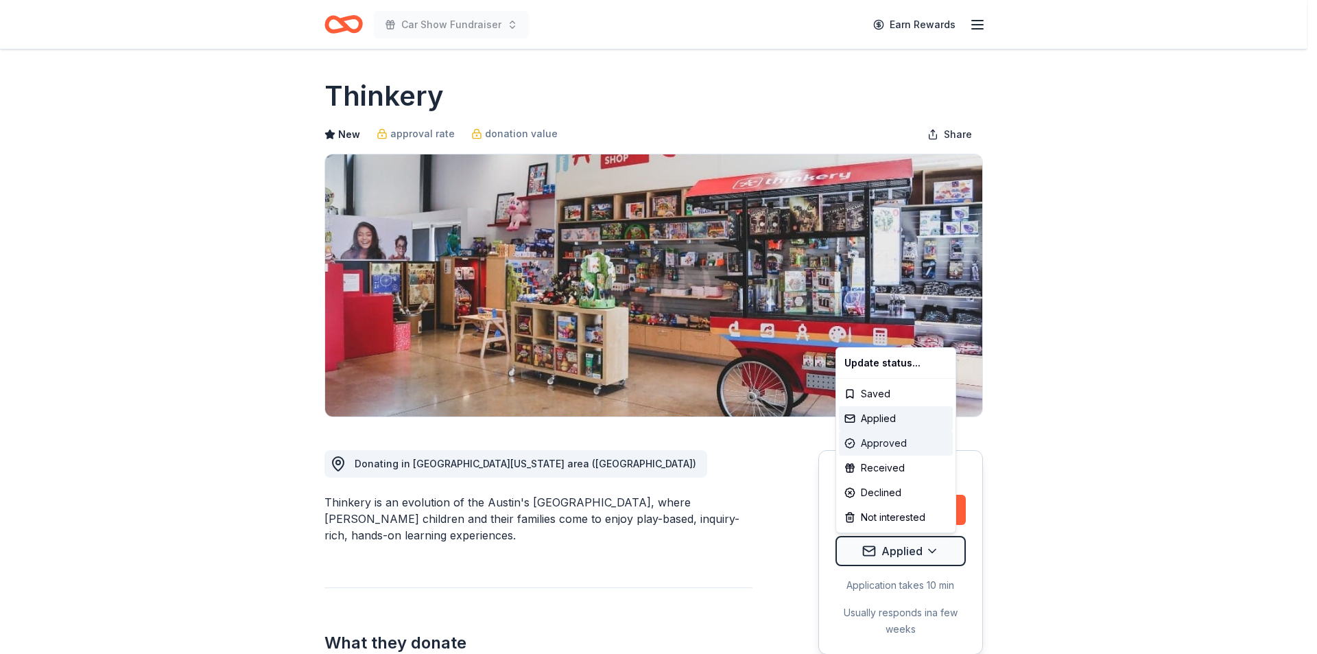
click at [894, 442] on div "Approved" at bounding box center [896, 443] width 114 height 25
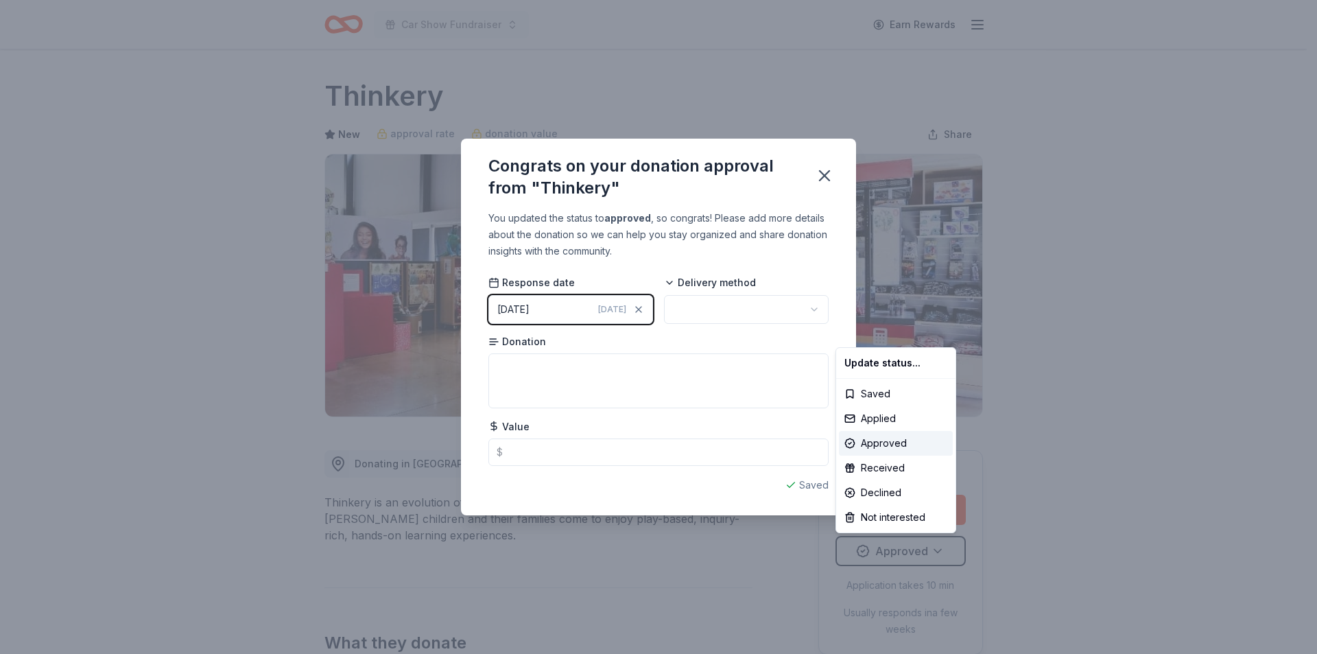
click at [722, 308] on html "Car Show Fundraiser Earn Rewards Due in 104 days Share Thinkery New approval ra…" at bounding box center [658, 327] width 1317 height 654
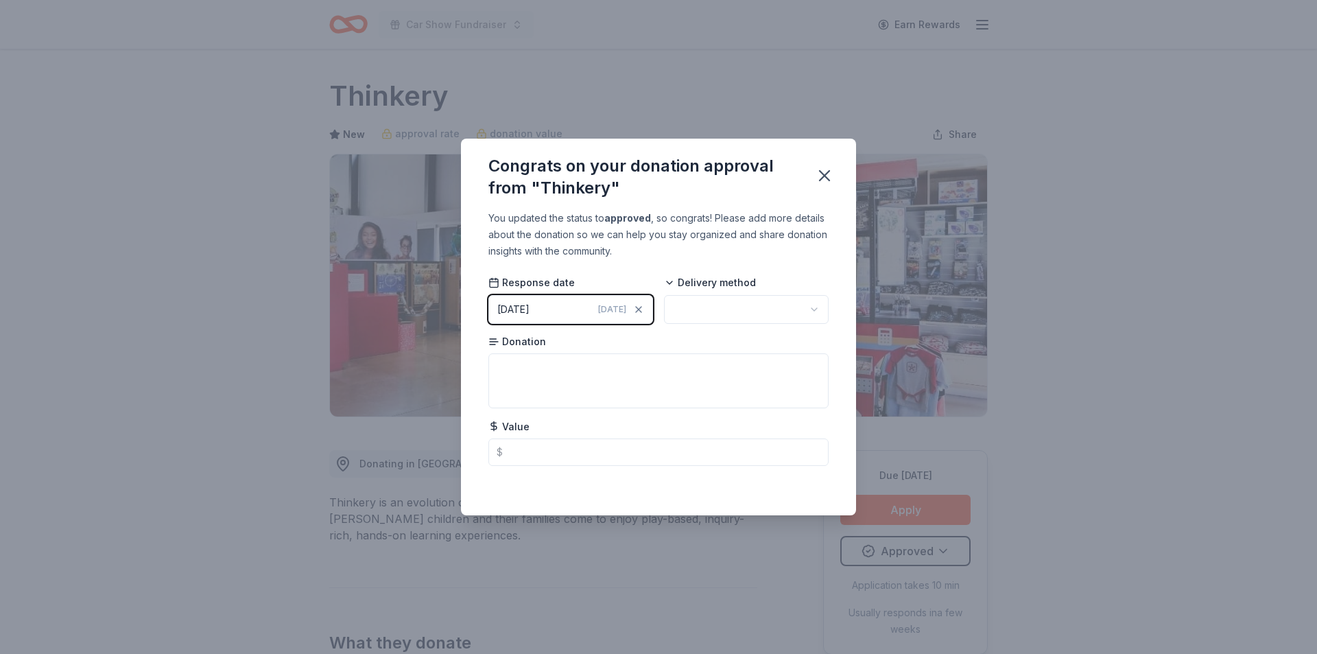
click at [752, 308] on html "Car Show Fundraiser Earn Rewards Due in 104 days Share Thinkery New approval ra…" at bounding box center [658, 327] width 1317 height 654
click at [609, 366] on textarea at bounding box center [658, 380] width 340 height 55
type textarea "Tickets for 4"
click at [824, 178] on icon "button" at bounding box center [824, 175] width 19 height 19
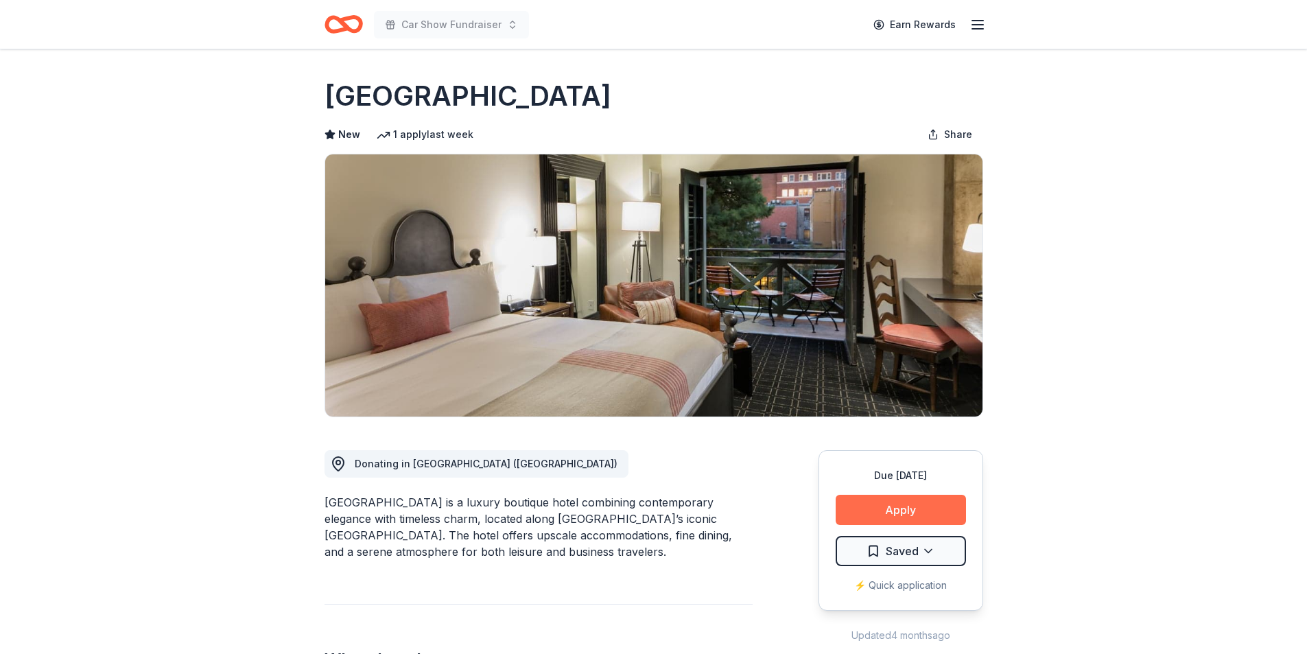
click at [881, 504] on button "Apply" at bounding box center [900, 510] width 130 height 30
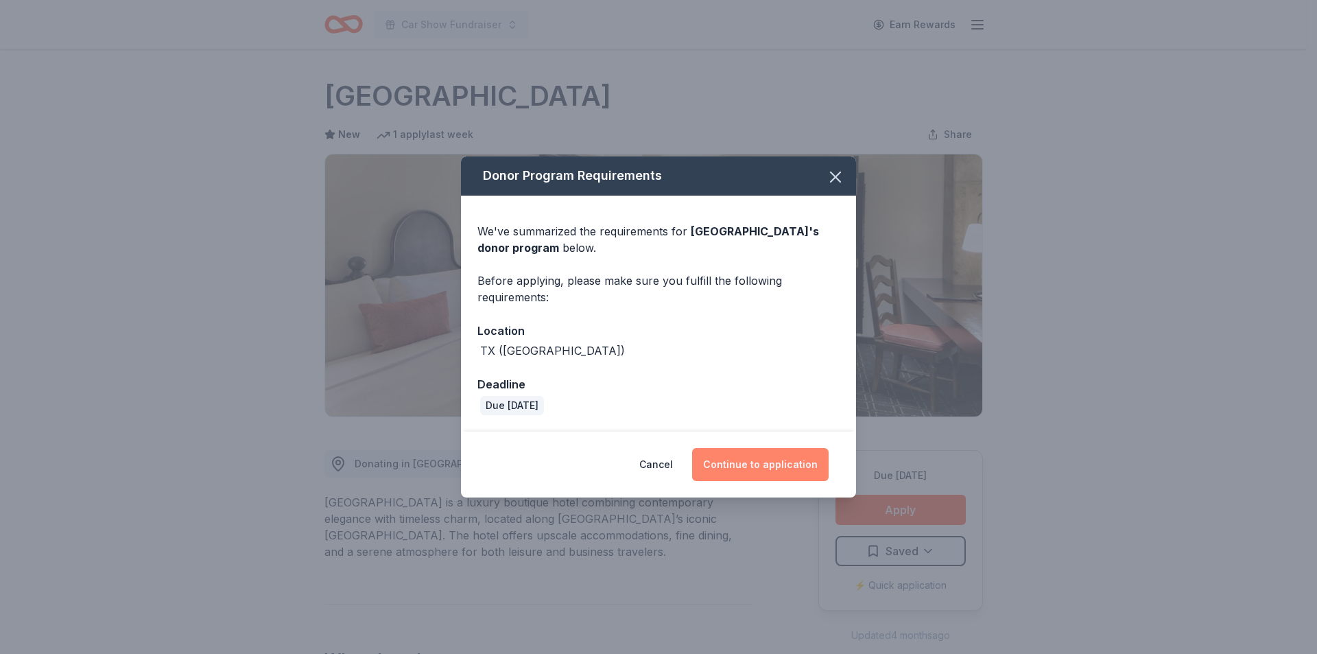
click at [745, 457] on button "Continue to application" at bounding box center [760, 464] width 136 height 33
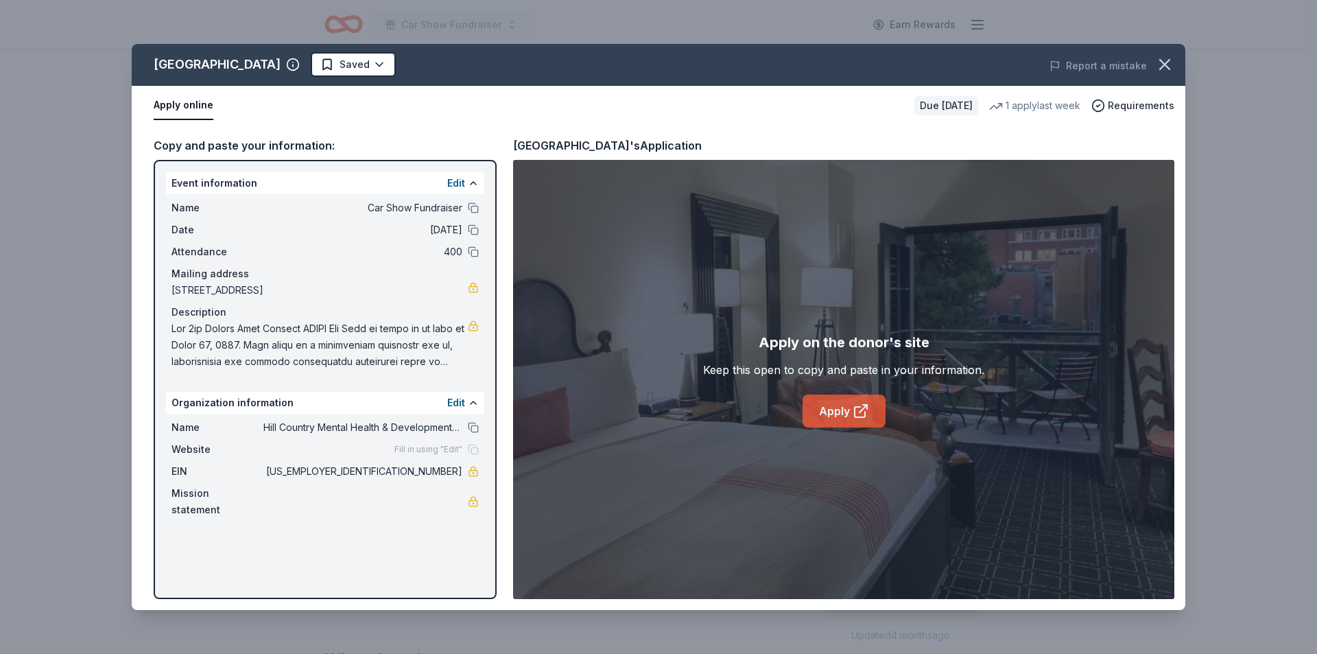
click at [831, 406] on link "Apply" at bounding box center [843, 410] width 83 height 33
click at [372, 66] on html "Car Show Fundraiser Earn Rewards Due [DATE] [GEOGRAPHIC_DATA] New 1 apply last …" at bounding box center [658, 327] width 1317 height 654
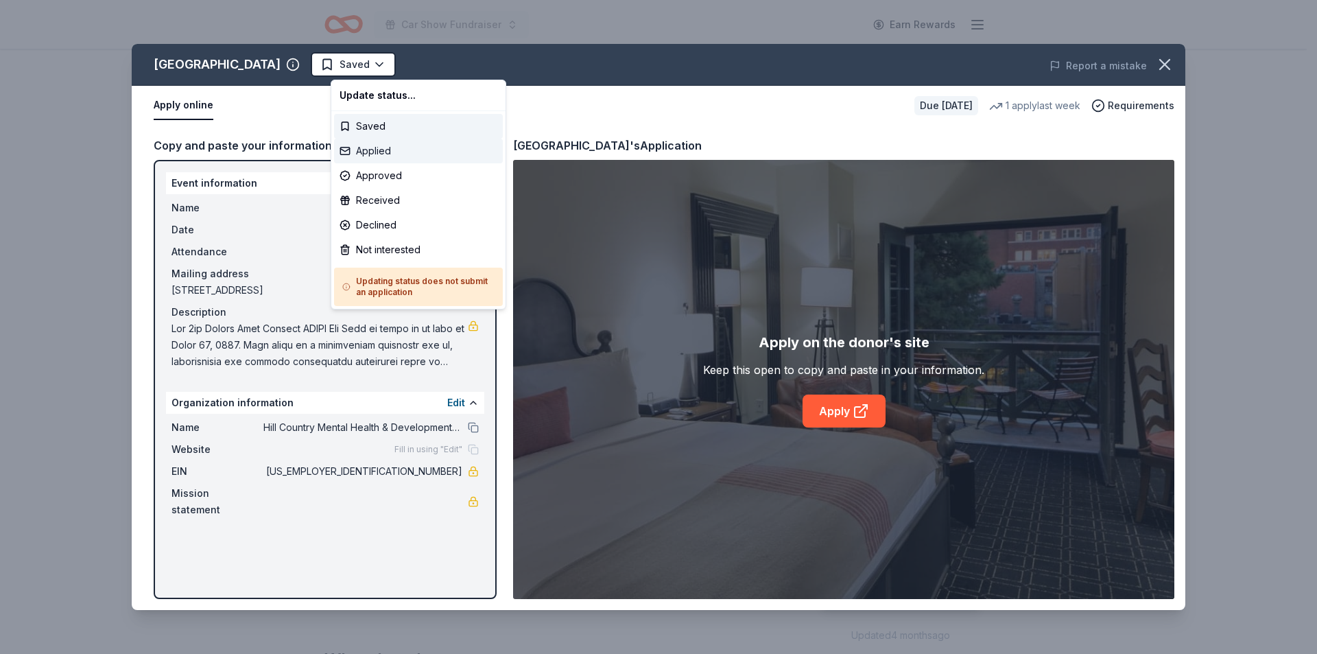
click at [382, 149] on div "Applied" at bounding box center [418, 151] width 169 height 25
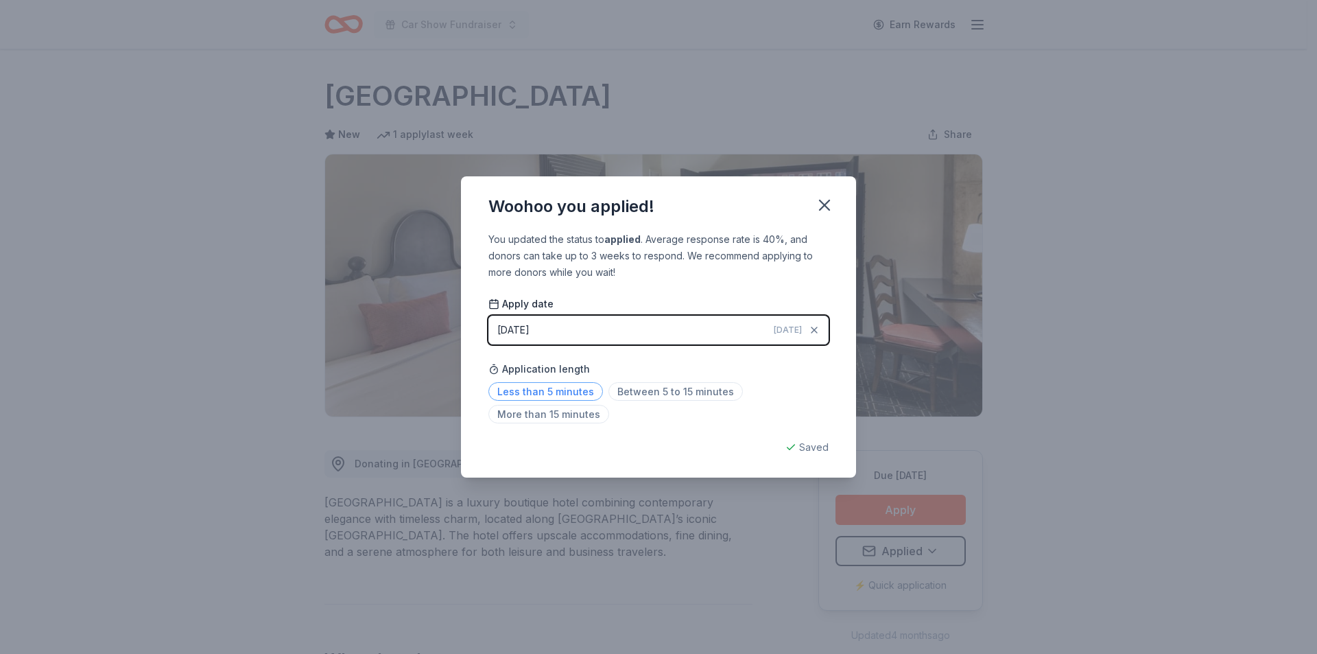
click at [572, 388] on span "Less than 5 minutes" at bounding box center [545, 391] width 115 height 19
click at [826, 206] on icon "button" at bounding box center [825, 205] width 10 height 10
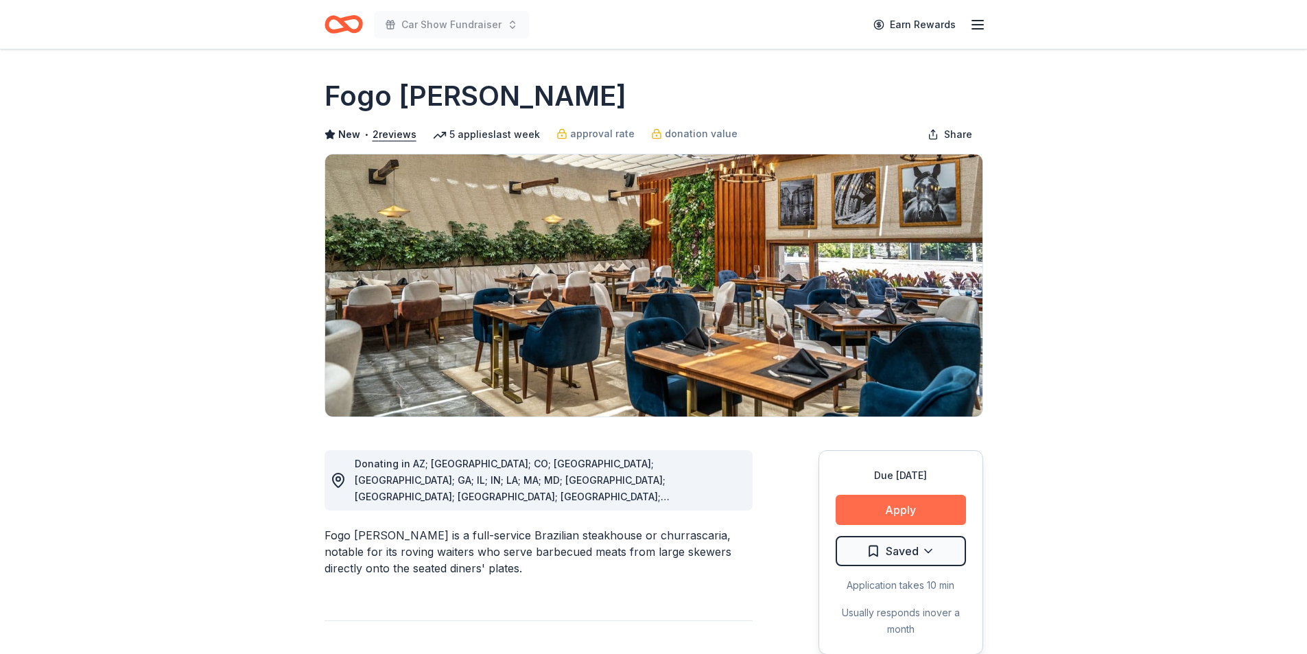
click at [898, 510] on button "Apply" at bounding box center [900, 510] width 130 height 30
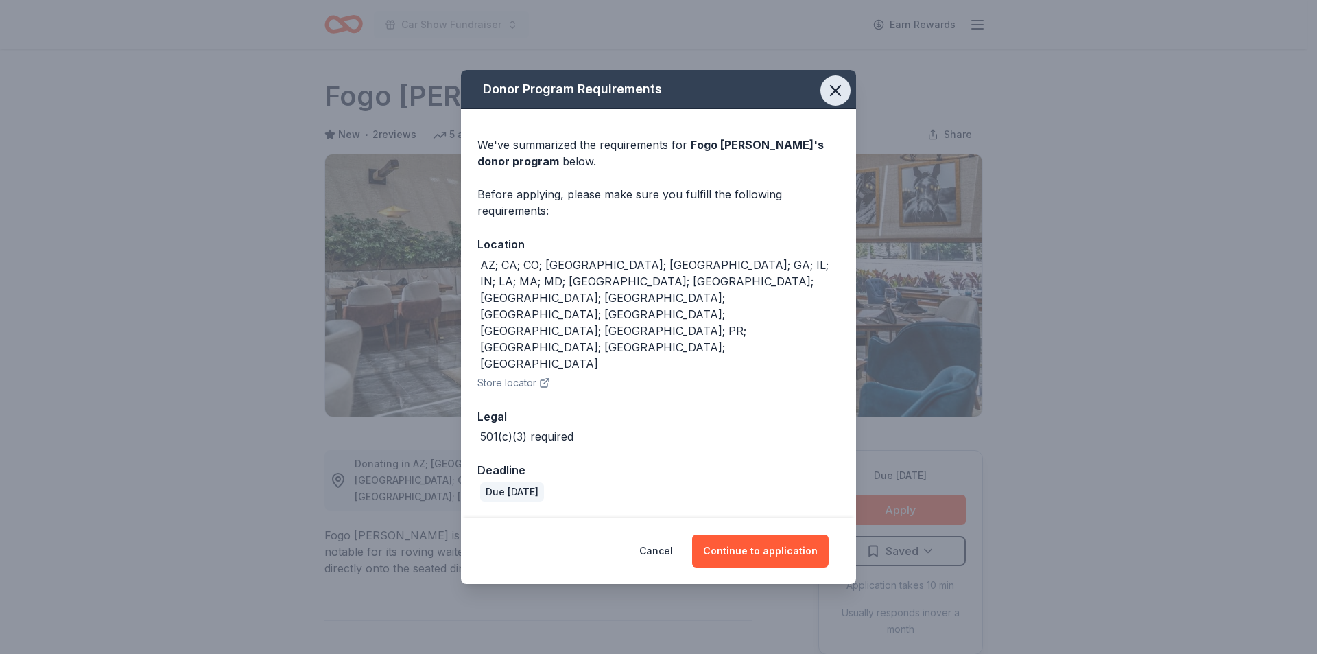
click at [835, 100] on icon "button" at bounding box center [835, 90] width 19 height 19
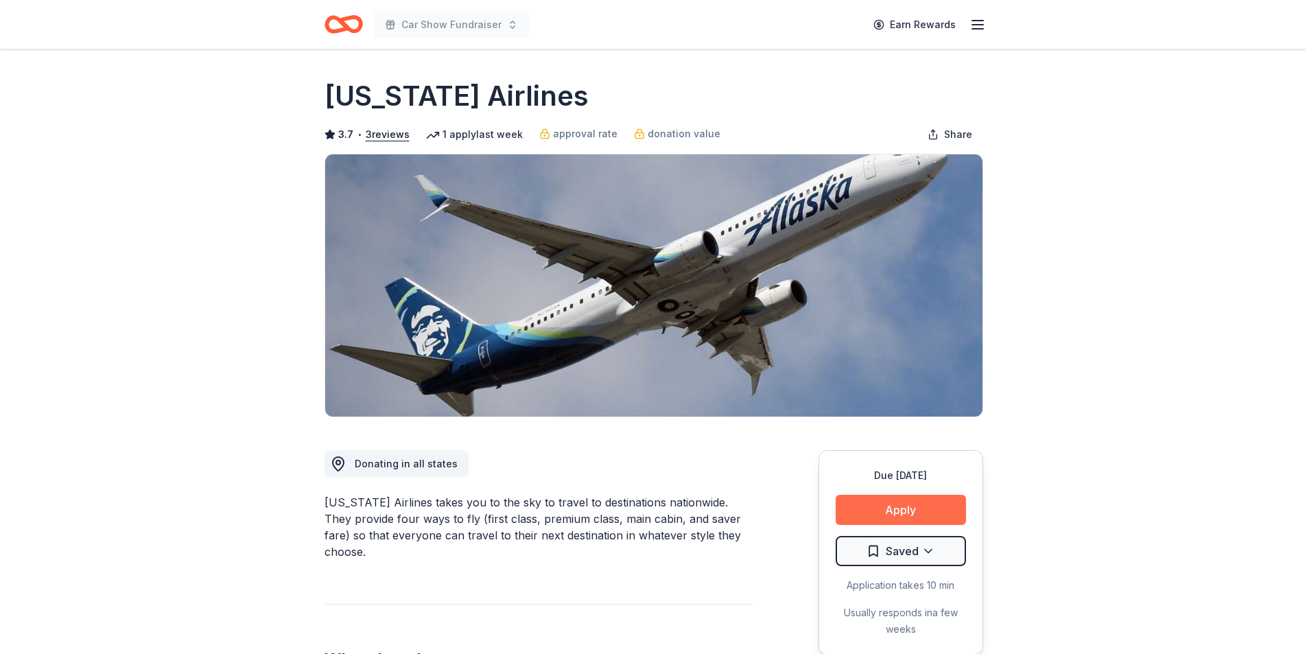
click at [910, 513] on button "Apply" at bounding box center [900, 510] width 130 height 30
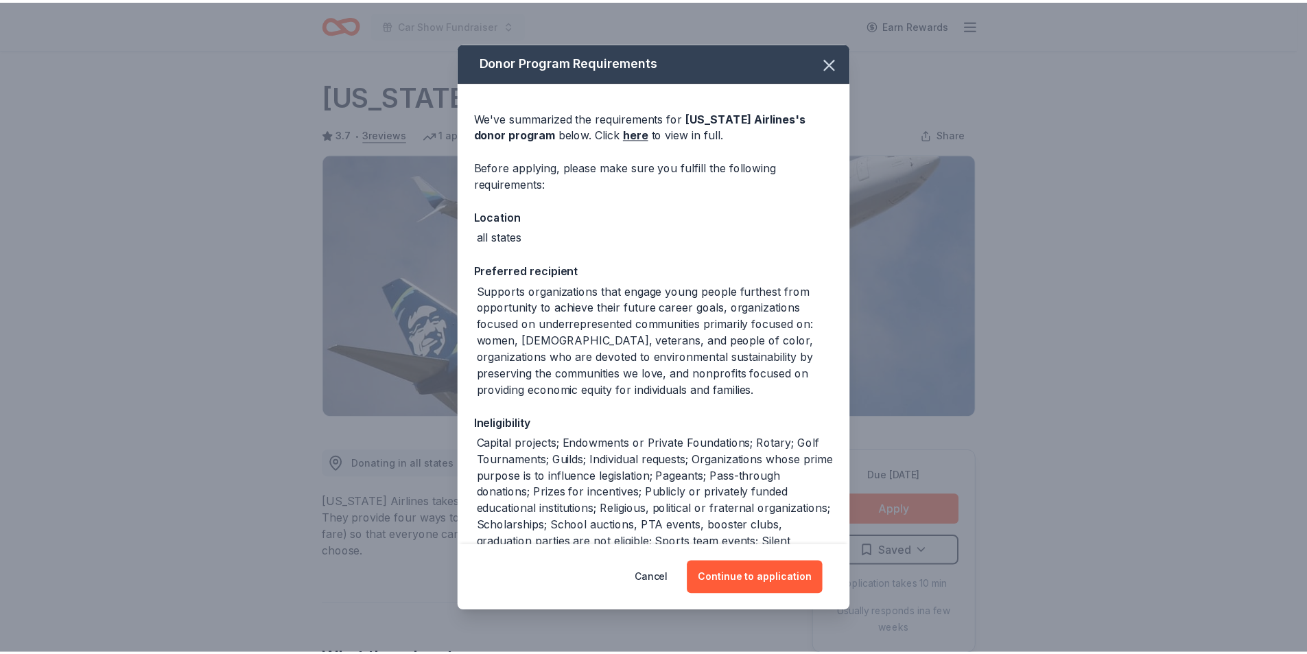
scroll to position [69, 0]
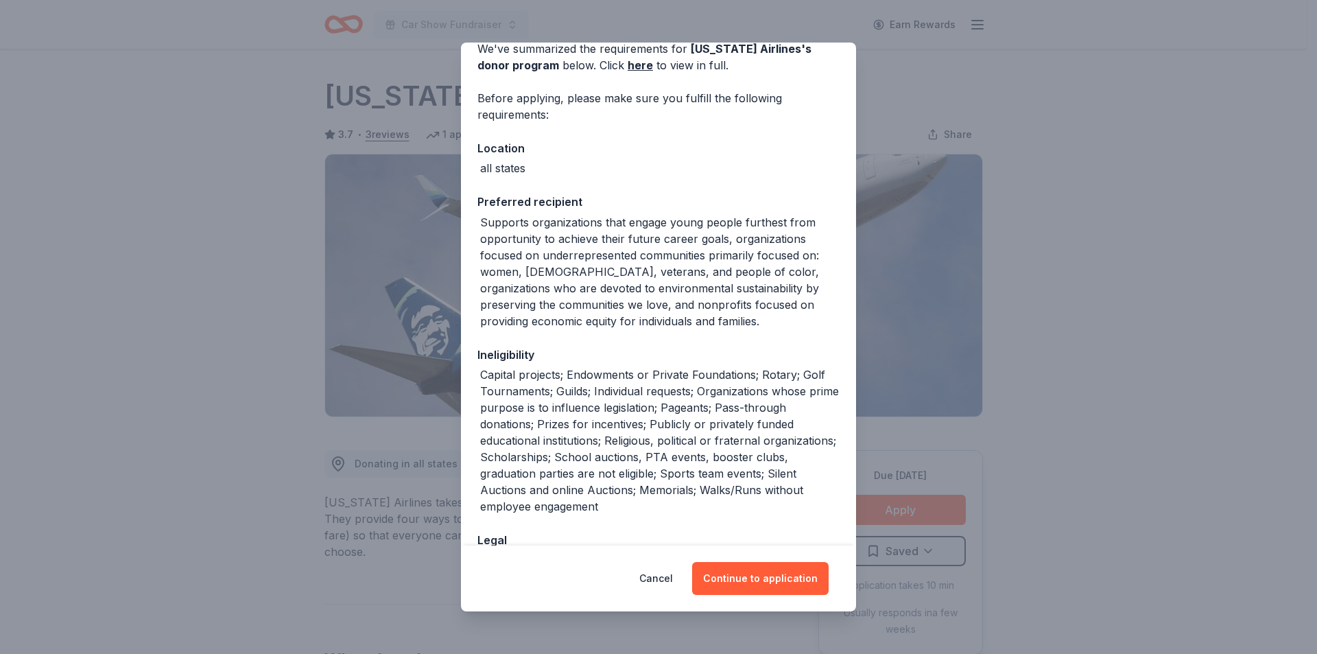
click at [898, 453] on div "Donor Program Requirements We've summarized the requirements for Alaska Airline…" at bounding box center [658, 327] width 1317 height 654
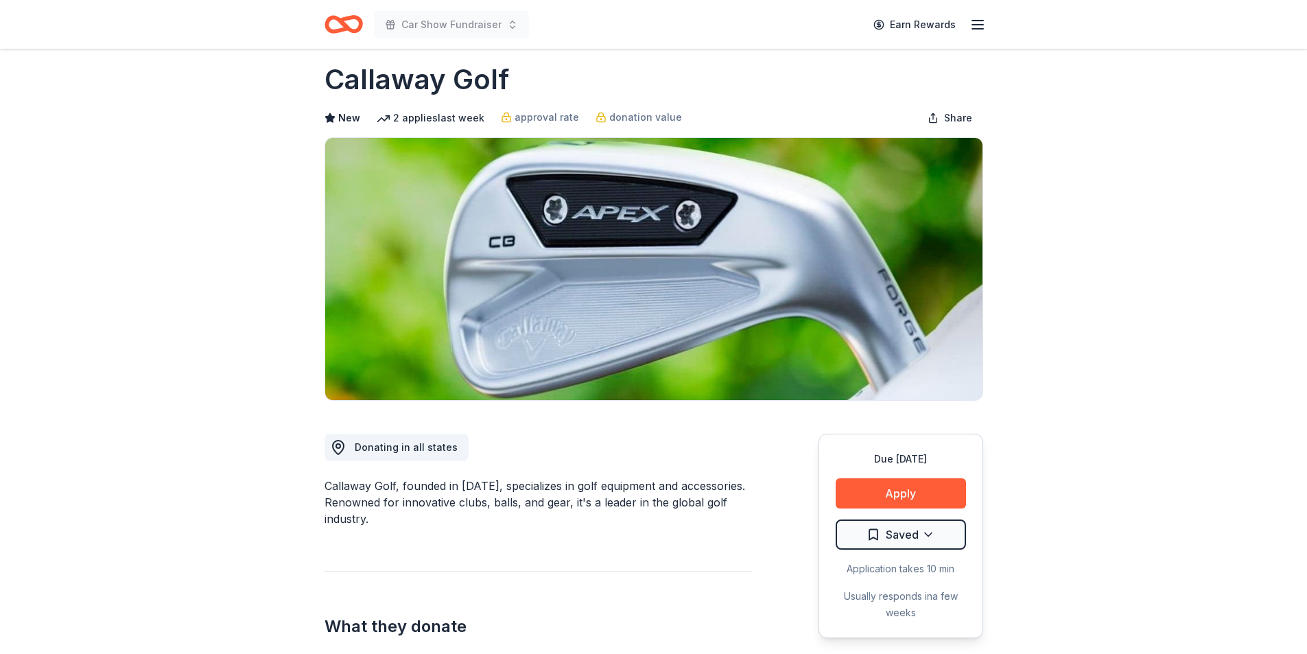
scroll to position [137, 0]
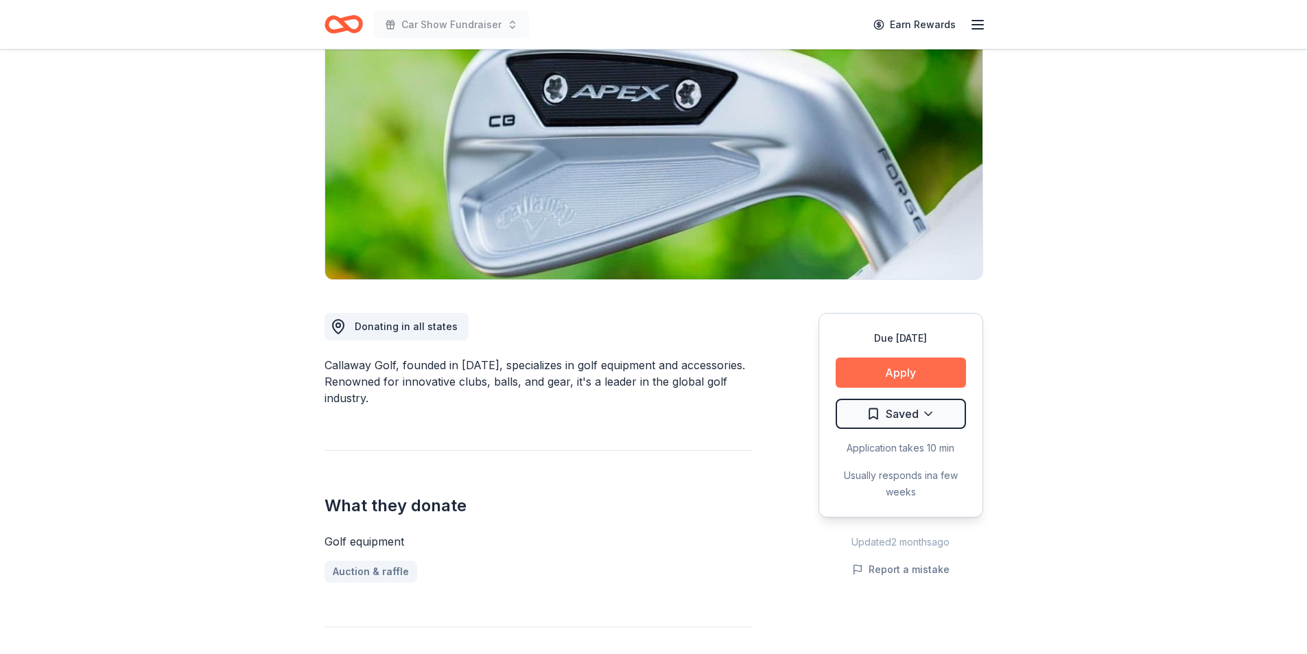
click at [904, 372] on button "Apply" at bounding box center [900, 372] width 130 height 30
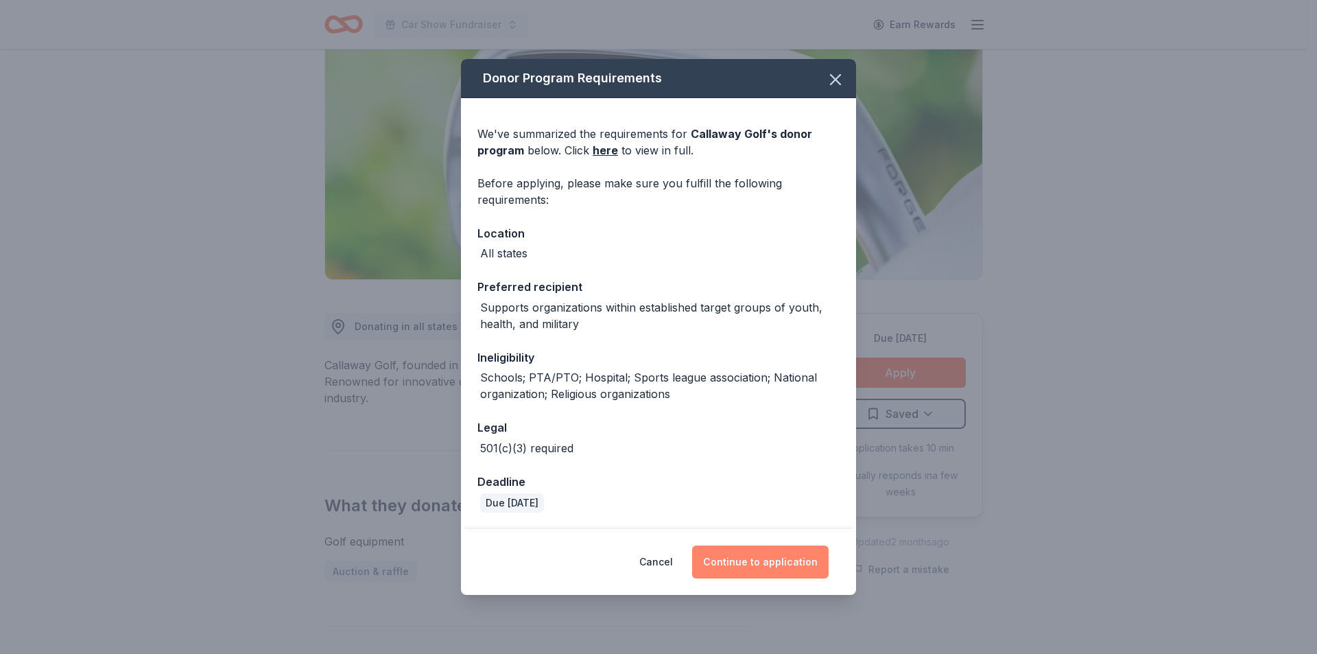
click at [742, 560] on button "Continue to application" at bounding box center [760, 561] width 136 height 33
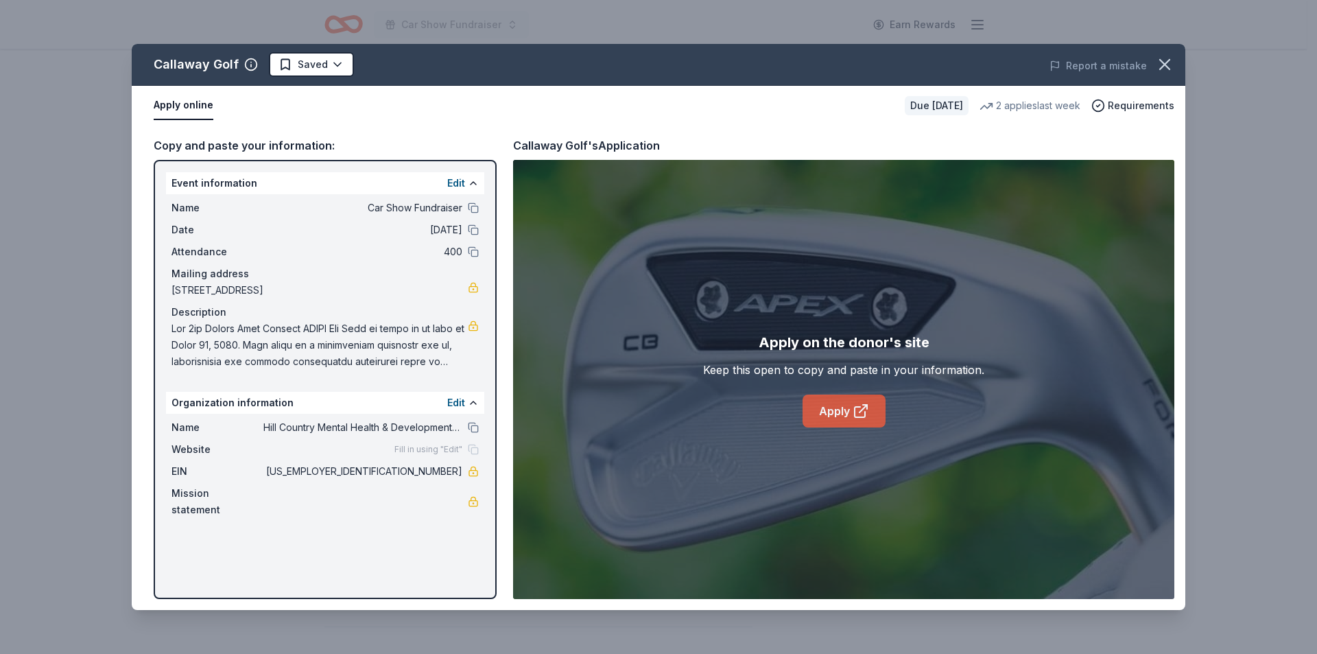
click at [858, 409] on icon at bounding box center [861, 411] width 16 height 16
click at [1163, 62] on icon "button" at bounding box center [1165, 65] width 10 height 10
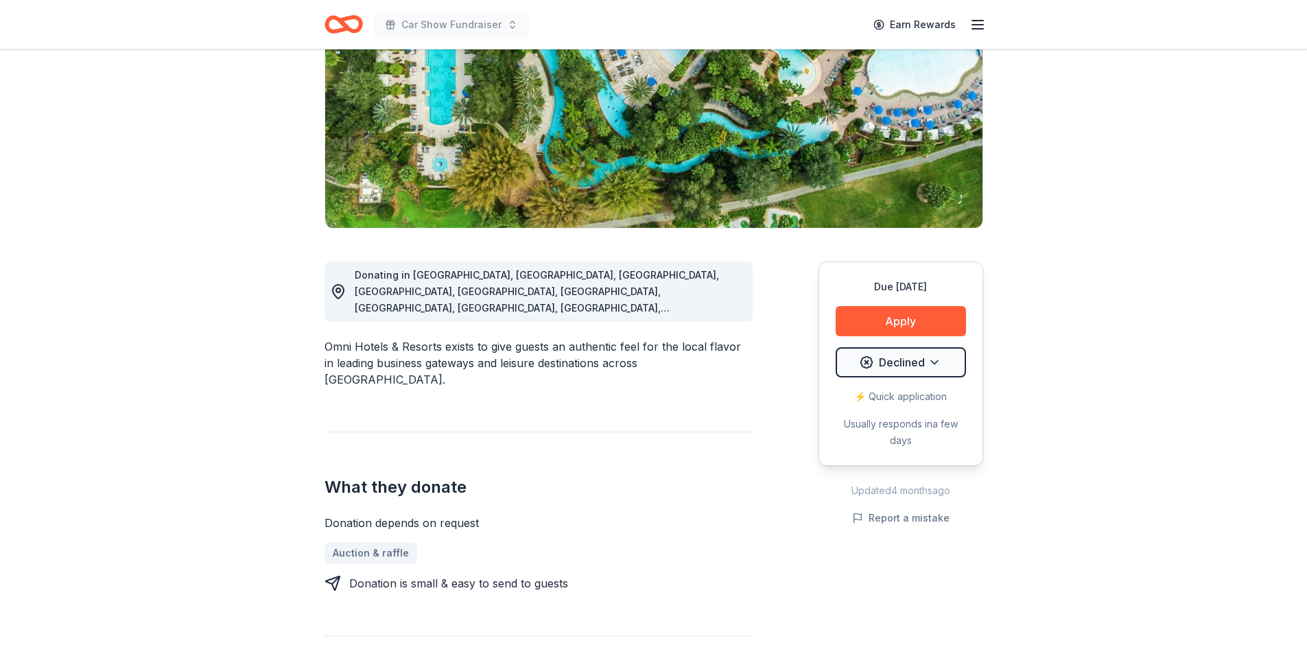
scroll to position [343, 0]
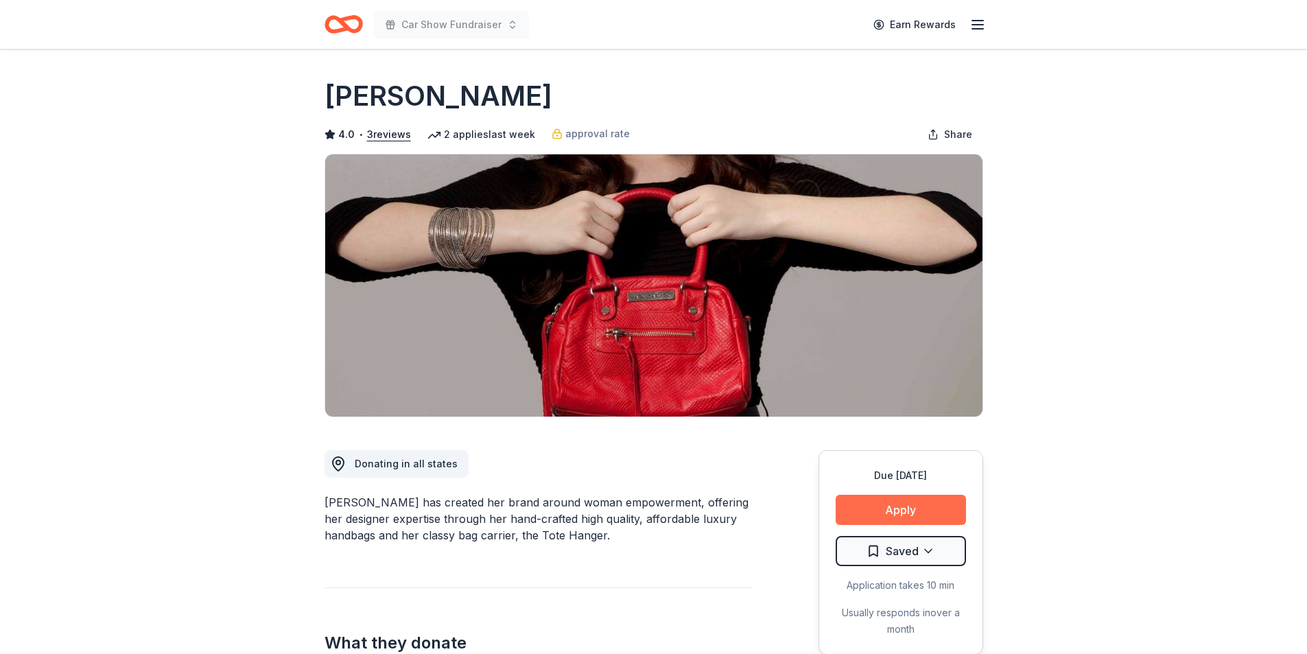
click at [899, 505] on button "Apply" at bounding box center [900, 510] width 130 height 30
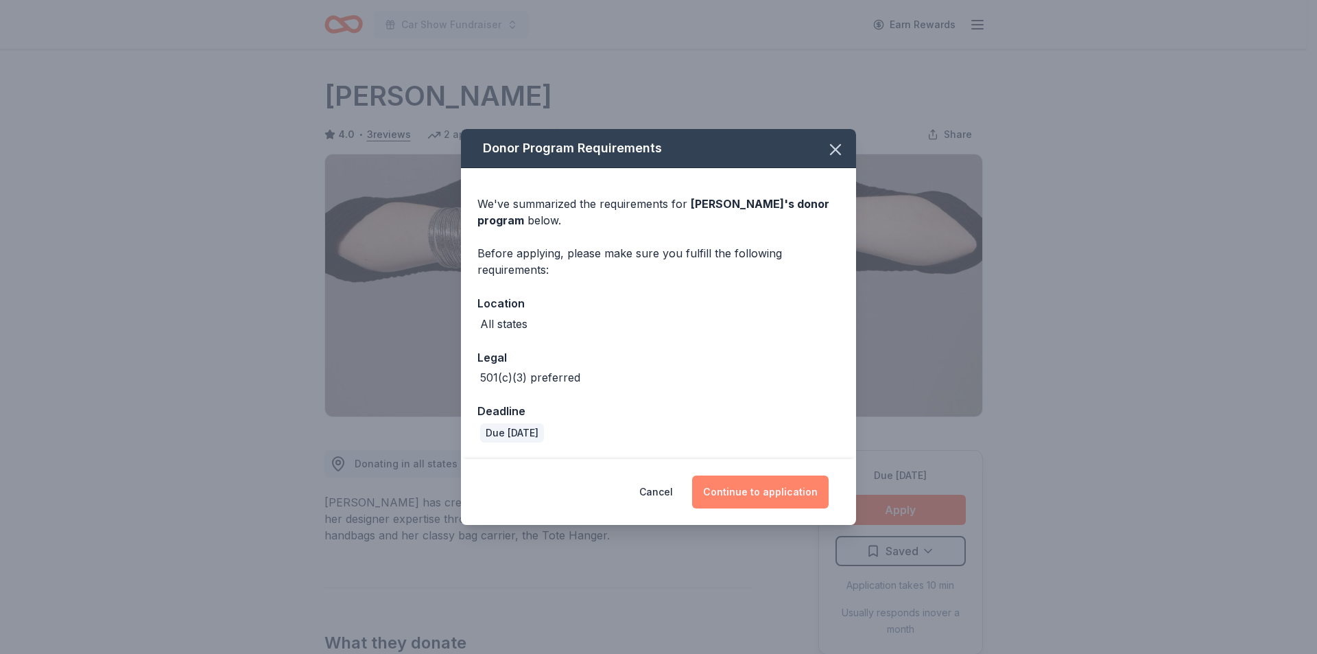
click at [767, 490] on button "Continue to application" at bounding box center [760, 491] width 136 height 33
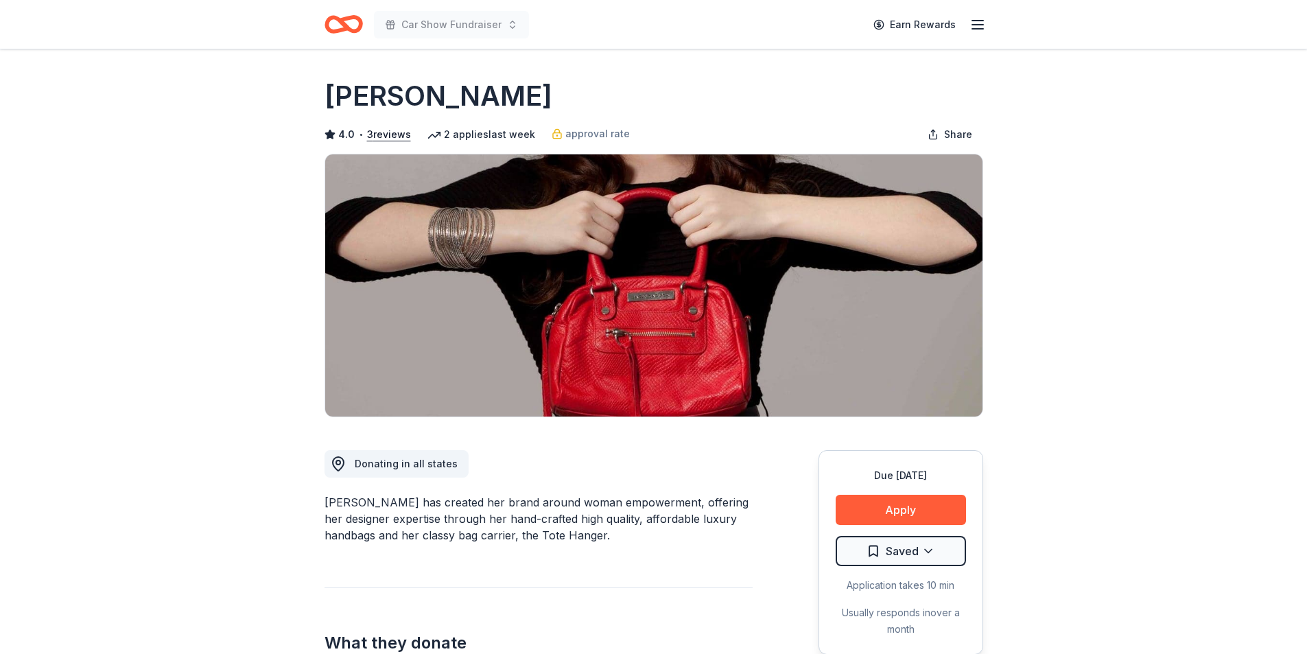
drag, startPoint x: 389, startPoint y: 502, endPoint x: 324, endPoint y: 504, distance: 64.5
click at [324, 504] on div "Jacki Easlick has created her brand around woman empowerment, offering her desi…" at bounding box center [538, 518] width 428 height 49
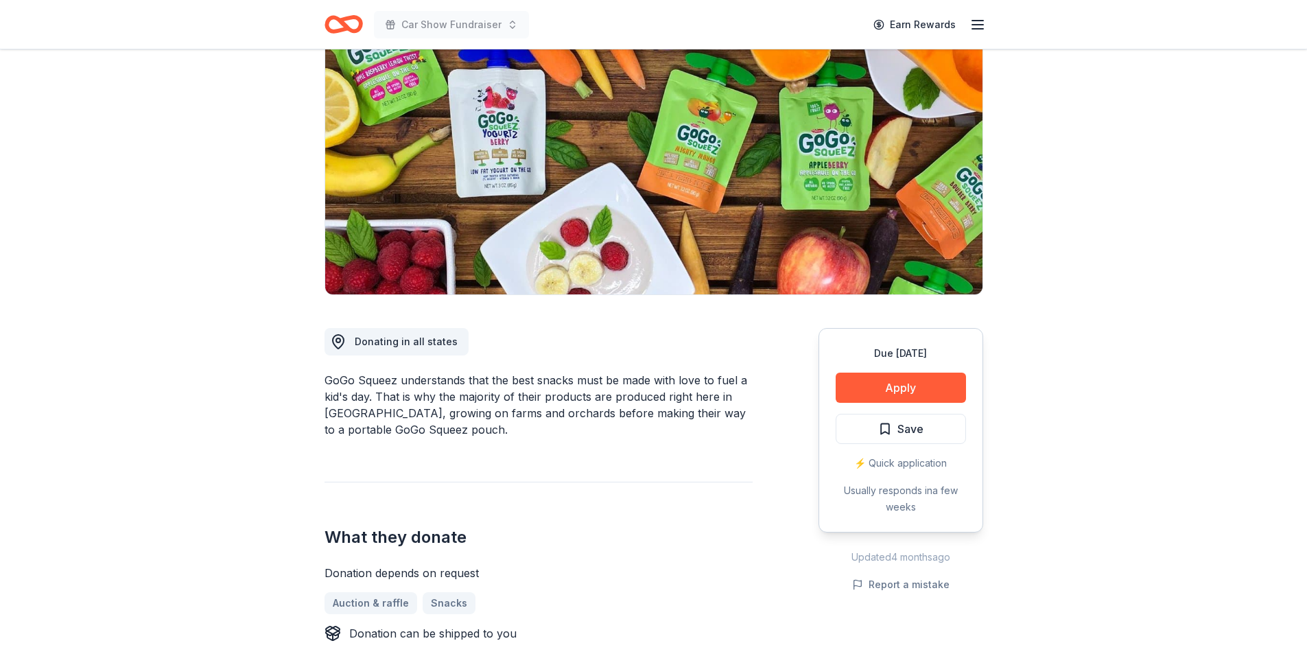
scroll to position [412, 0]
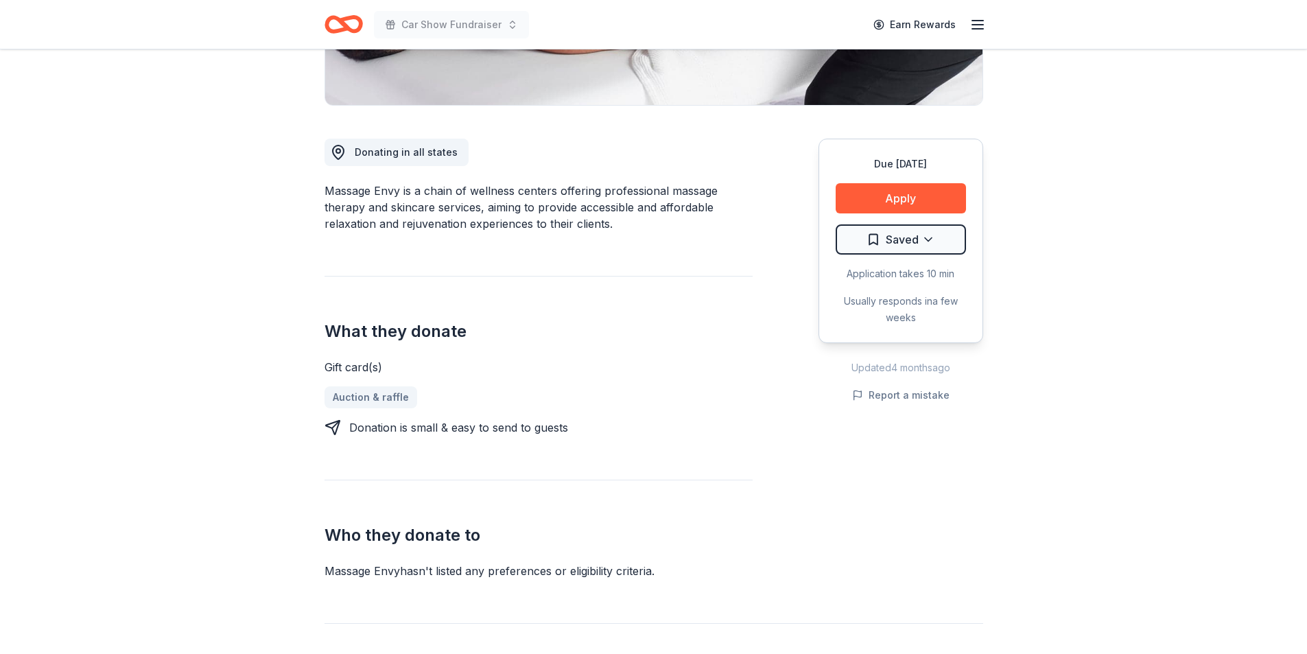
scroll to position [343, 0]
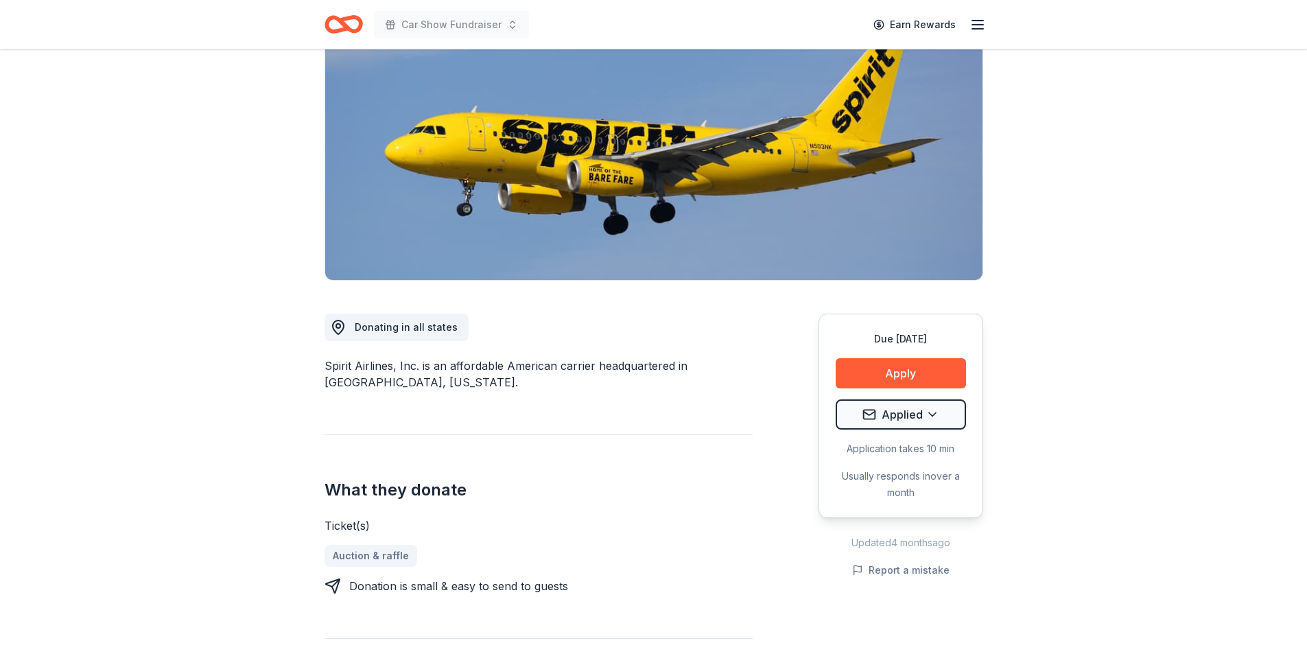
scroll to position [137, 0]
click at [863, 367] on button "Apply" at bounding box center [900, 372] width 130 height 30
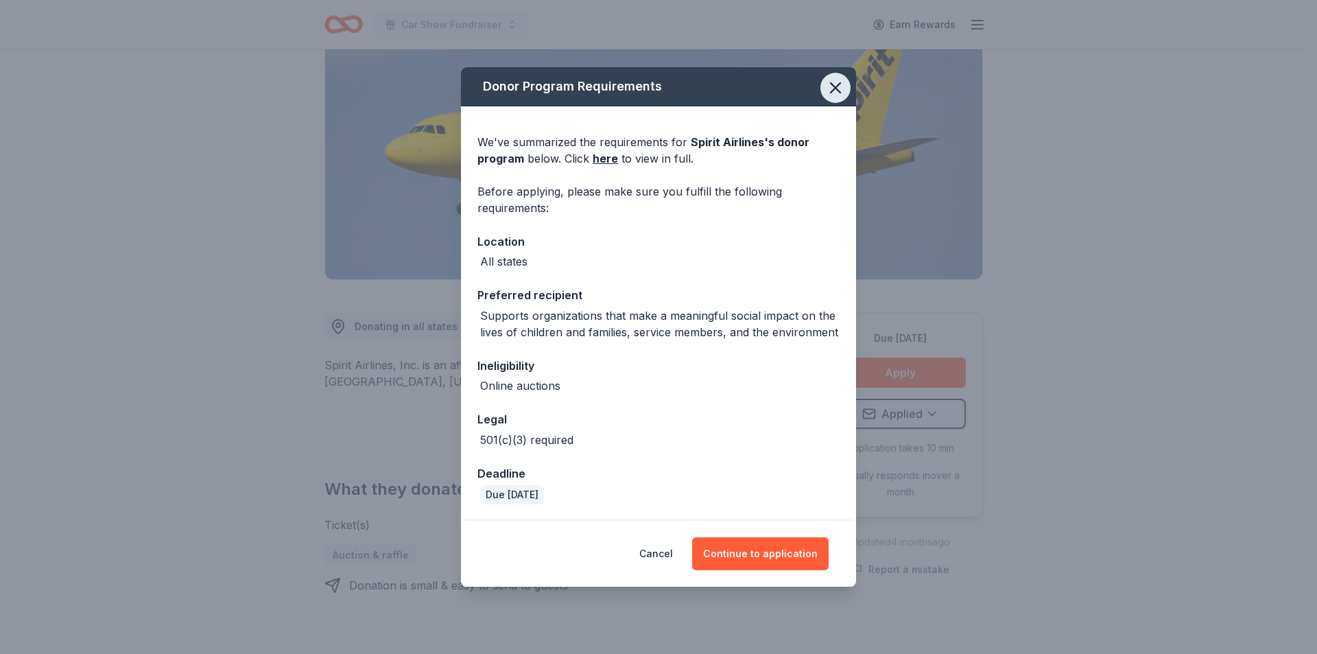
click at [833, 86] on icon "button" at bounding box center [835, 87] width 19 height 19
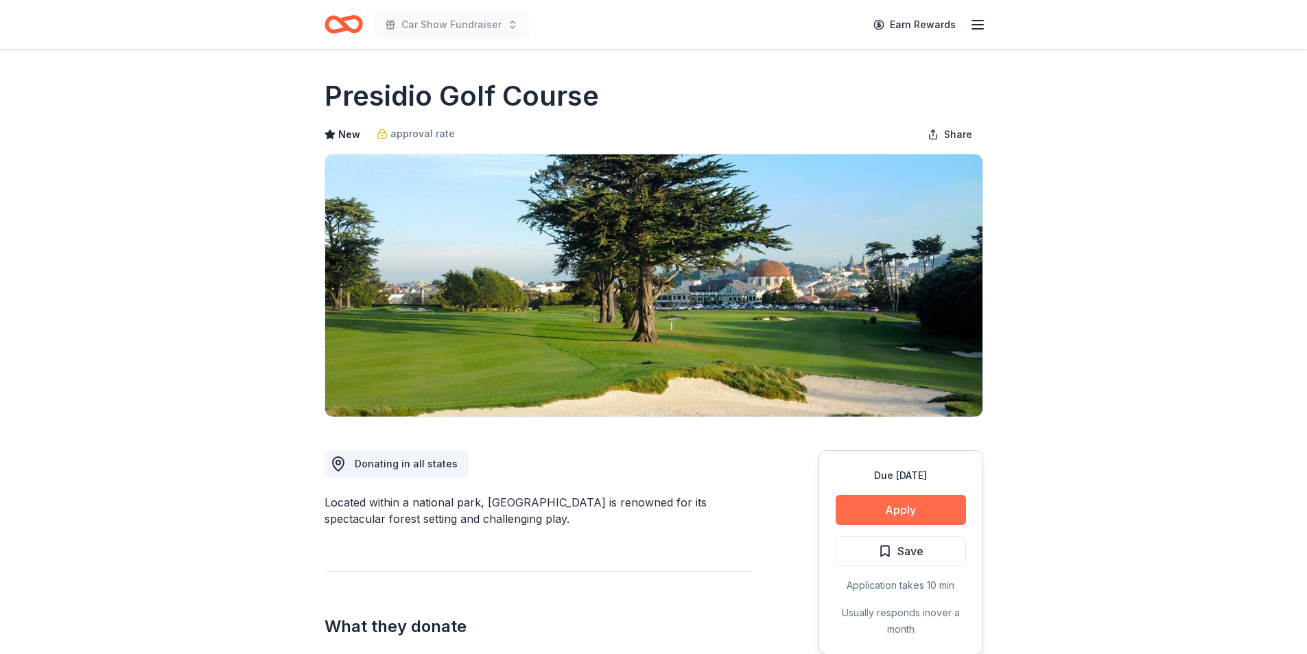
click at [870, 510] on button "Apply" at bounding box center [900, 510] width 130 height 30
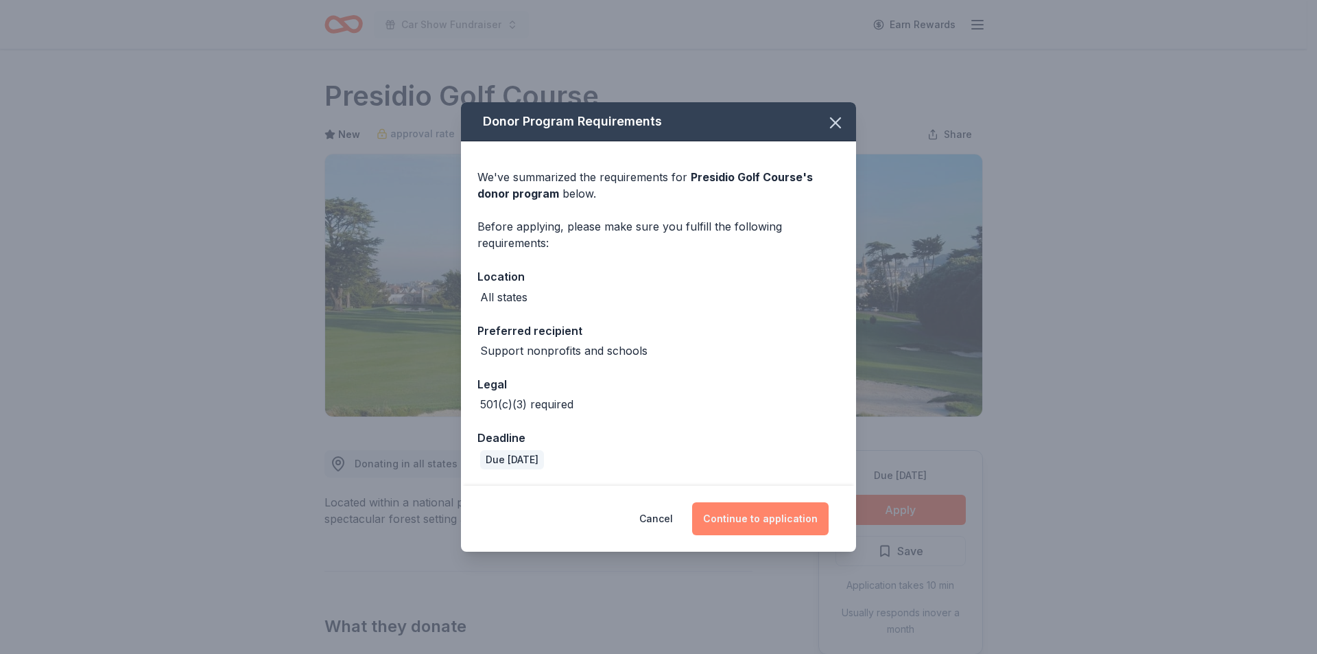
click at [770, 512] on button "Continue to application" at bounding box center [760, 518] width 136 height 33
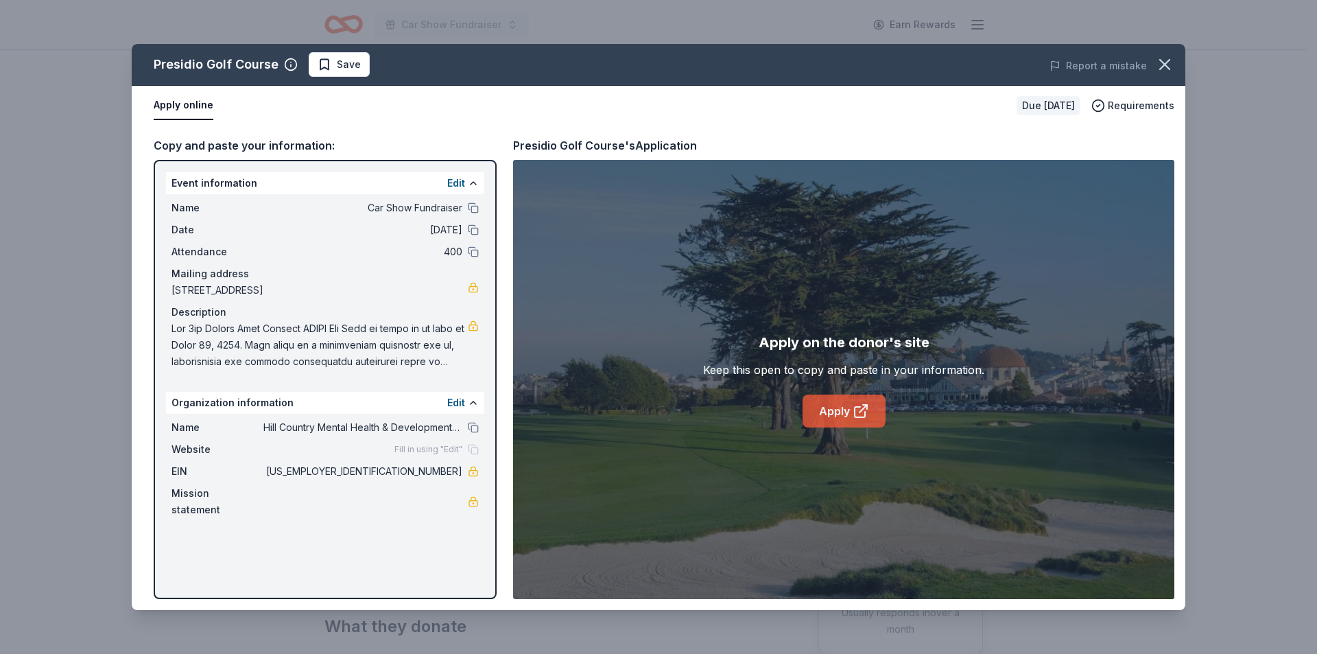
click at [862, 403] on icon at bounding box center [861, 411] width 16 height 16
click at [327, 61] on span "Save" at bounding box center [339, 64] width 43 height 16
click at [1158, 68] on icon "button" at bounding box center [1164, 64] width 19 height 19
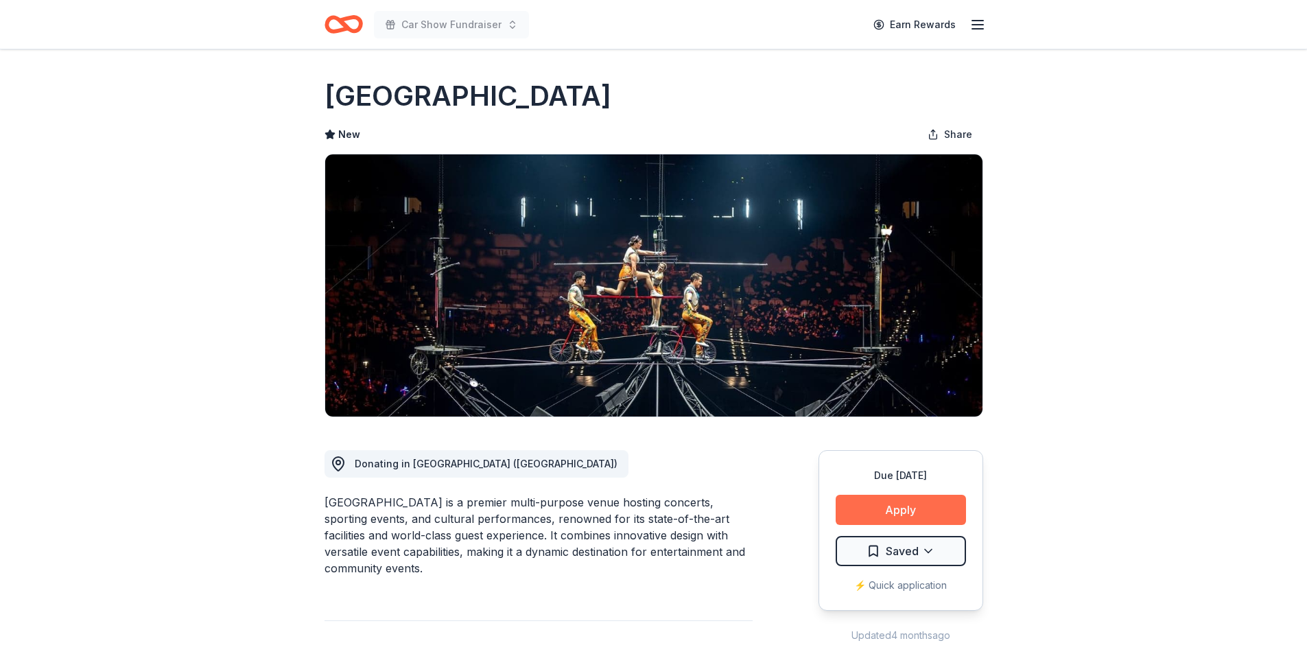
click at [910, 503] on button "Apply" at bounding box center [900, 510] width 130 height 30
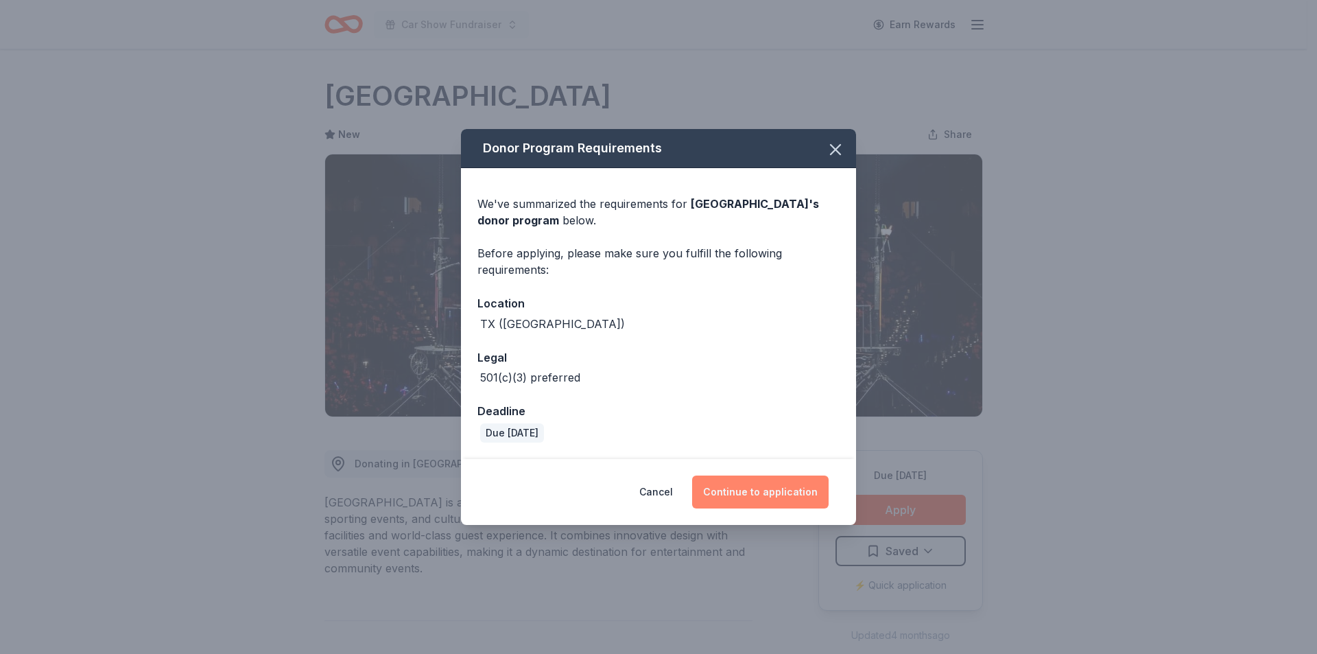
click at [780, 481] on button "Continue to application" at bounding box center [760, 491] width 136 height 33
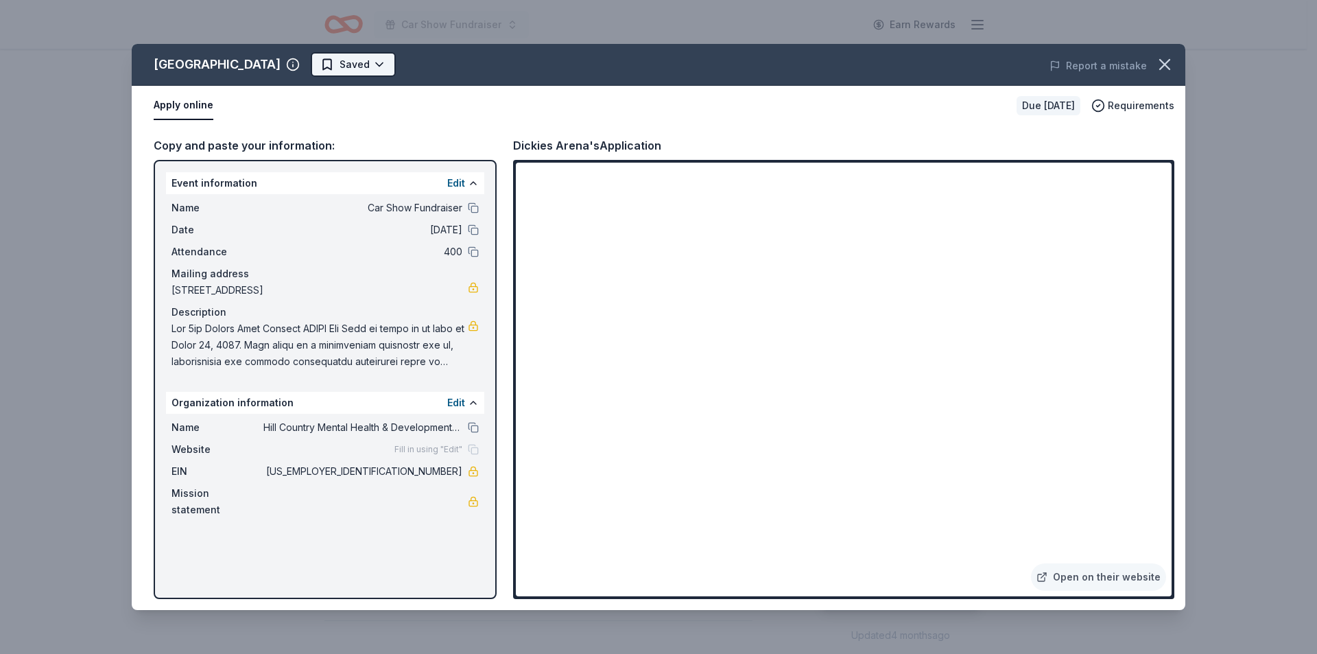
click at [336, 68] on html "Car Show Fundraiser Earn Rewards Due [DATE] Share [GEOGRAPHIC_DATA] New Share D…" at bounding box center [658, 327] width 1317 height 654
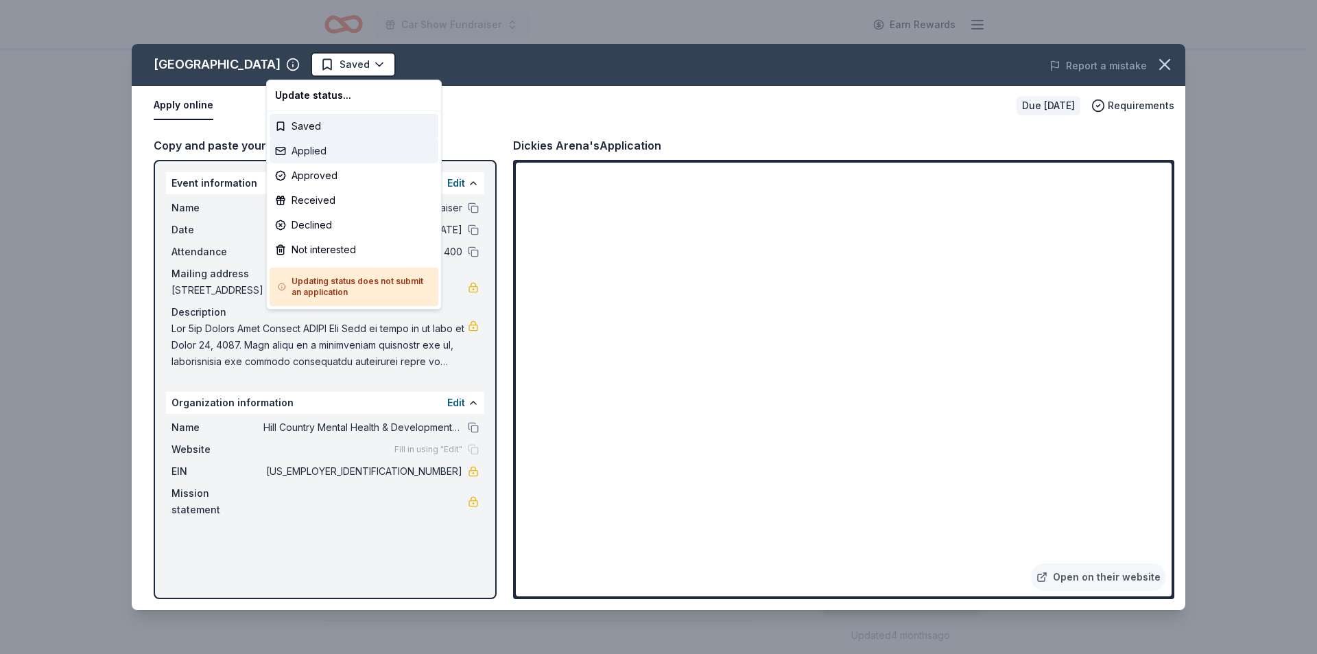
click at [318, 156] on div "Applied" at bounding box center [354, 151] width 169 height 25
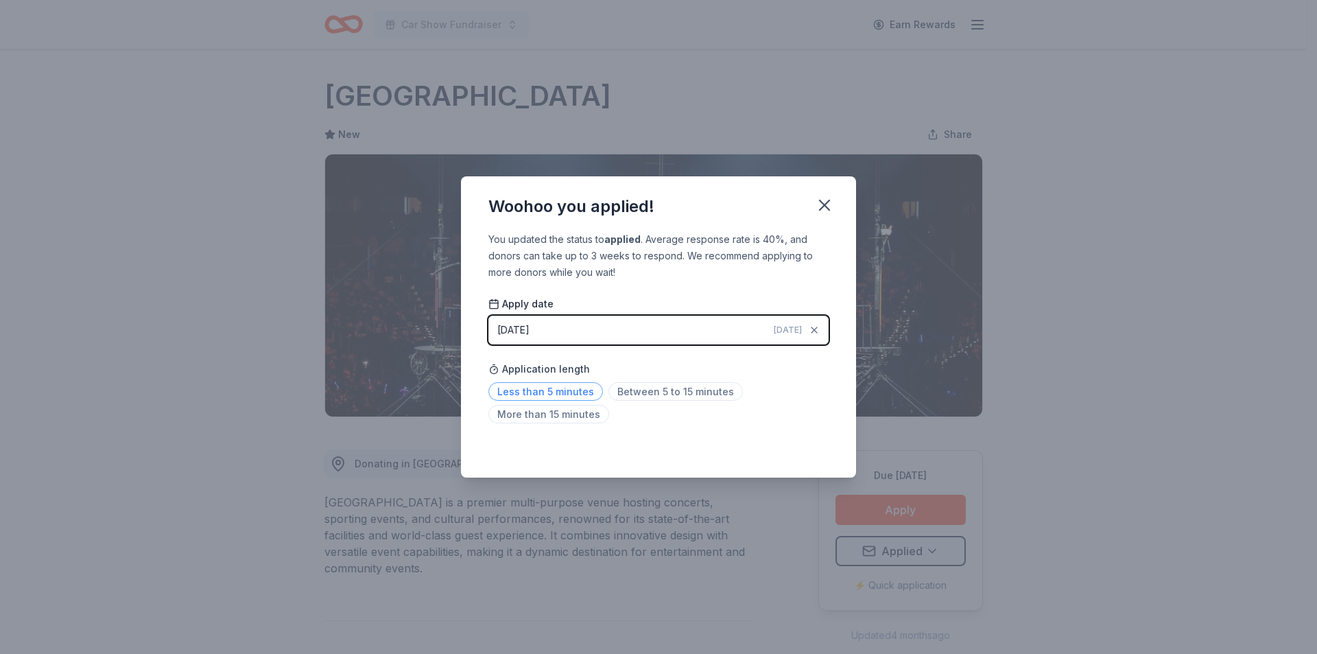
click at [562, 393] on span "Less than 5 minutes" at bounding box center [545, 391] width 115 height 19
click at [823, 203] on icon "button" at bounding box center [825, 205] width 10 height 10
